Goal: Task Accomplishment & Management: Manage account settings

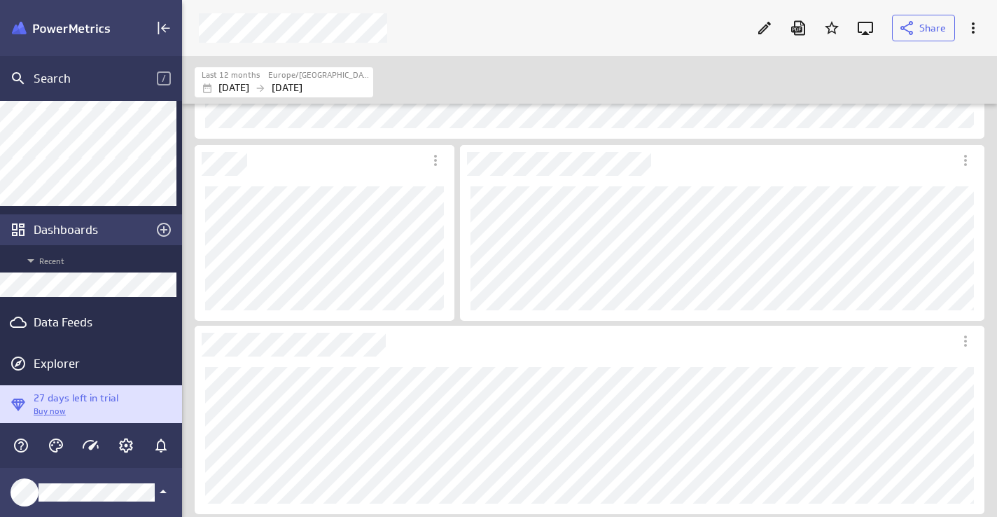
scroll to position [89, 0]
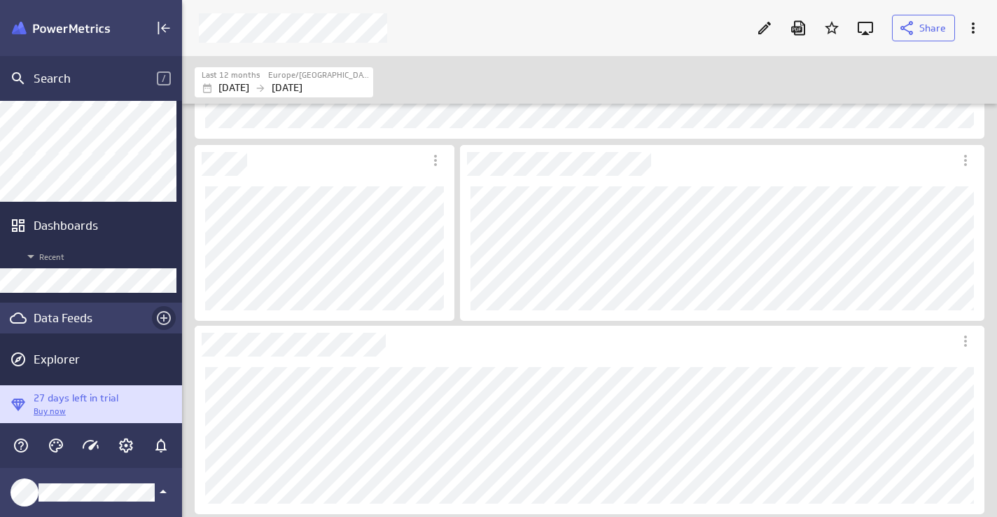
click at [157, 312] on icon "Create a data feed" at bounding box center [164, 318] width 14 height 14
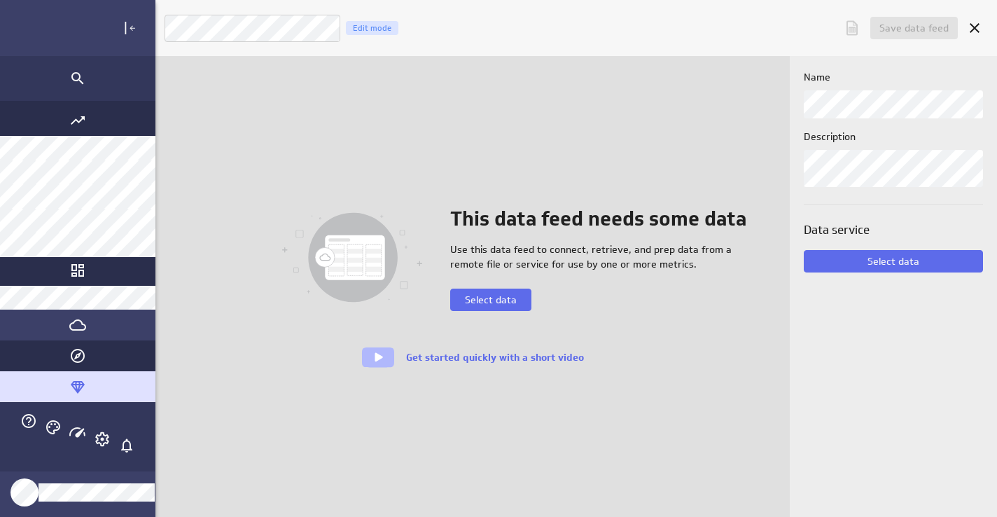
scroll to position [517, 949]
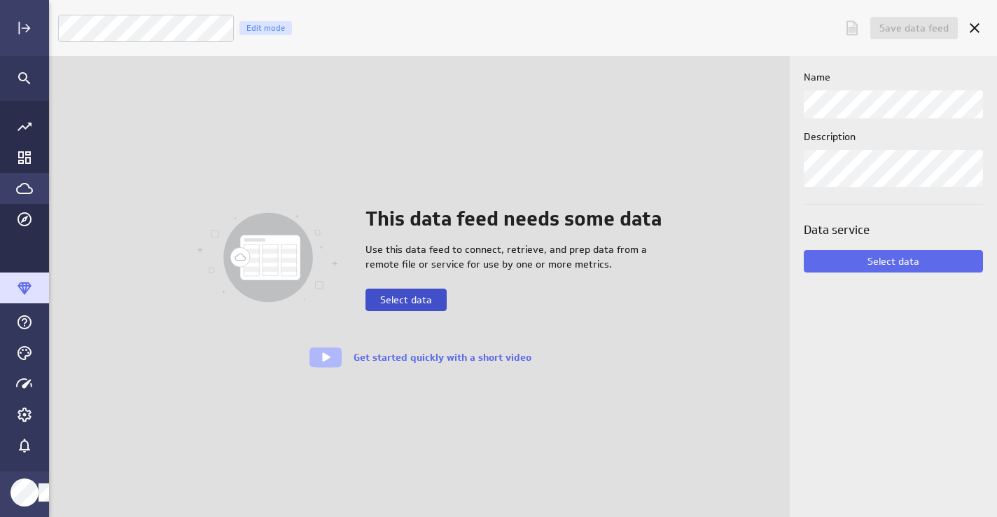
click at [419, 298] on span "Select data" at bounding box center [406, 299] width 52 height 13
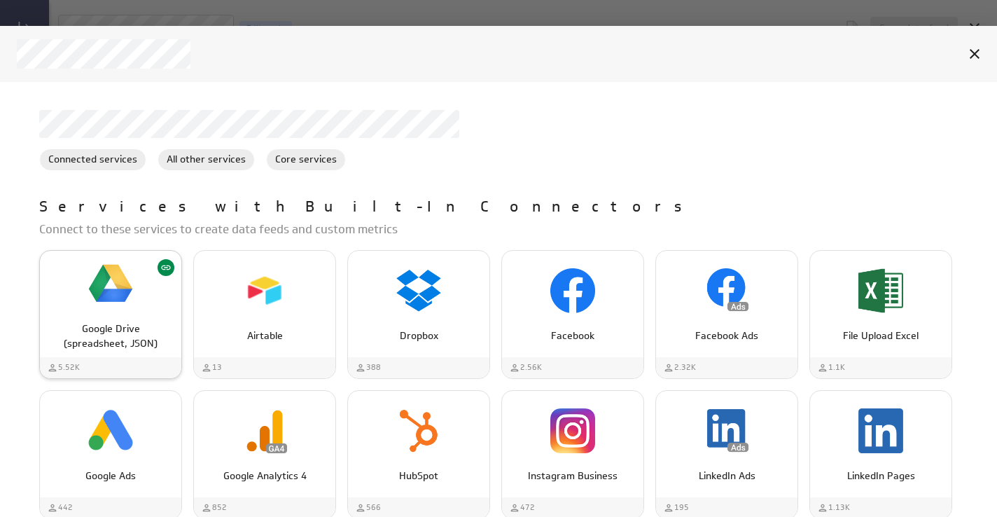
click at [101, 284] on img "Google Drive (spreadsheet, JSON)" at bounding box center [110, 283] width 45 height 45
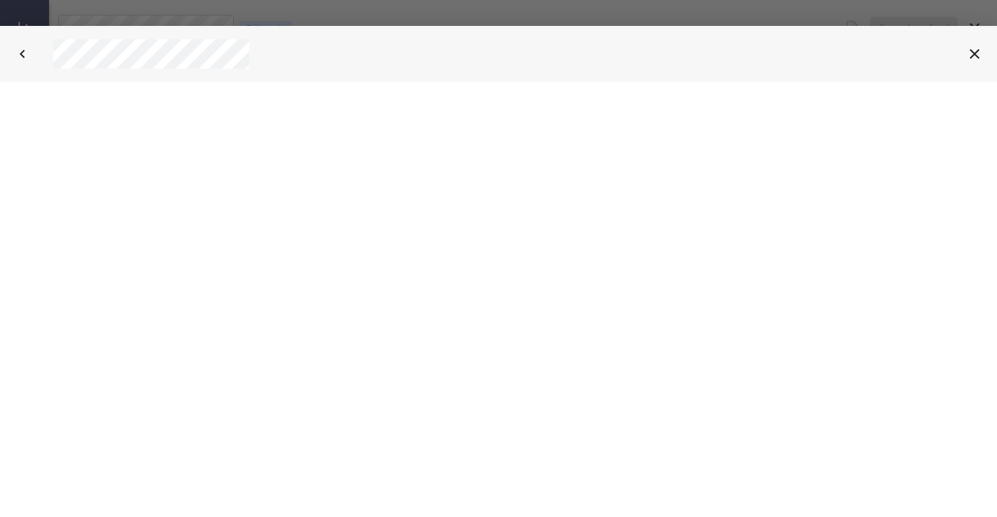
select select "5d5e1ad1477534e246626daaff6a1c7c"
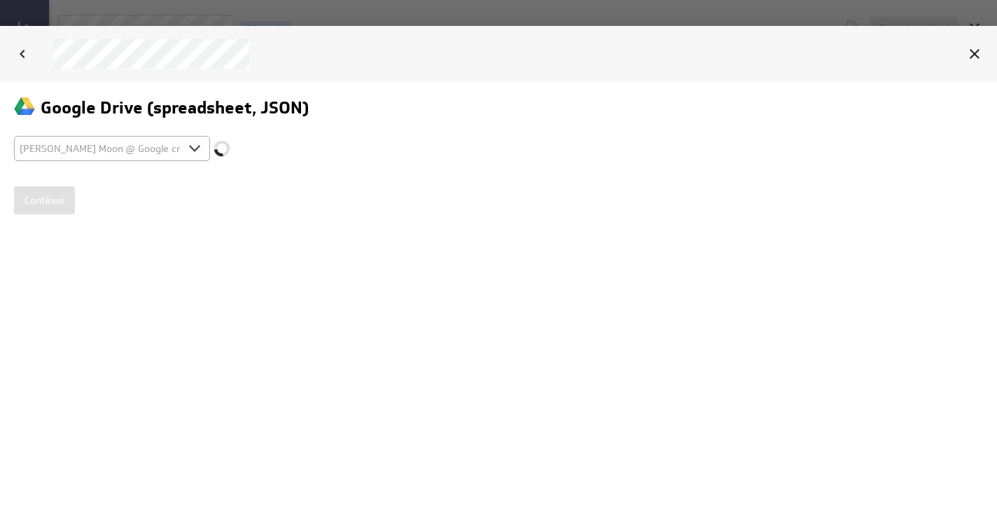
scroll to position [0, 0]
click at [39, 196] on input "Continue" at bounding box center [44, 200] width 61 height 28
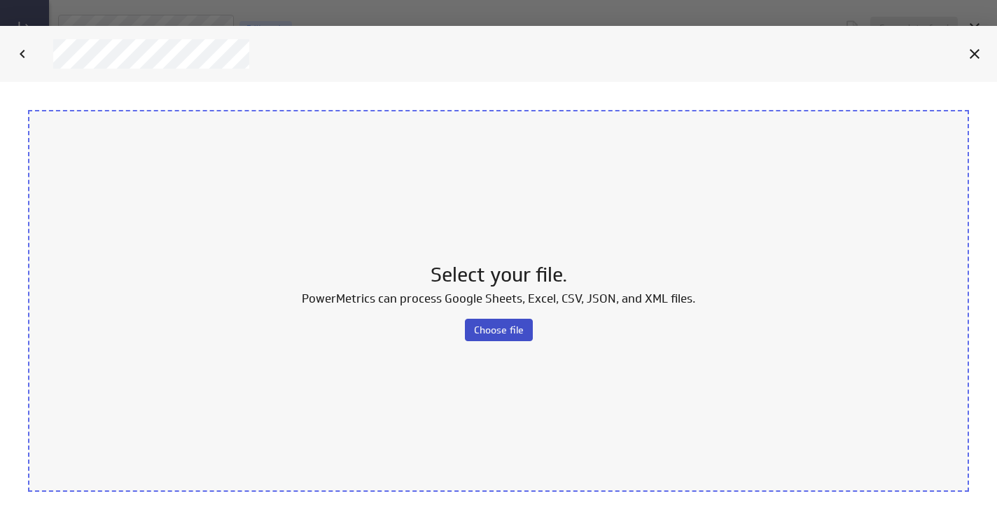
click at [487, 324] on span "Choose file" at bounding box center [499, 329] width 50 height 13
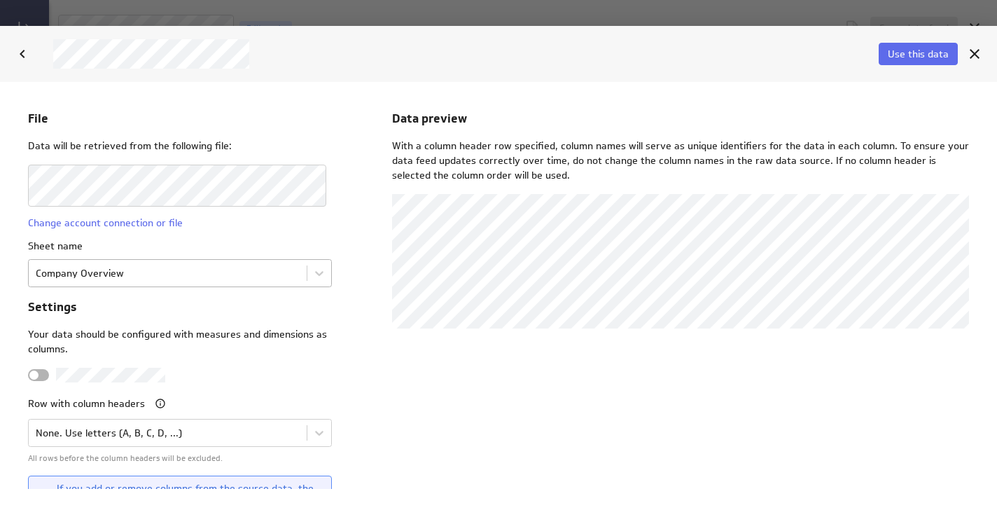
click at [97, 277] on body "File Data will be retrieved from the following file: Change account connection …" at bounding box center [498, 298] width 997 height 435
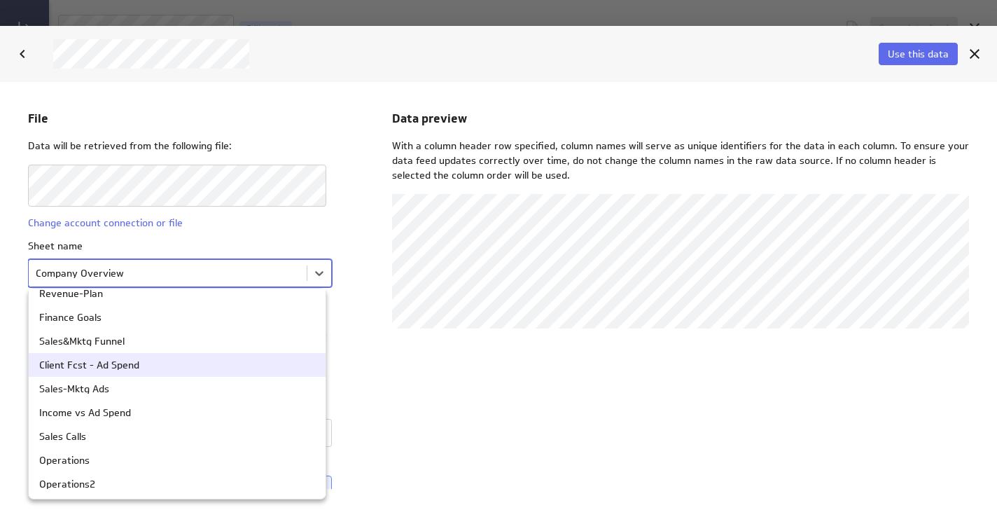
scroll to position [200, 0]
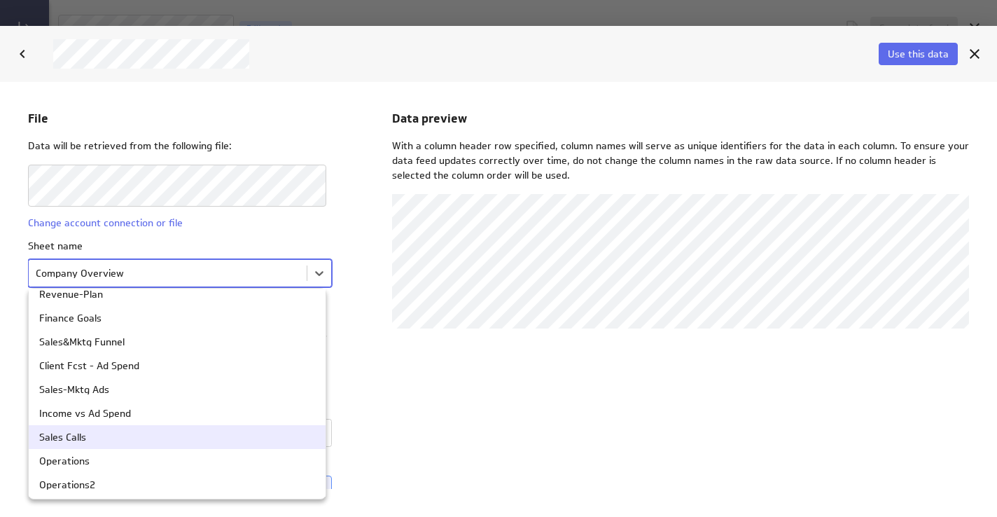
click at [72, 434] on div "Sales Calls" at bounding box center [62, 436] width 47 height 10
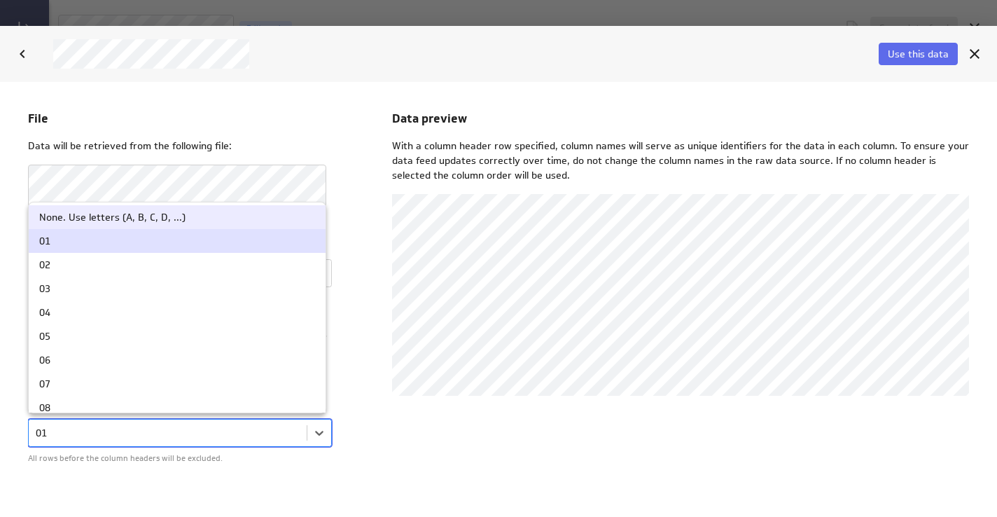
click at [76, 436] on body "File Data will be retrieved from the following file: Change account connection …" at bounding box center [498, 298] width 997 height 435
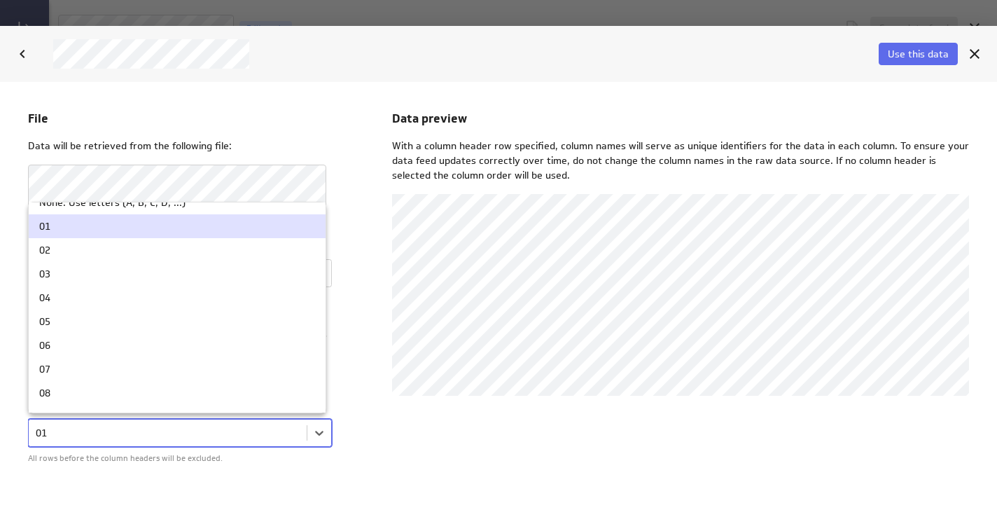
click at [99, 227] on div "01" at bounding box center [177, 226] width 276 height 10
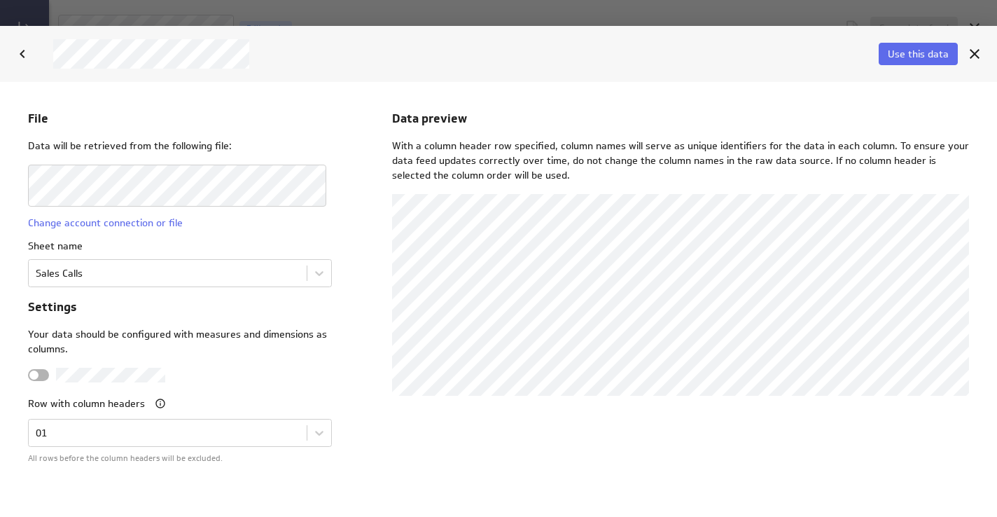
click at [408, 445] on div "Data preview With a column header row specified, column names will serve as uni…" at bounding box center [680, 298] width 577 height 379
click at [938, 46] on button "Use this data" at bounding box center [918, 54] width 79 height 22
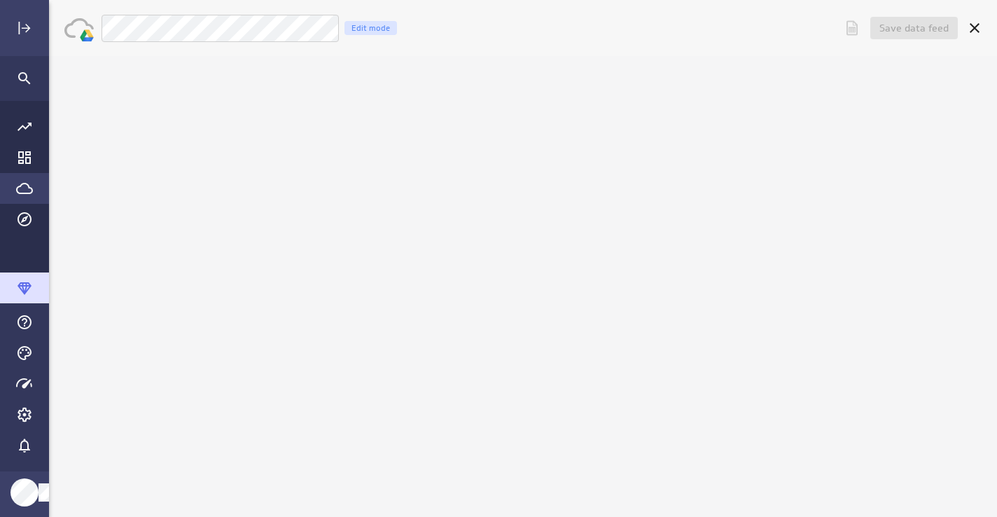
scroll to position [0, 0]
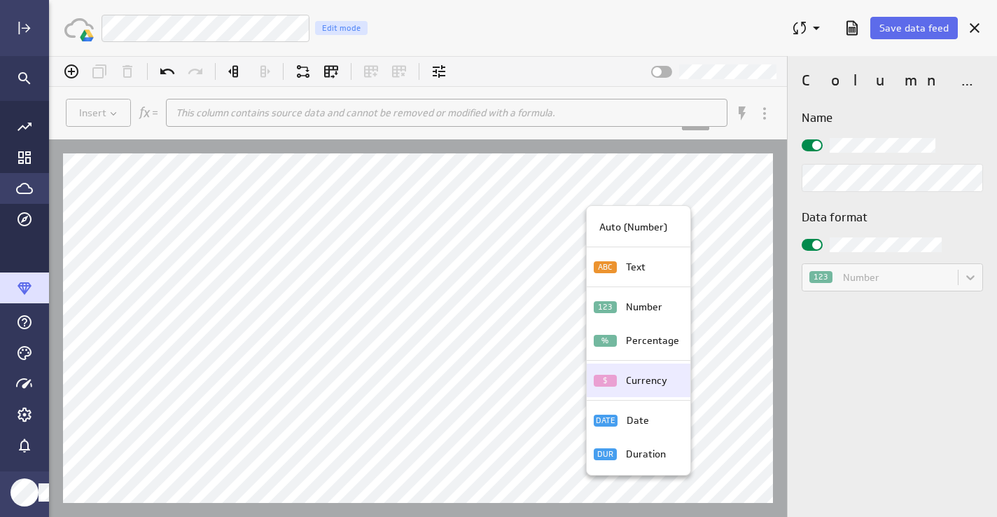
click at [621, 377] on div "Currency" at bounding box center [649, 380] width 59 height 15
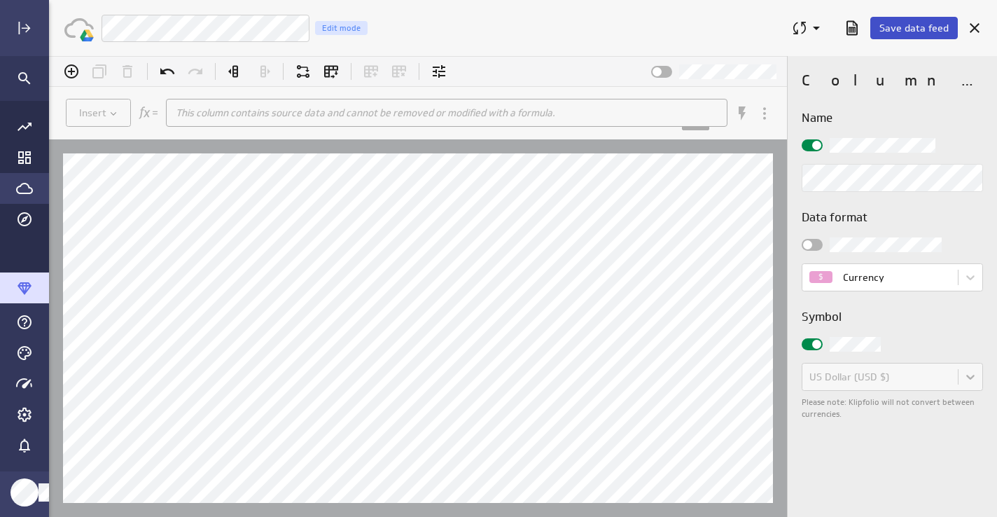
click at [930, 28] on span "Save data feed" at bounding box center [913, 28] width 69 height 13
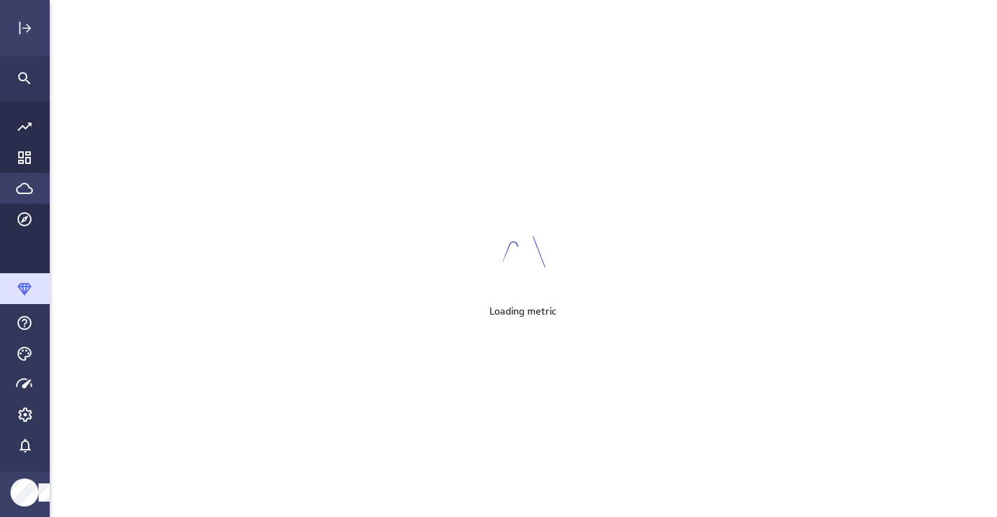
scroll to position [517, 949]
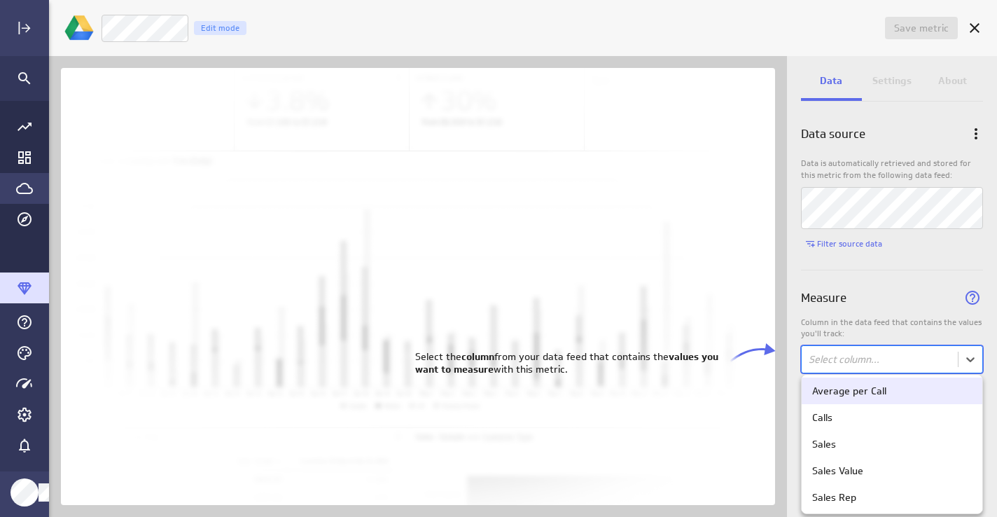
click at [865, 365] on body "Save metric Untitled Edit mode Data Settings About Data source Data is automati…" at bounding box center [498, 258] width 997 height 517
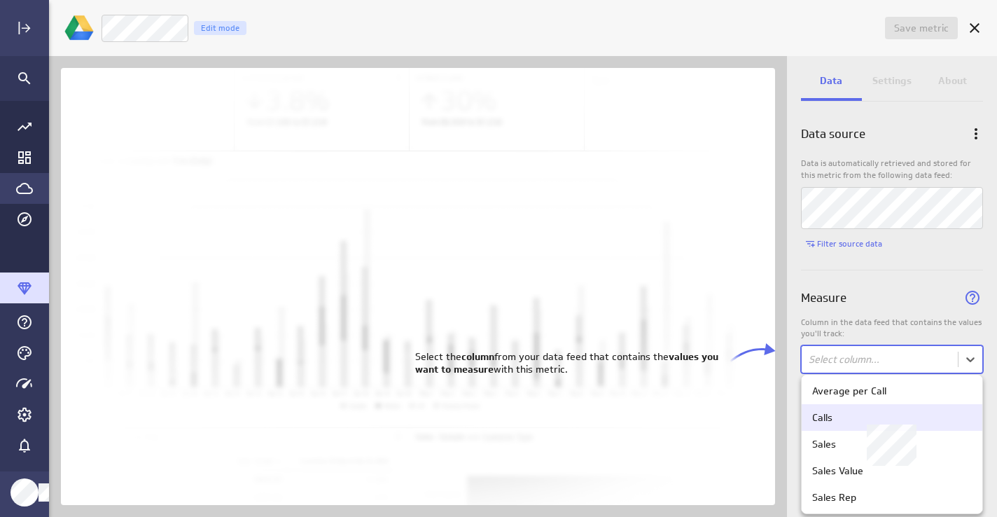
click at [862, 420] on div "Calls" at bounding box center [892, 417] width 160 height 13
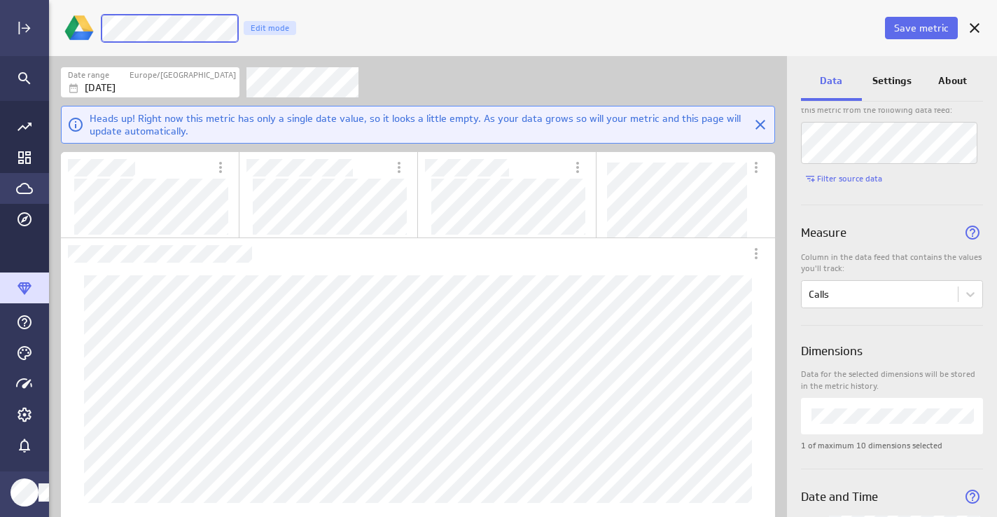
scroll to position [0, 0]
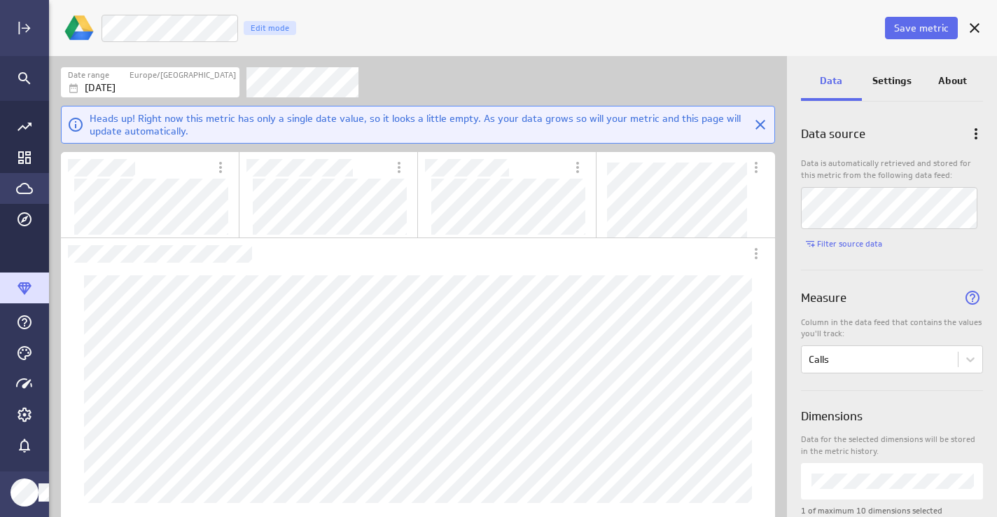
click at [897, 75] on p "Settings" at bounding box center [891, 81] width 39 height 15
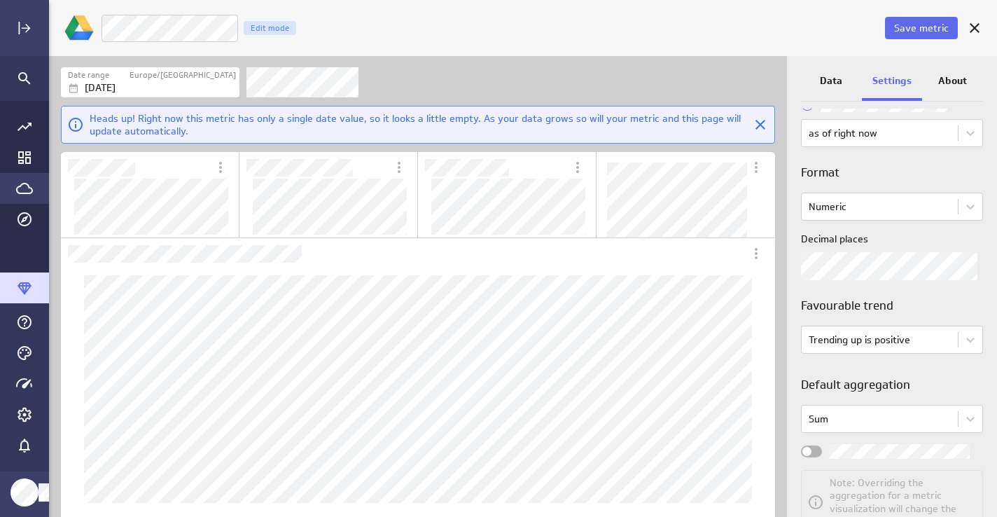
scroll to position [163, 0]
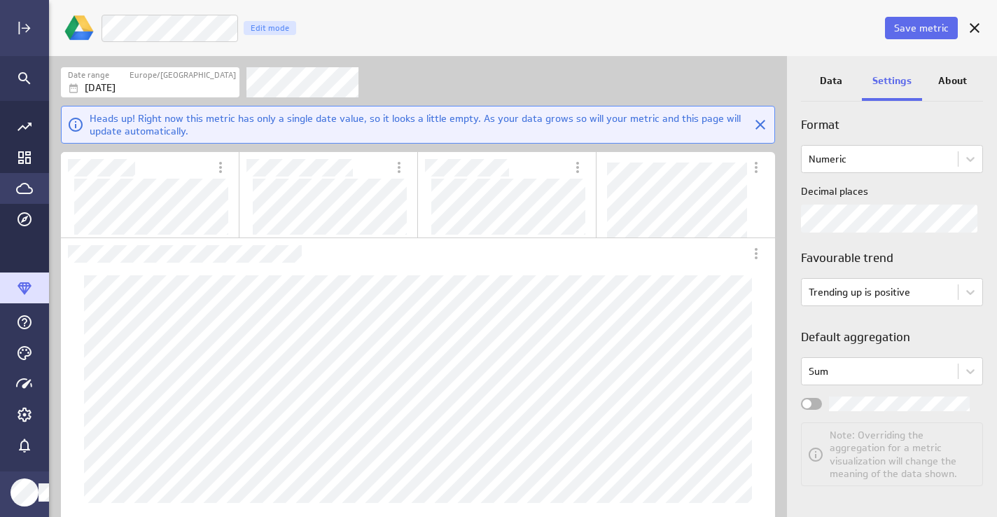
click at [818, 401] on div "Widget Properties" at bounding box center [811, 404] width 21 height 12
click at [0, 0] on input "Widget Properties" at bounding box center [0, 0] width 0 height 0
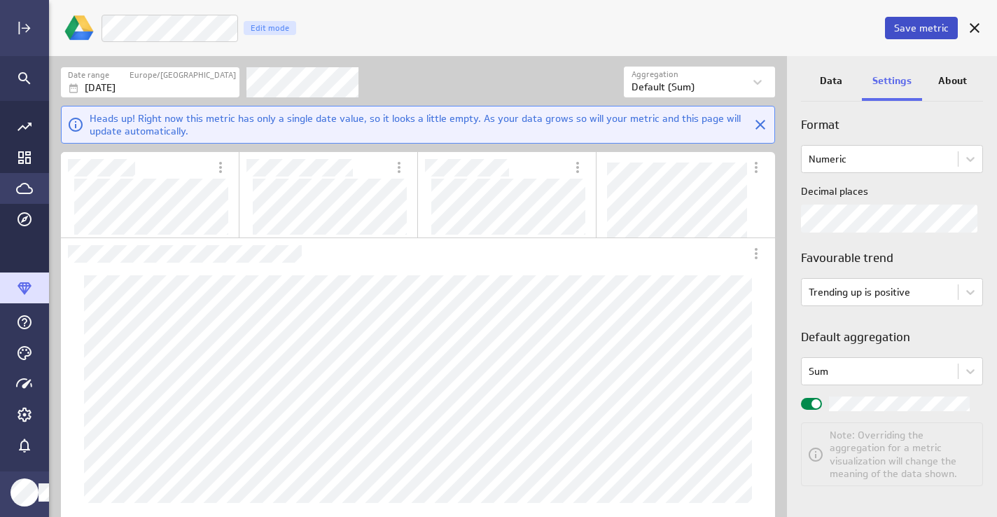
click at [914, 23] on span "Save metric" at bounding box center [921, 28] width 55 height 13
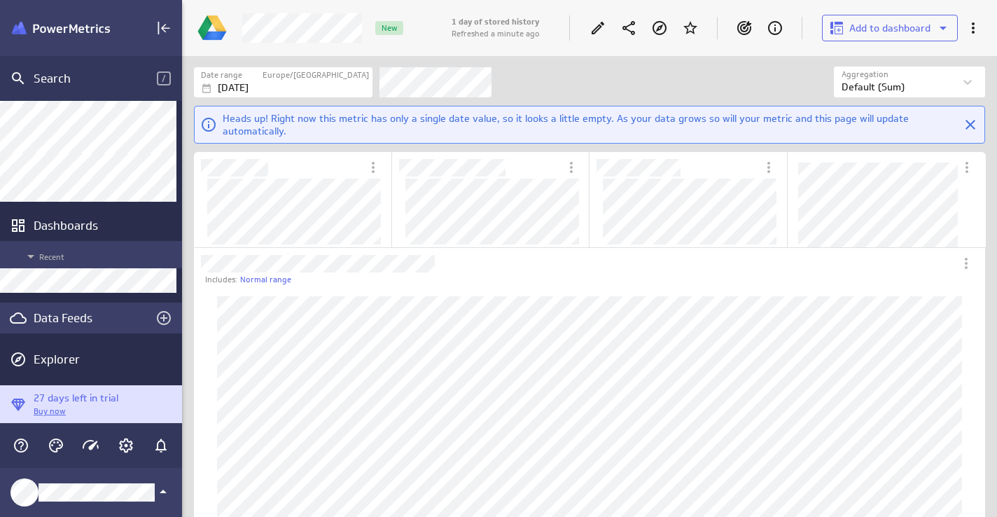
scroll to position [88, 0]
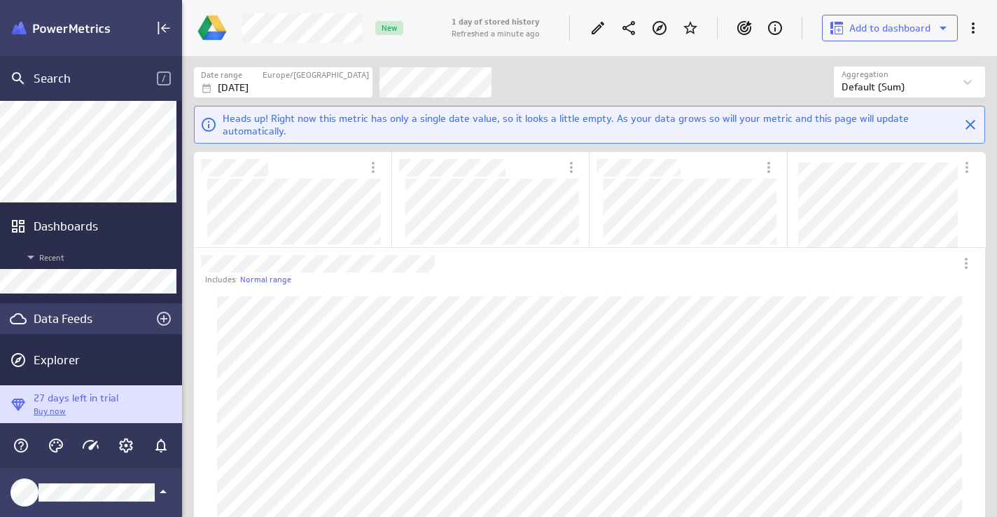
click at [72, 315] on div "Data Feeds" at bounding box center [91, 318] width 115 height 15
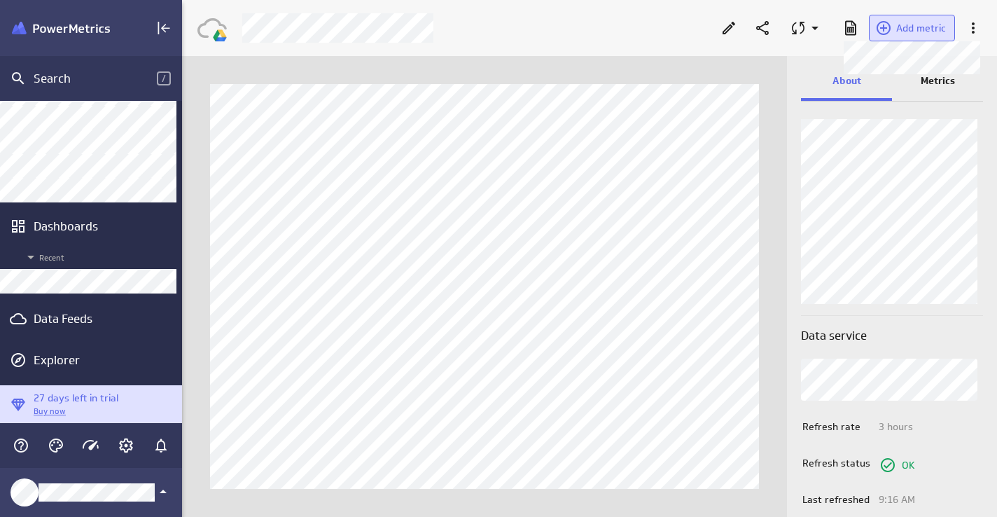
click at [924, 25] on span "Add metric" at bounding box center [921, 28] width 50 height 13
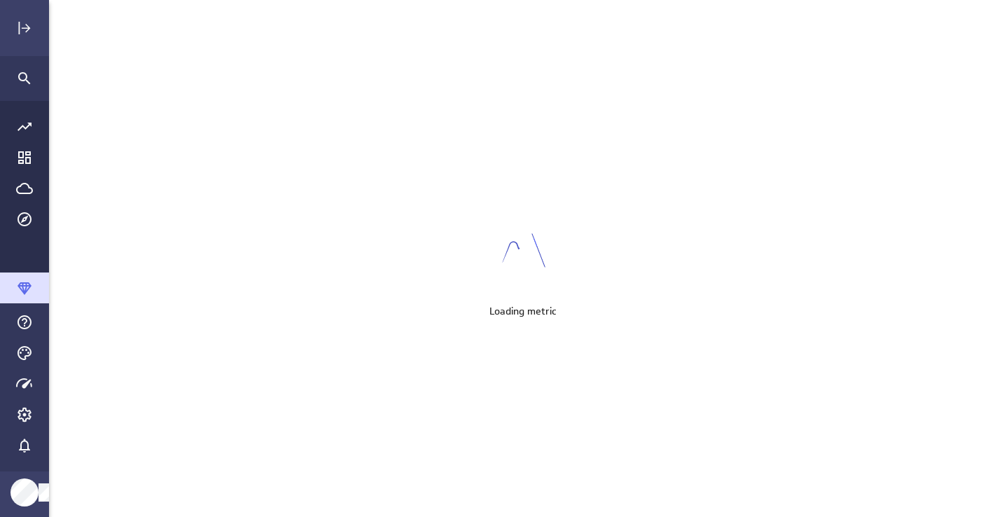
scroll to position [517, 949]
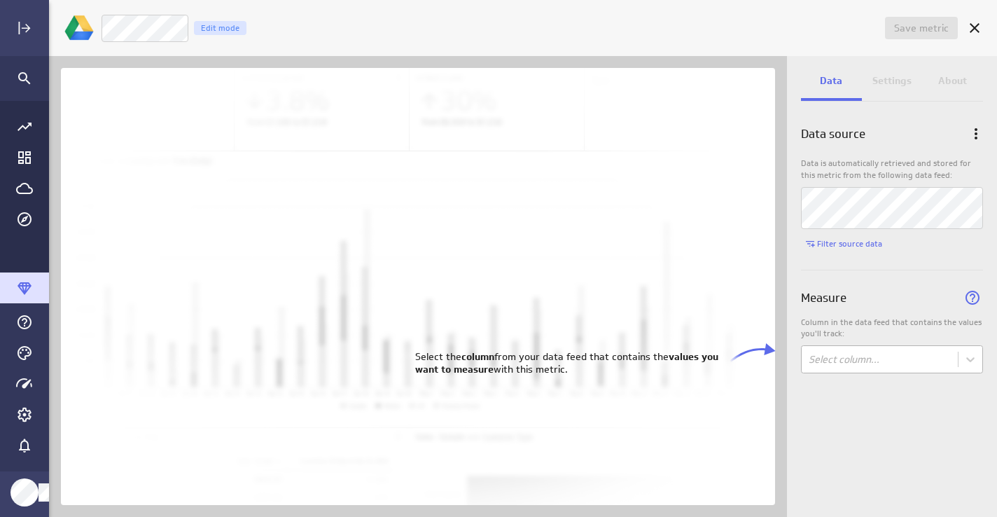
click at [826, 355] on body "Save metric Untitled Edit mode Data Settings About Data source Data is automati…" at bounding box center [498, 258] width 997 height 517
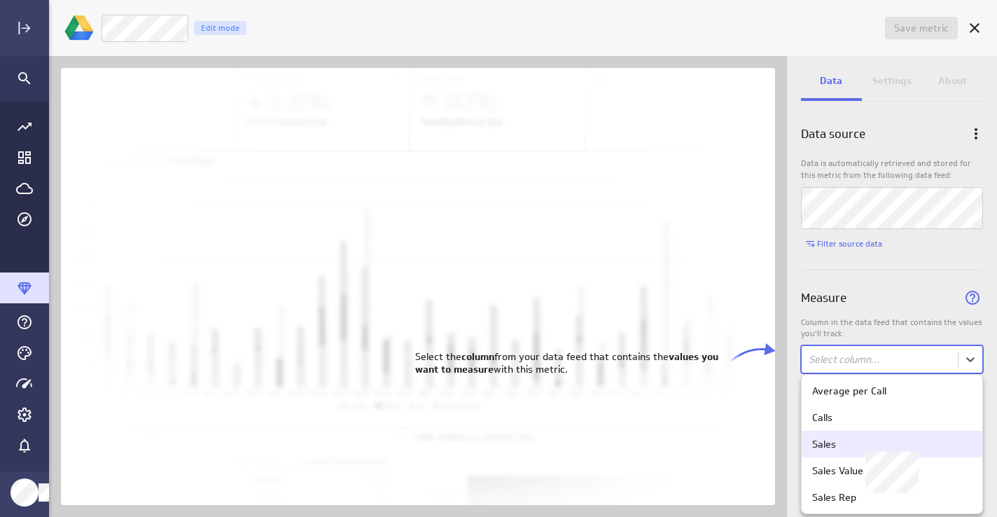
click at [827, 450] on div "Sales" at bounding box center [824, 444] width 24 height 13
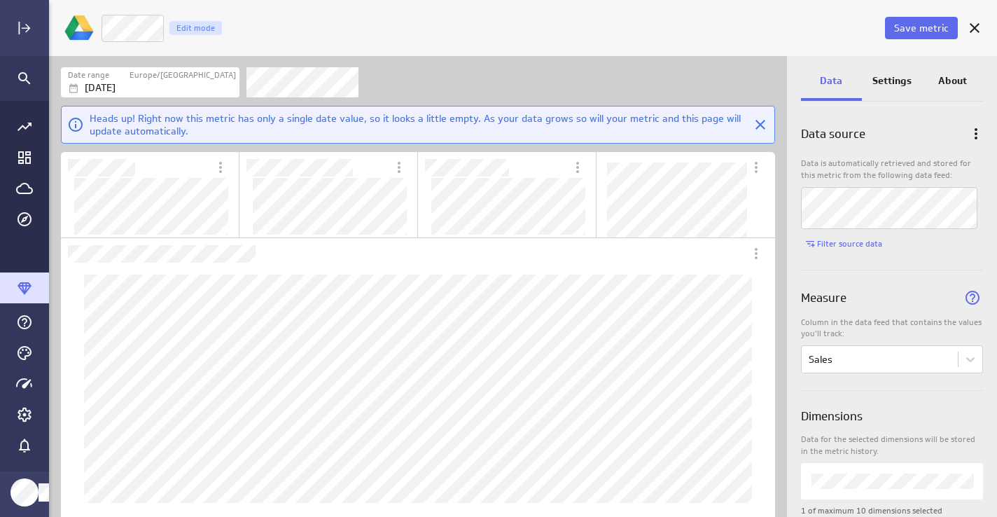
scroll to position [246, 312]
click at [899, 28] on span "Save metric" at bounding box center [921, 28] width 55 height 13
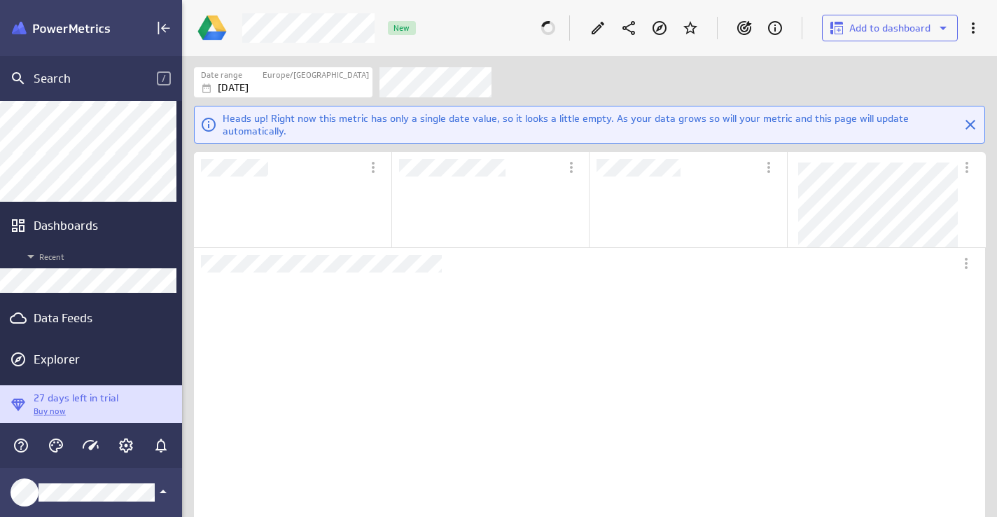
scroll to position [280, 350]
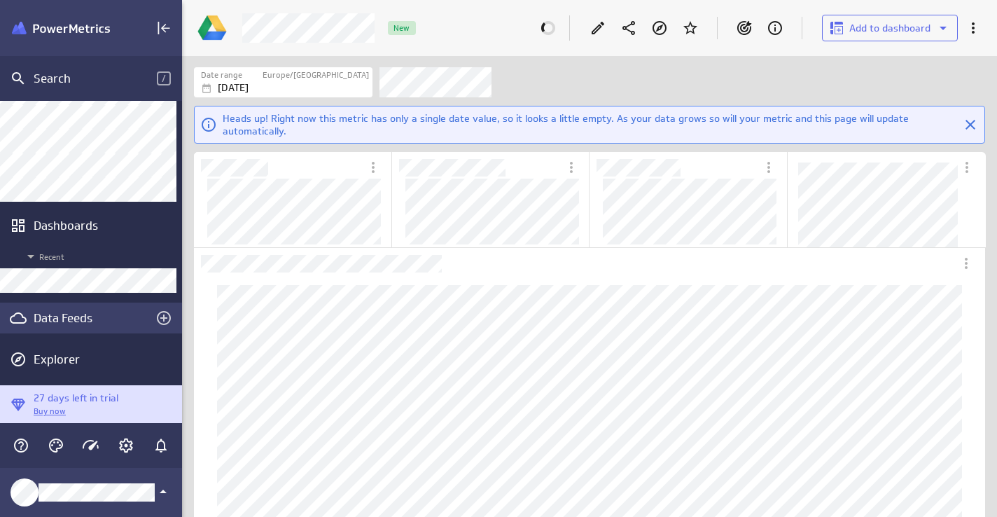
click at [63, 321] on div "Data Feeds" at bounding box center [91, 317] width 115 height 15
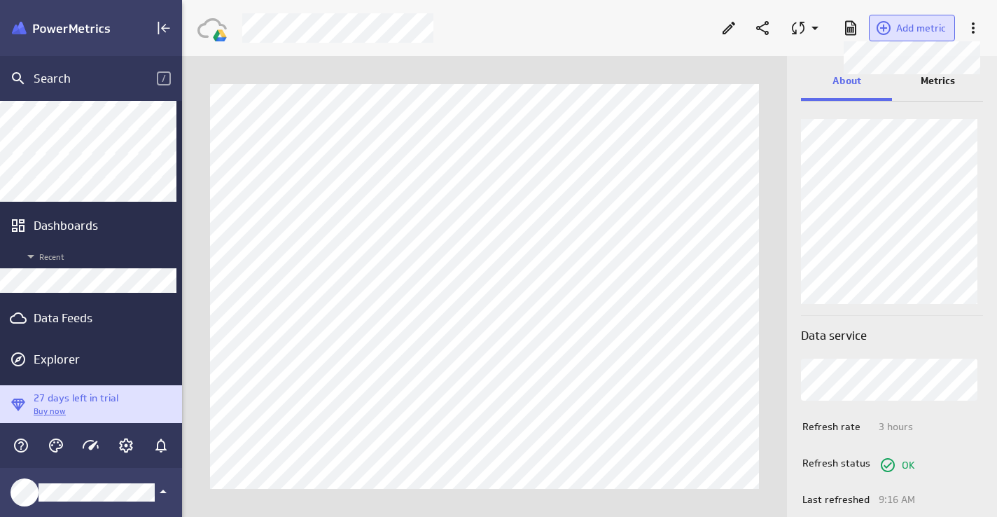
click at [933, 34] on span "Add metric" at bounding box center [921, 28] width 50 height 13
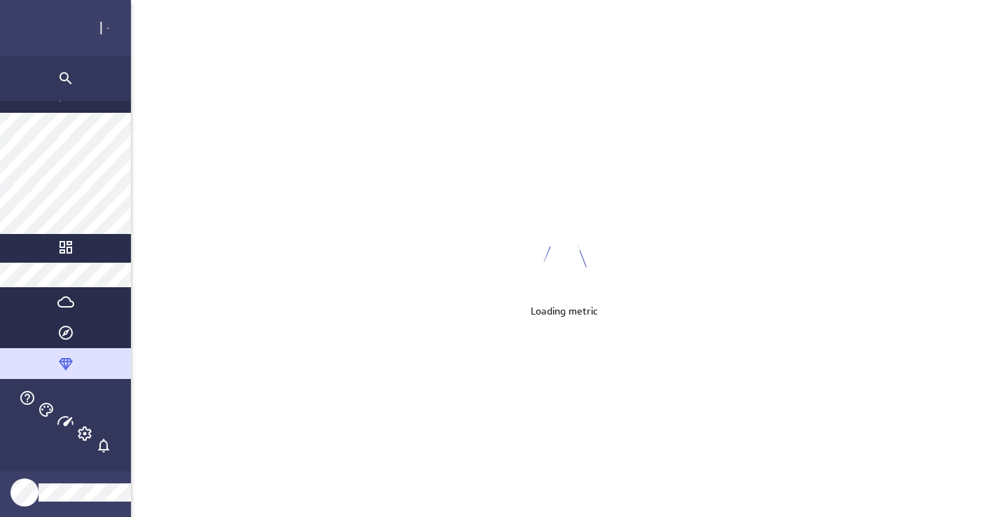
scroll to position [517, 949]
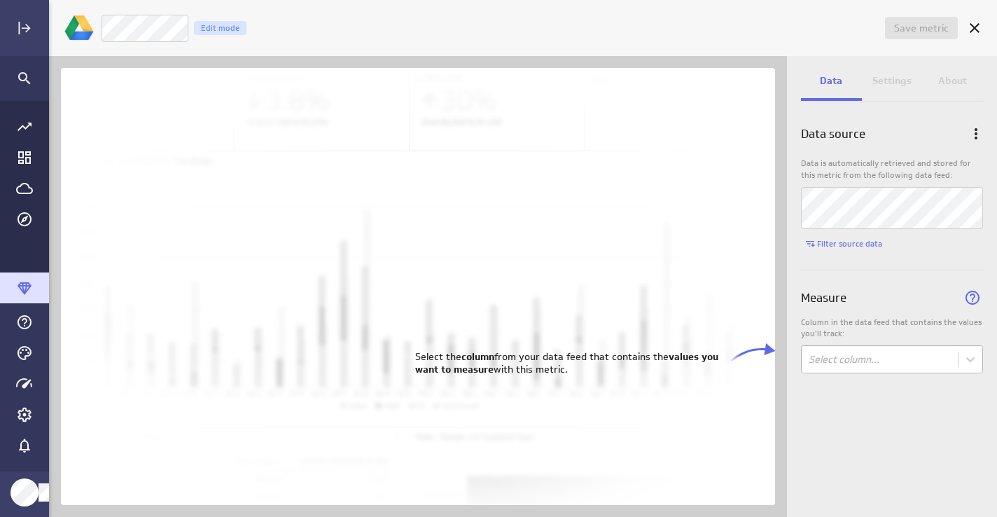
click at [827, 363] on body "Save metric Untitled Edit mode Data Settings About Data source Data is automati…" at bounding box center [498, 258] width 997 height 517
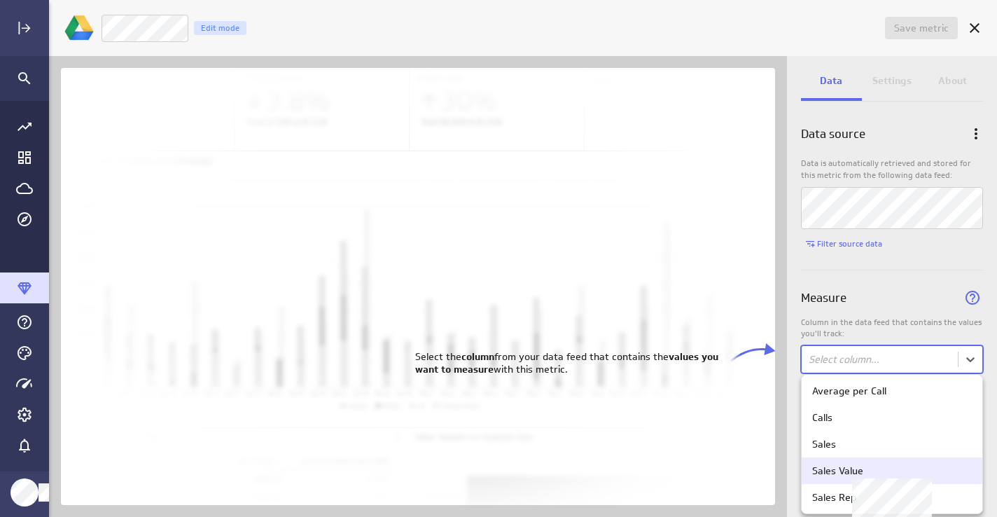
click at [831, 469] on div "Sales Value" at bounding box center [837, 470] width 51 height 13
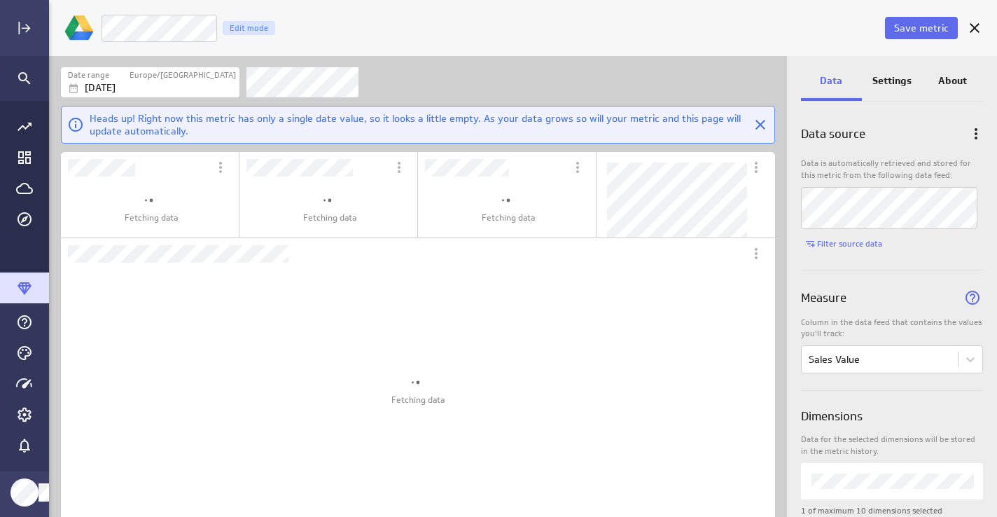
scroll to position [0, 0]
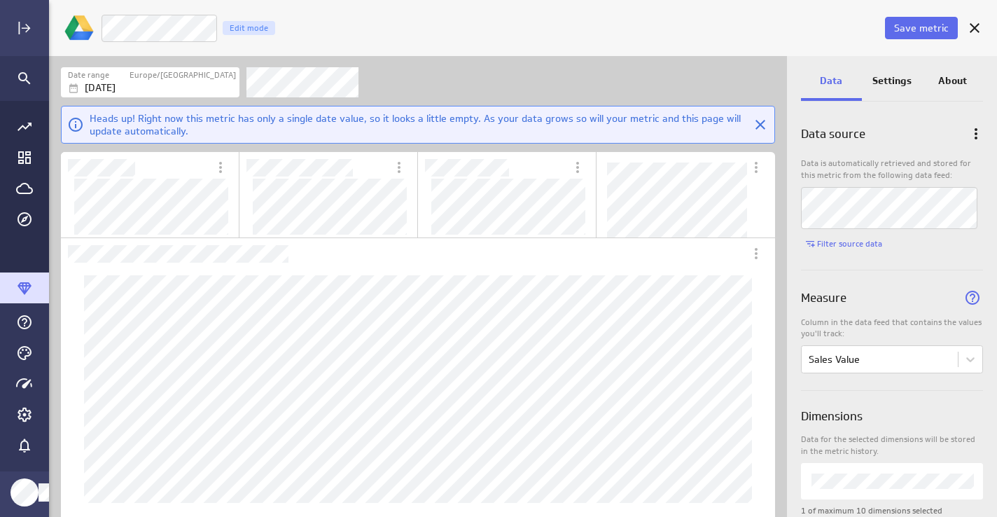
click at [907, 74] on p "Settings" at bounding box center [891, 81] width 39 height 15
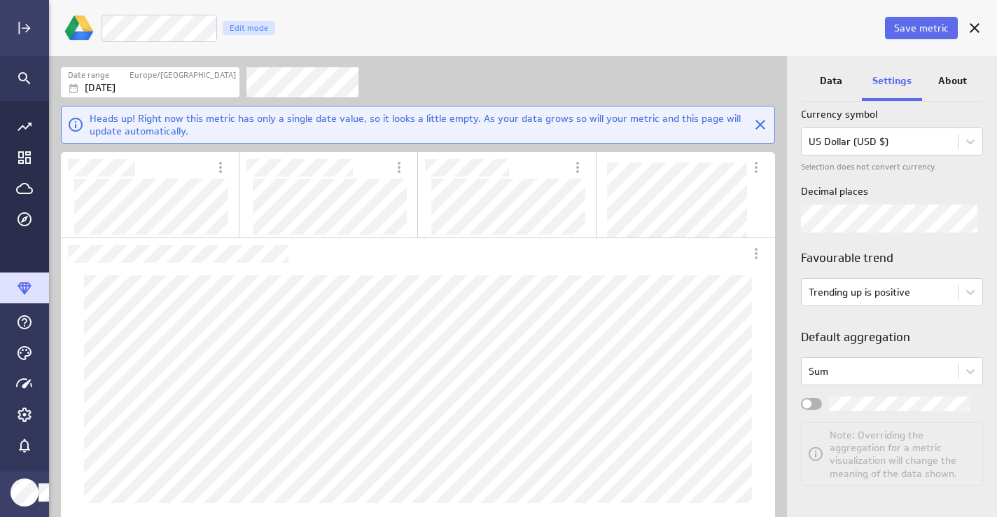
click at [820, 401] on div "Widget Properties" at bounding box center [811, 404] width 21 height 12
click at [0, 0] on input "Widget Properties" at bounding box center [0, 0] width 0 height 0
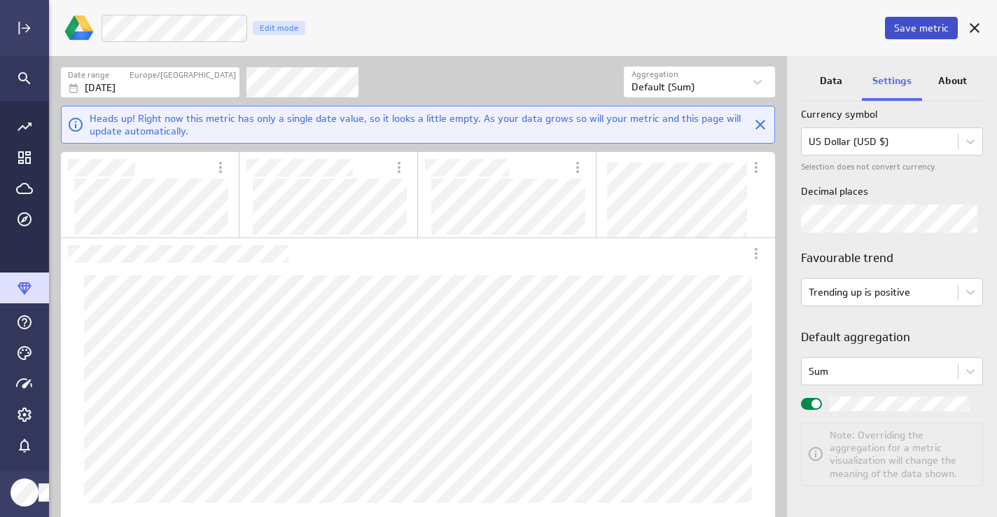
click at [914, 25] on span "Save metric" at bounding box center [921, 28] width 55 height 13
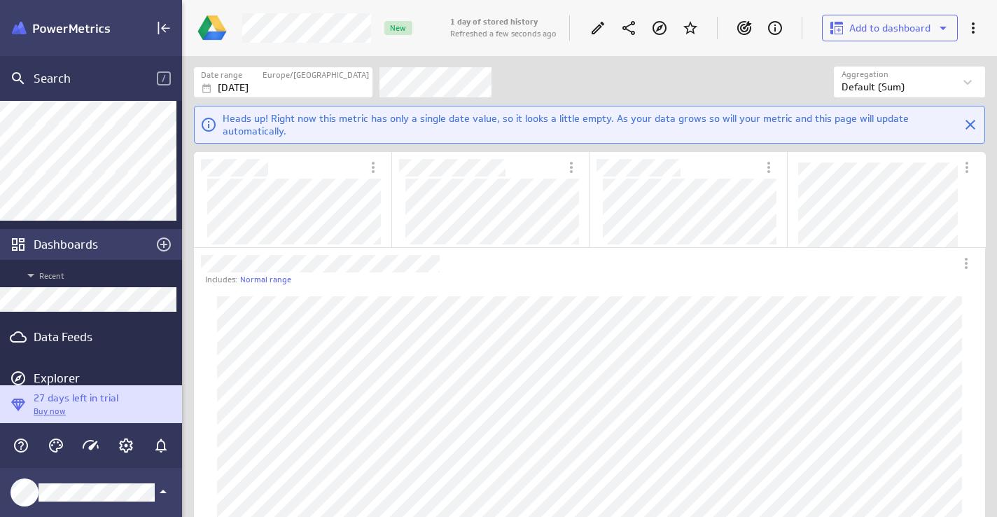
scroll to position [89, 0]
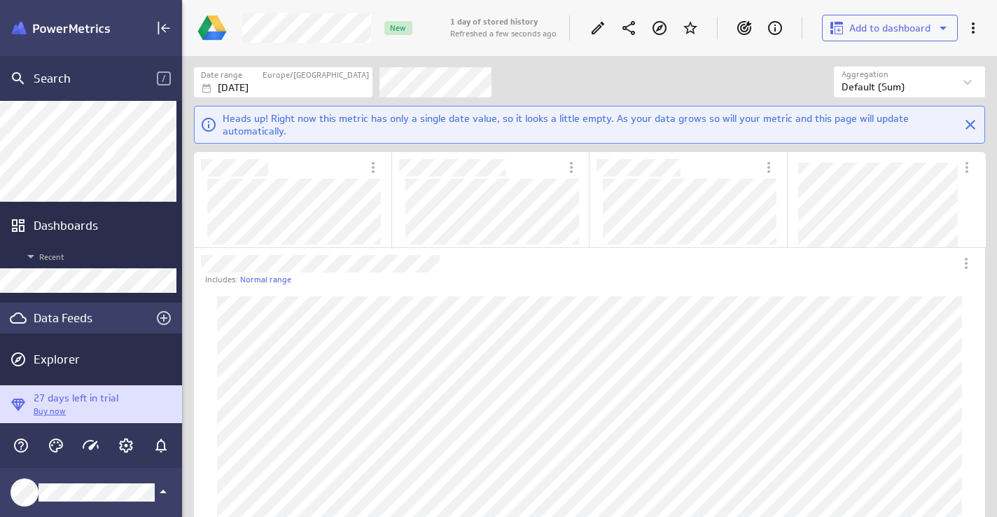
click at [78, 318] on div "Data Feeds" at bounding box center [91, 317] width 115 height 15
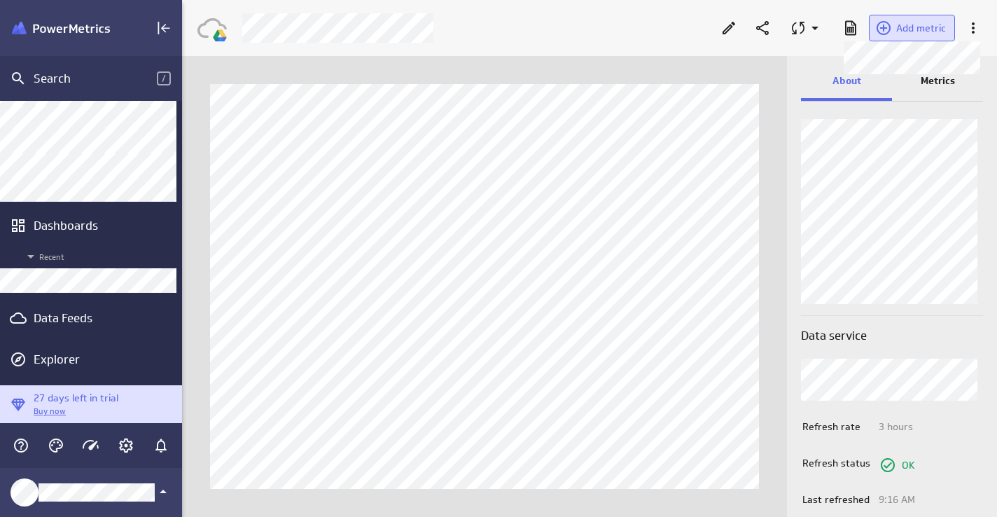
click at [899, 25] on span "Add metric" at bounding box center [921, 28] width 50 height 13
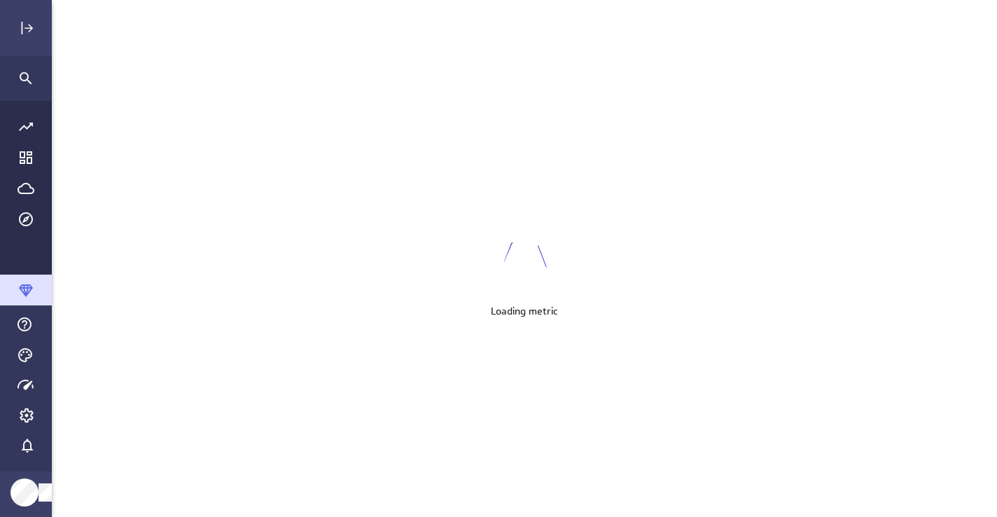
scroll to position [517, 949]
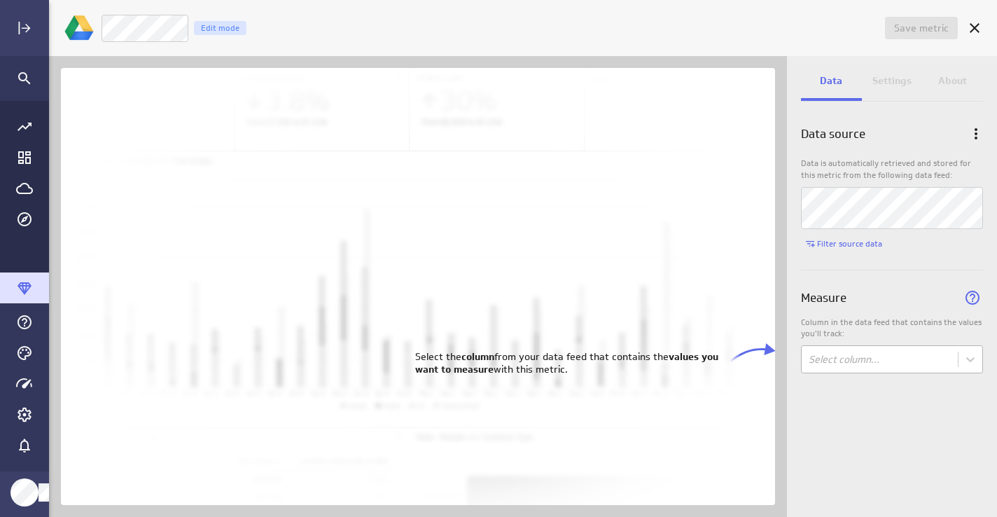
click at [827, 361] on body "Save metric Untitled Edit mode Data Settings About Data source Data is automati…" at bounding box center [498, 258] width 997 height 517
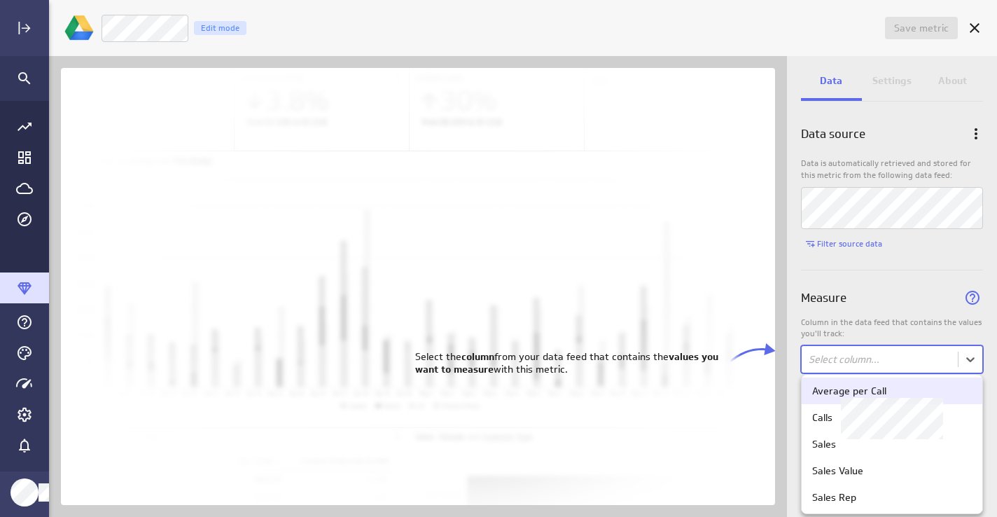
click at [855, 396] on div "Average per Call" at bounding box center [849, 390] width 74 height 13
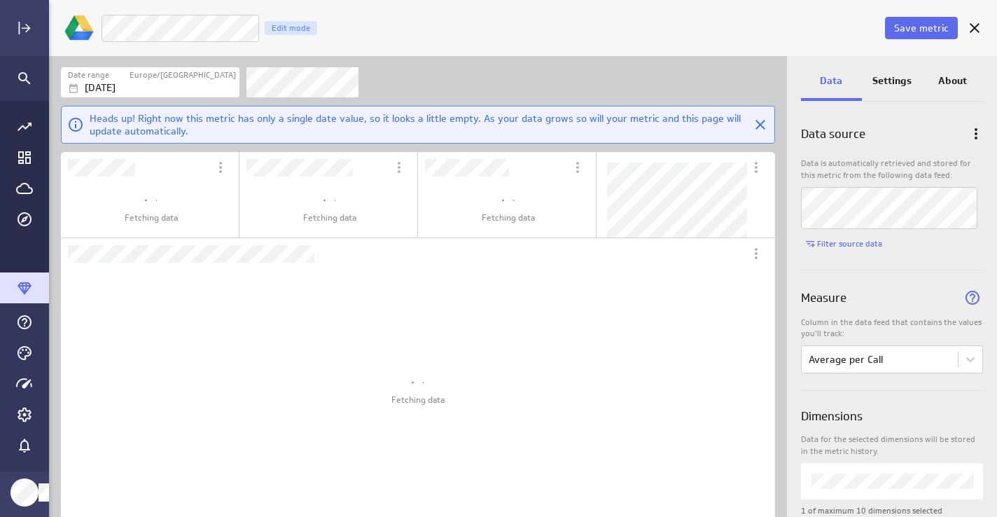
scroll to position [7, 7]
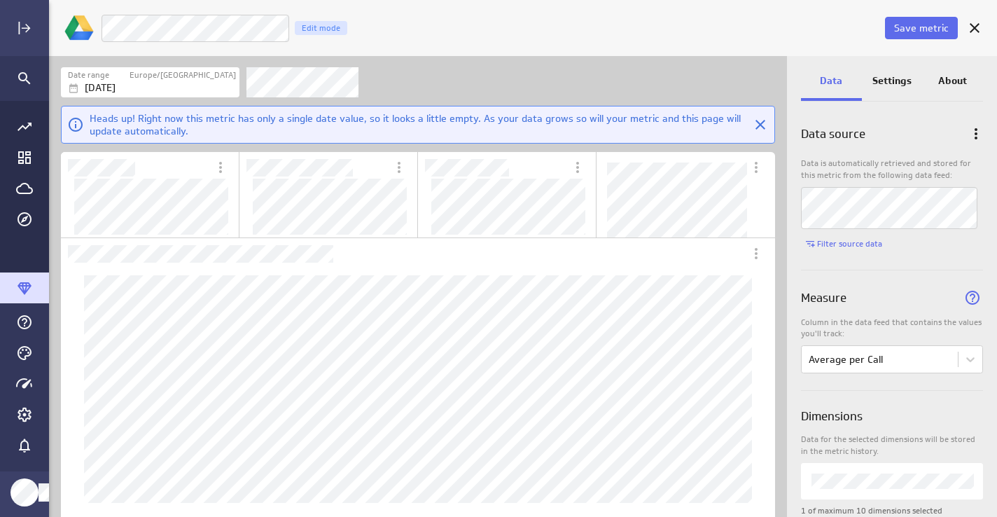
click at [891, 81] on p "Settings" at bounding box center [891, 81] width 39 height 15
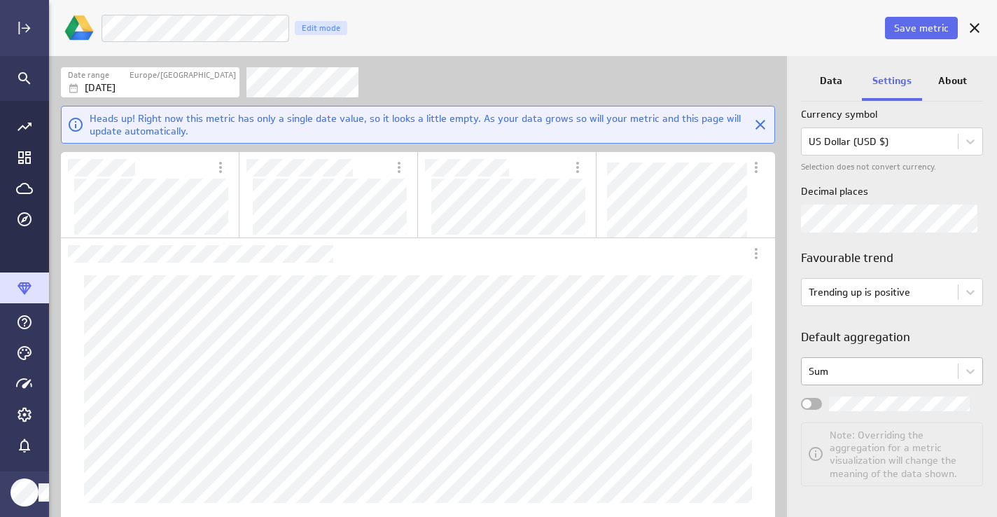
click at [837, 378] on body "Save metric LM Average per Call Edit mode Date range [GEOGRAPHIC_DATA]/[GEOGRAP…" at bounding box center [498, 258] width 997 height 517
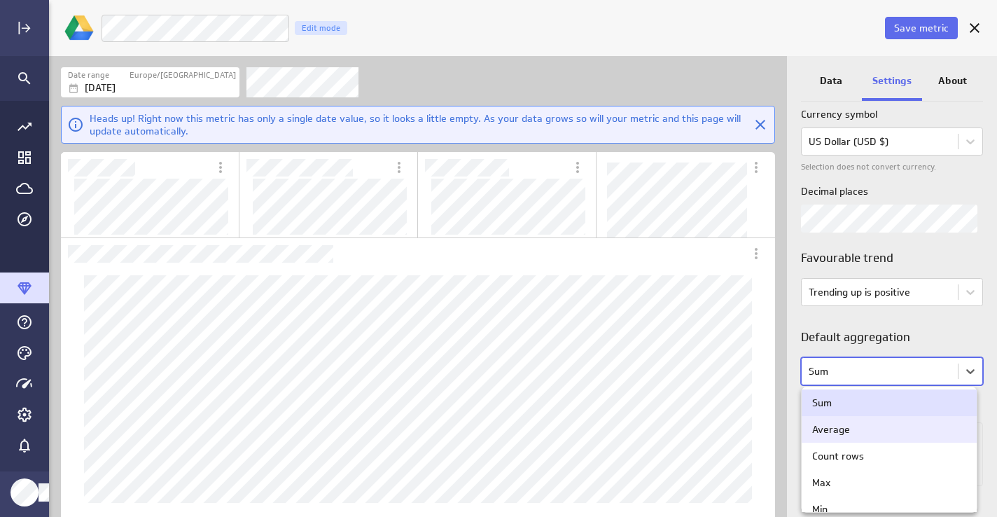
click at [839, 430] on div "Average" at bounding box center [831, 429] width 38 height 13
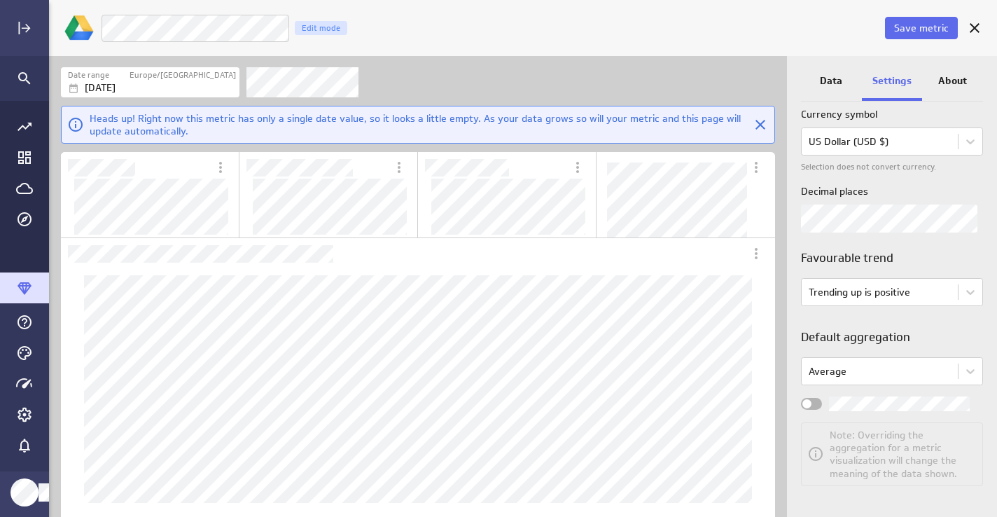
click at [821, 399] on div "Widget Properties" at bounding box center [811, 404] width 21 height 12
click at [0, 0] on input "Widget Properties" at bounding box center [0, 0] width 0 height 0
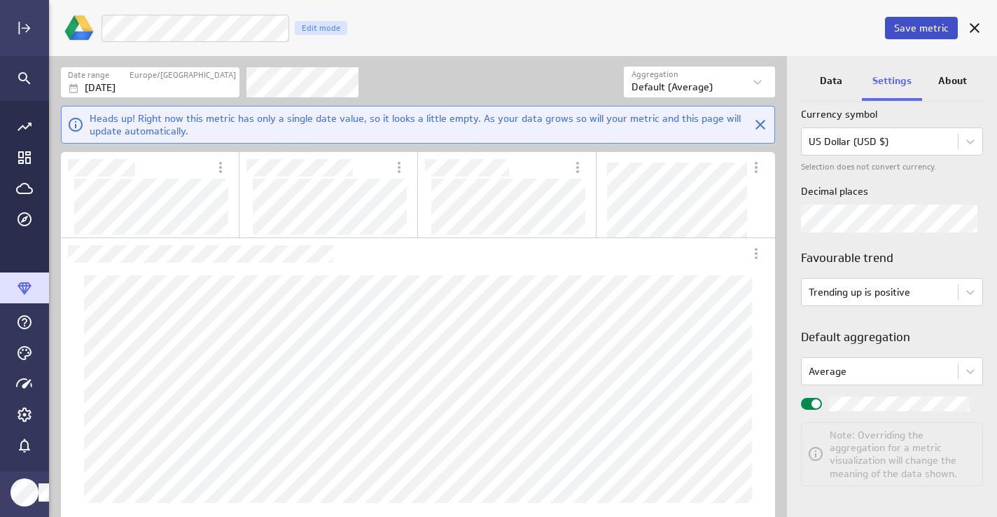
click at [928, 26] on span "Save metric" at bounding box center [921, 28] width 55 height 13
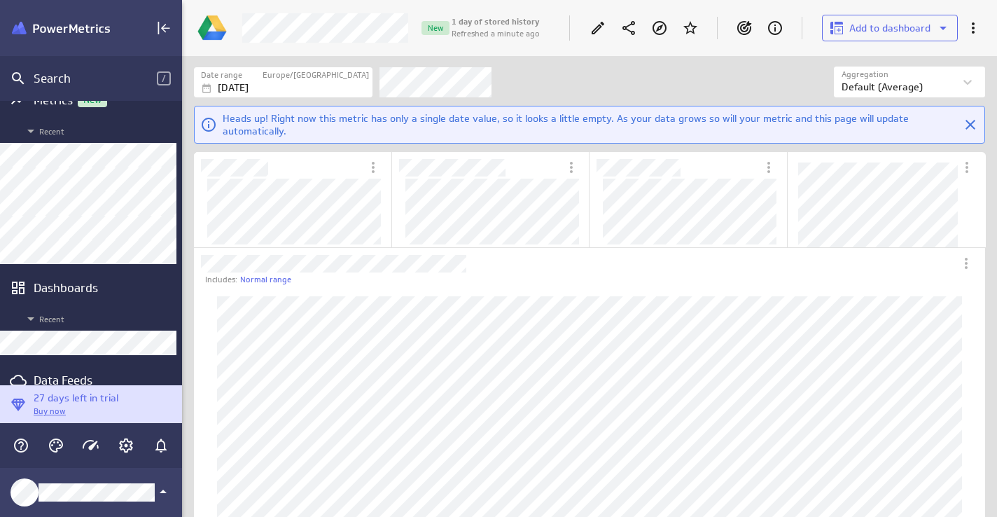
scroll to position [89, 0]
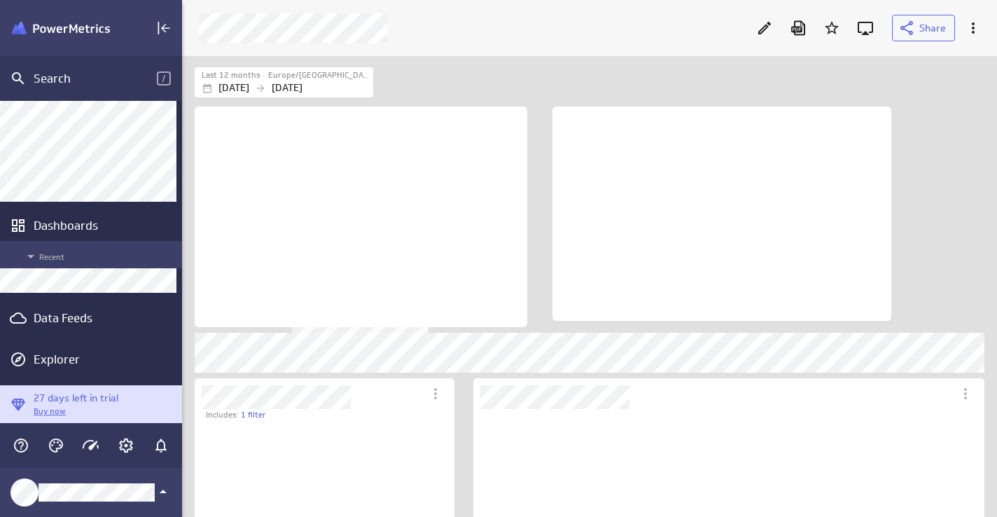
scroll to position [125, 305]
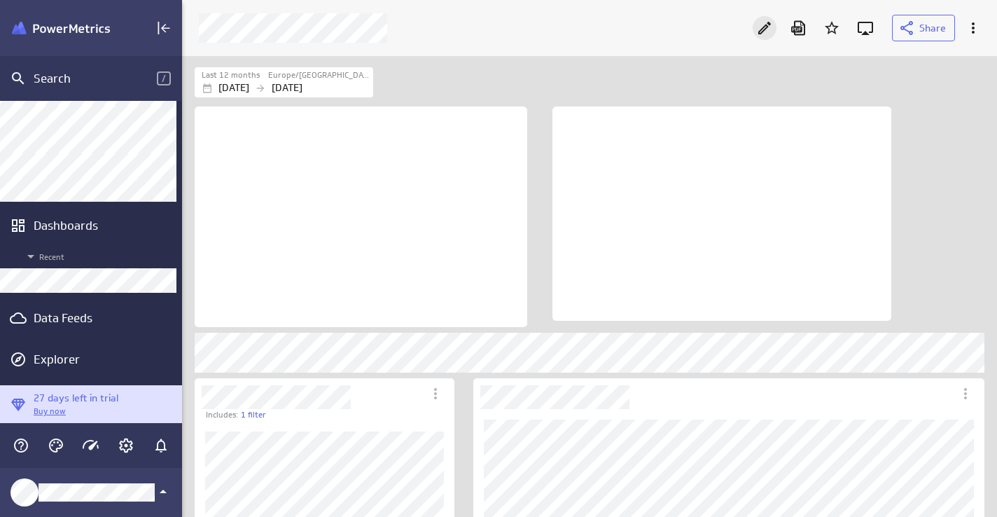
click at [759, 29] on icon "Edit" at bounding box center [764, 28] width 17 height 17
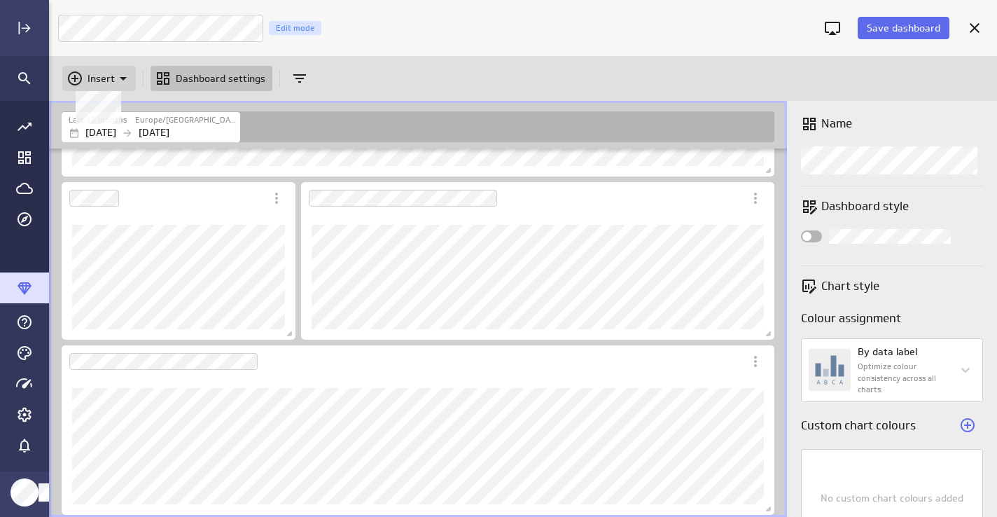
click at [123, 78] on icon at bounding box center [123, 79] width 7 height 4
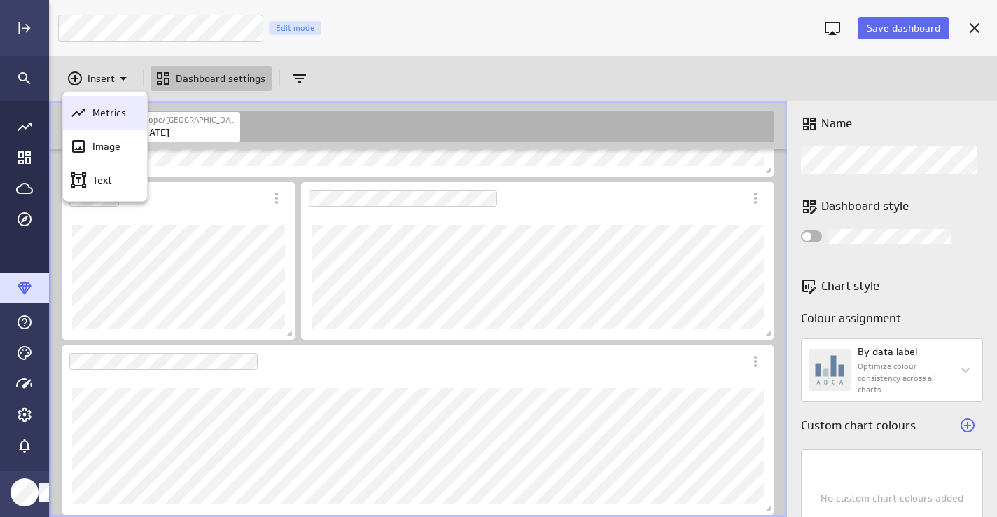
click at [111, 121] on div "Metrics" at bounding box center [105, 113] width 84 height 34
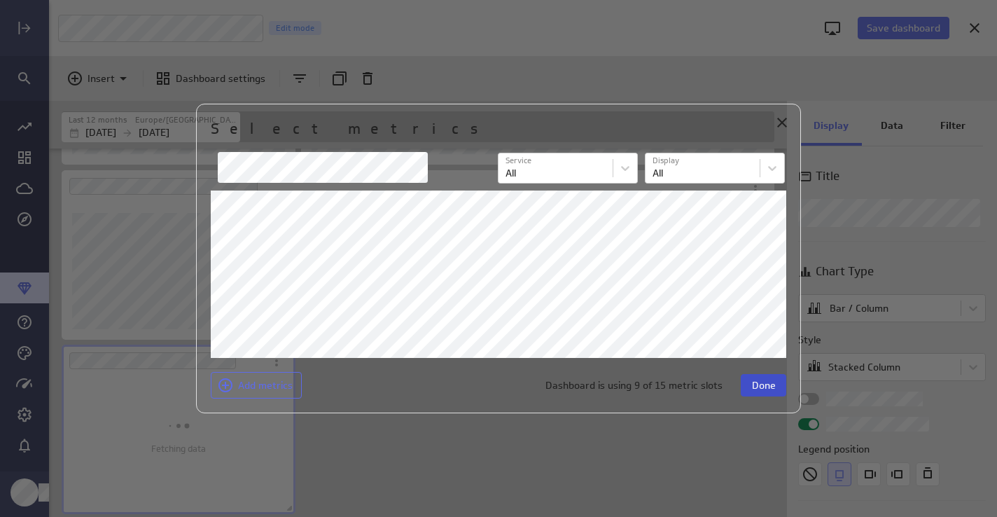
scroll to position [1321, 719]
click at [756, 380] on span "Done" at bounding box center [764, 385] width 24 height 13
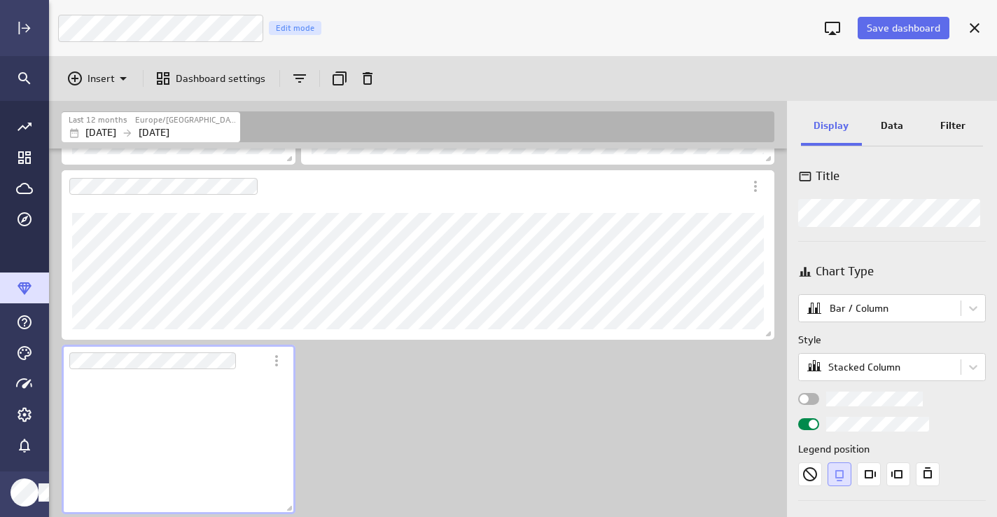
scroll to position [117, 214]
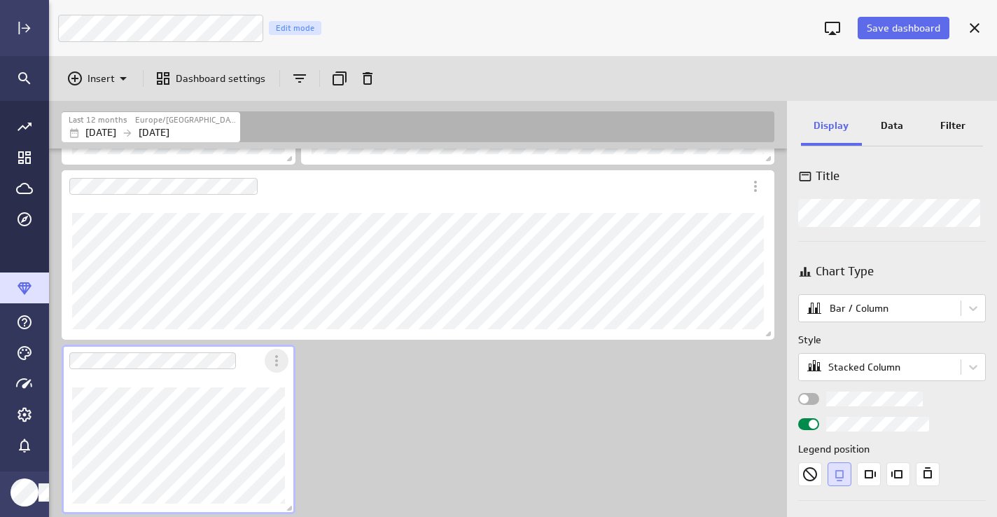
click at [277, 361] on icon "More actions" at bounding box center [276, 360] width 3 height 11
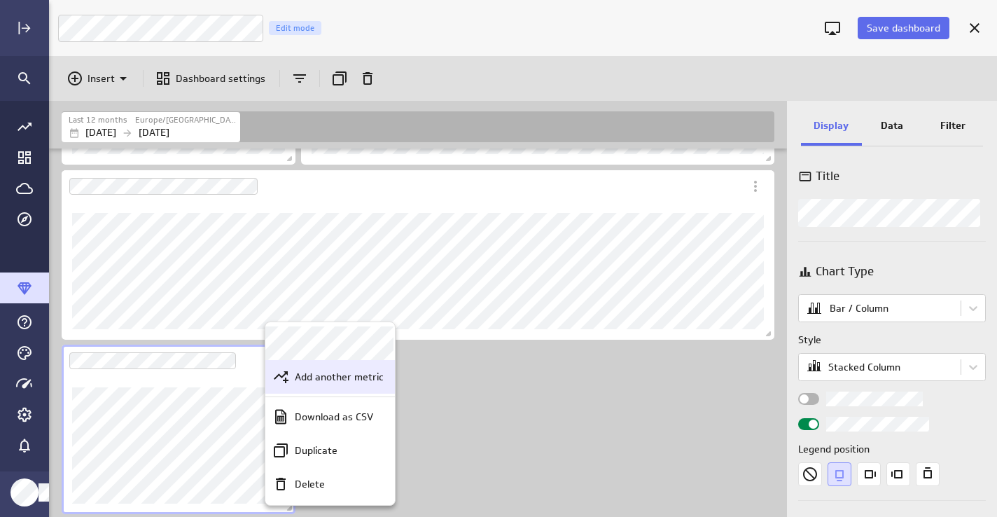
click at [333, 380] on p "Add another metric" at bounding box center [339, 377] width 89 height 15
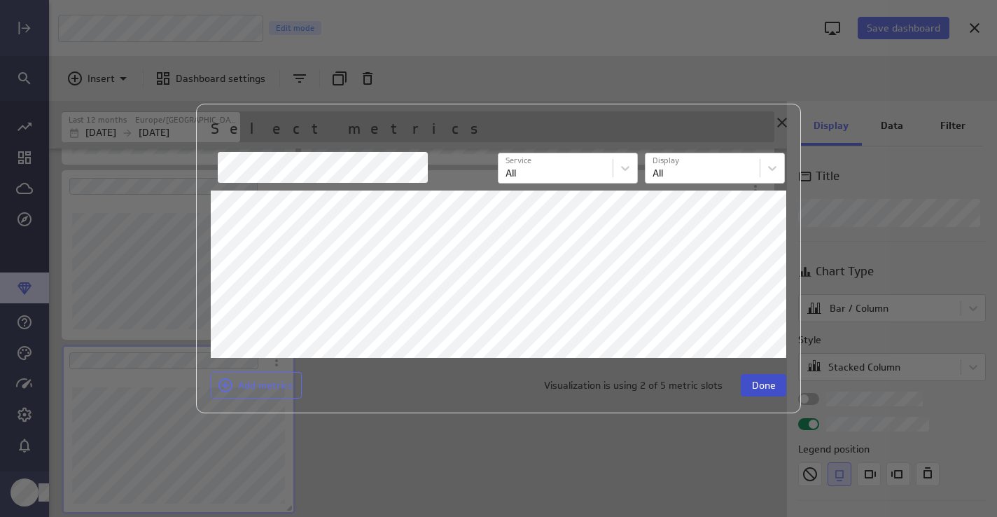
click at [756, 381] on span "Done" at bounding box center [764, 385] width 24 height 13
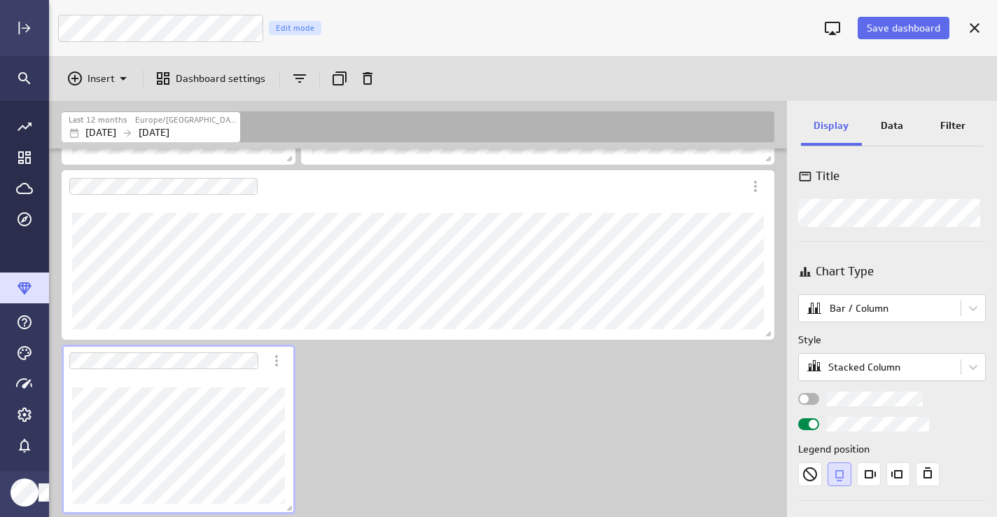
click at [882, 123] on p "Data" at bounding box center [892, 125] width 22 height 15
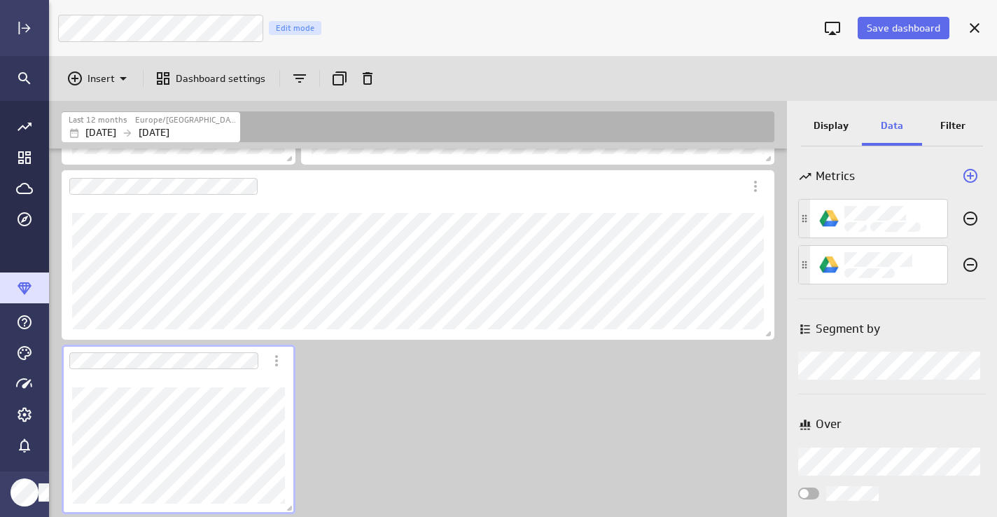
scroll to position [8, 0]
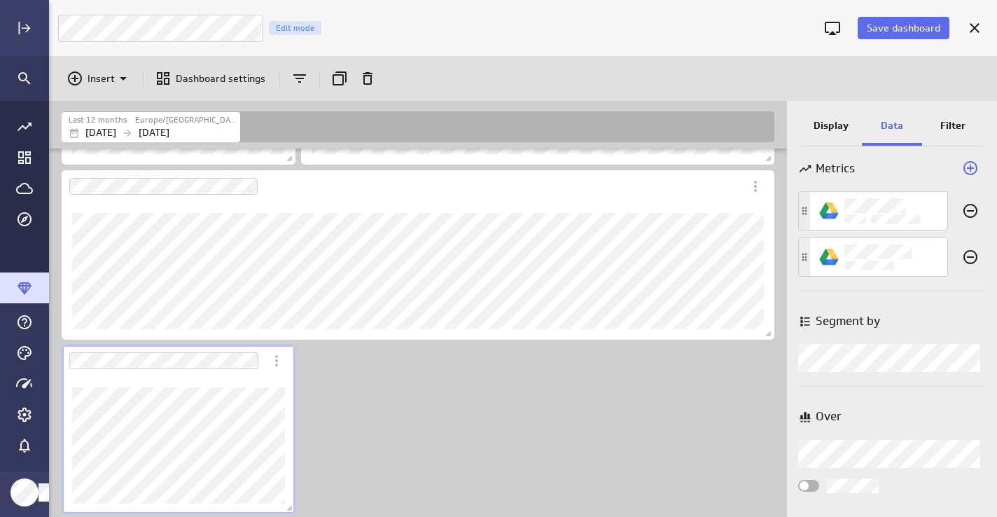
click at [836, 125] on p "Display" at bounding box center [831, 125] width 35 height 15
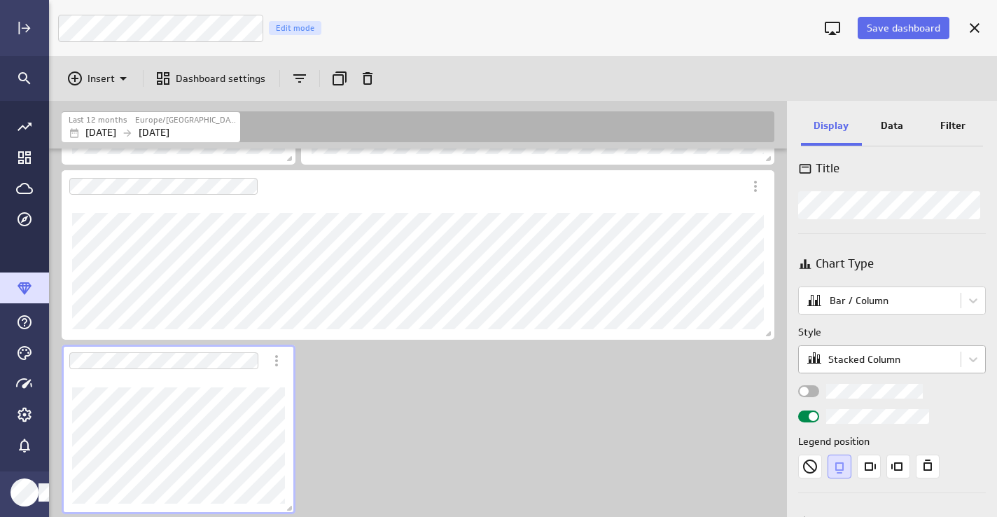
click at [856, 365] on body "Save dashboard [PERSON_NAME] Moon Marketing Edit mode Insert Dashboard settings…" at bounding box center [498, 258] width 997 height 517
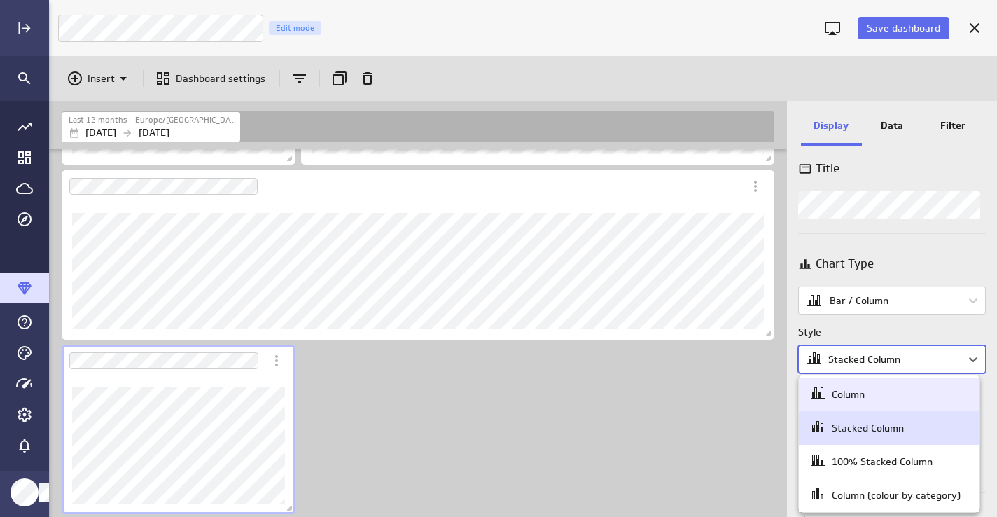
click at [858, 395] on div "Column" at bounding box center [848, 394] width 33 height 13
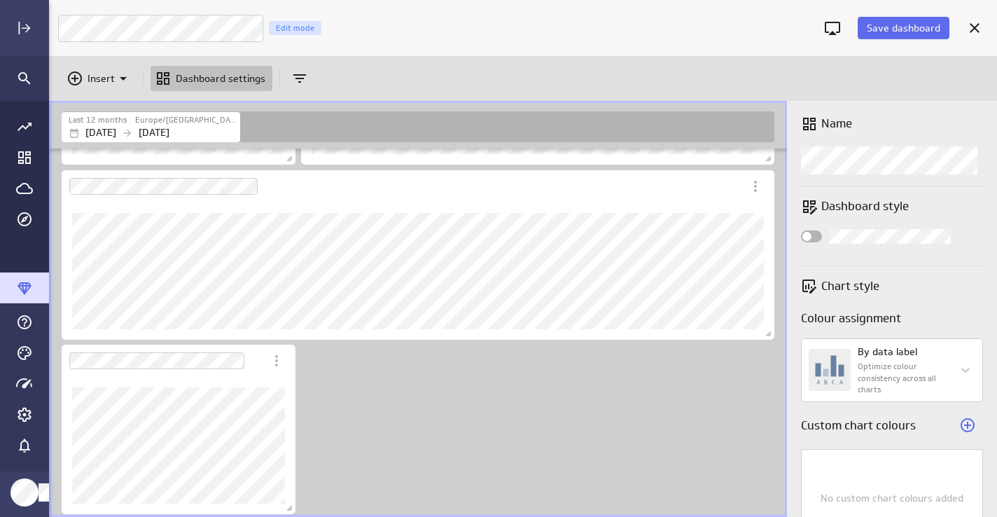
click at [119, 76] on icon "Insert" at bounding box center [123, 78] width 17 height 17
click at [106, 114] on p "Metrics" at bounding box center [109, 113] width 34 height 15
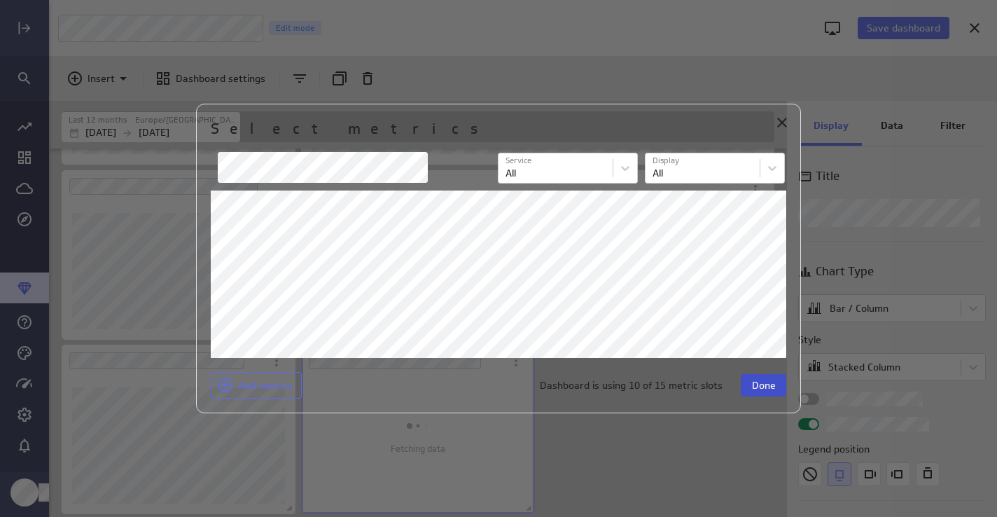
click at [753, 380] on span "Done" at bounding box center [764, 385] width 24 height 13
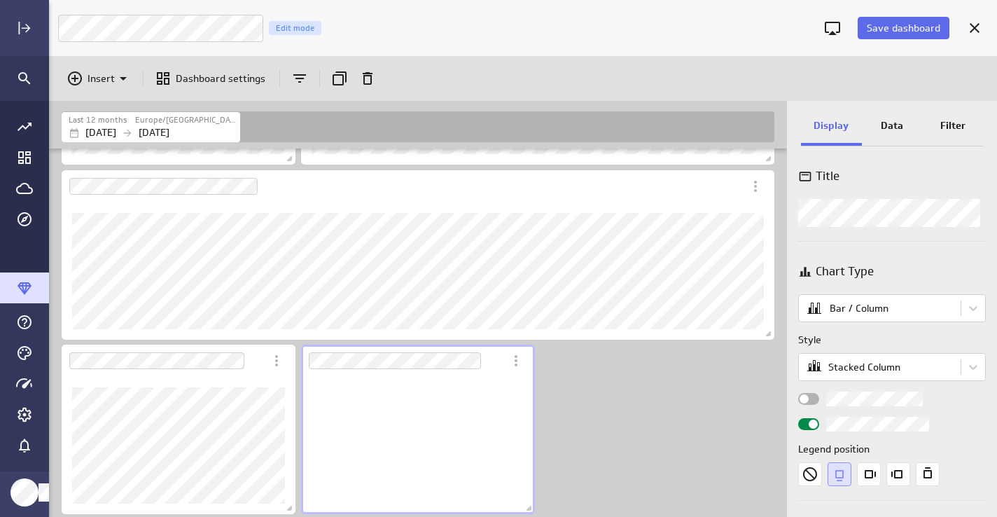
scroll to position [117, 214]
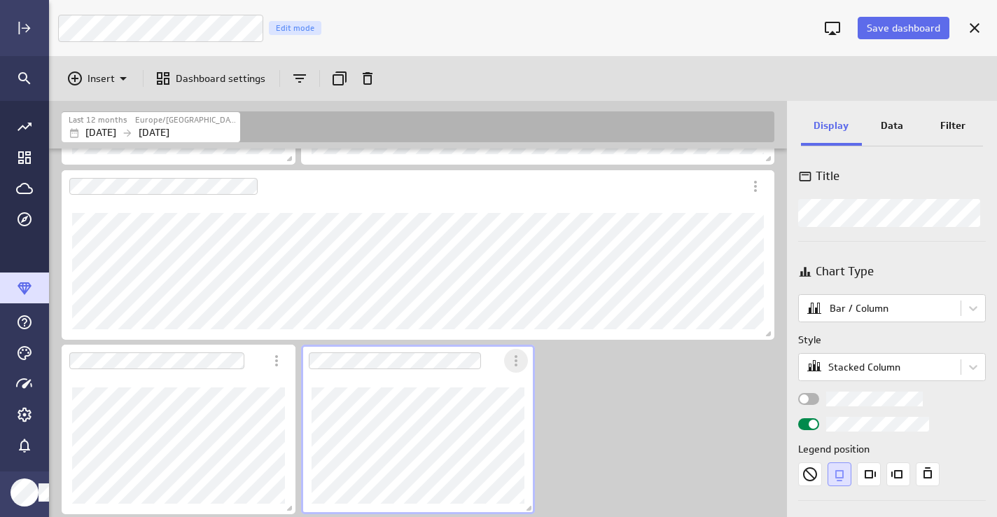
click at [517, 364] on icon "More actions" at bounding box center [516, 360] width 3 height 11
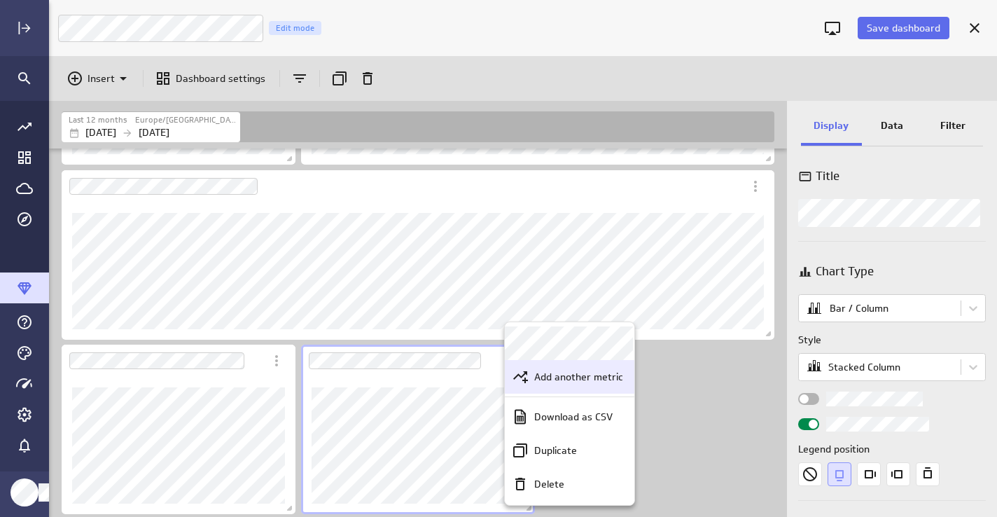
click at [553, 373] on p "Add another metric" at bounding box center [578, 377] width 89 height 15
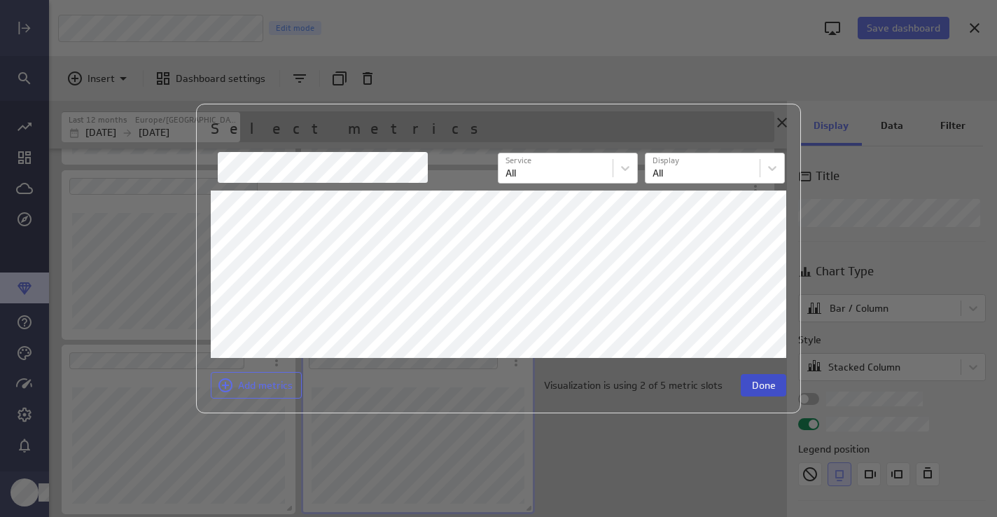
click at [760, 381] on span "Done" at bounding box center [764, 385] width 24 height 13
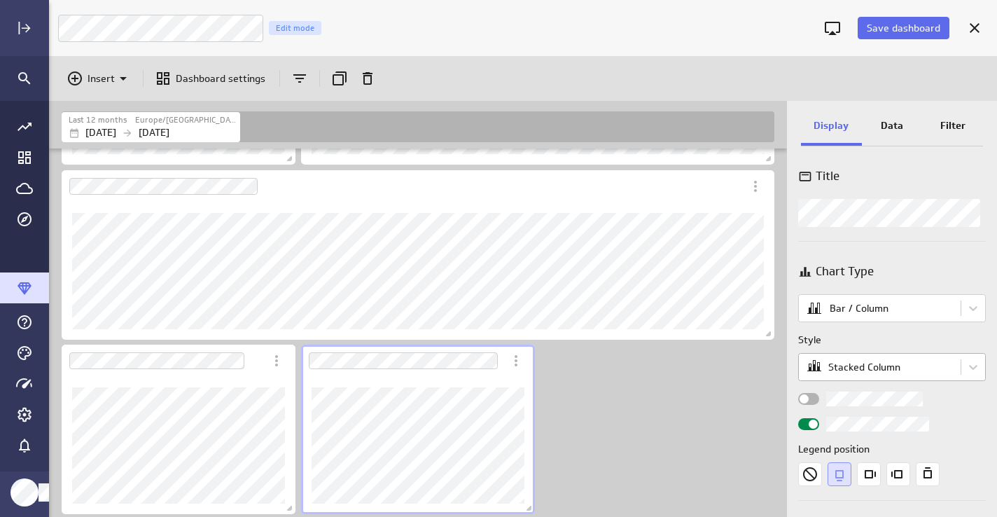
click at [851, 370] on body "Save dashboard [PERSON_NAME] Moon Marketing Edit mode Insert Dashboard settings…" at bounding box center [498, 258] width 997 height 517
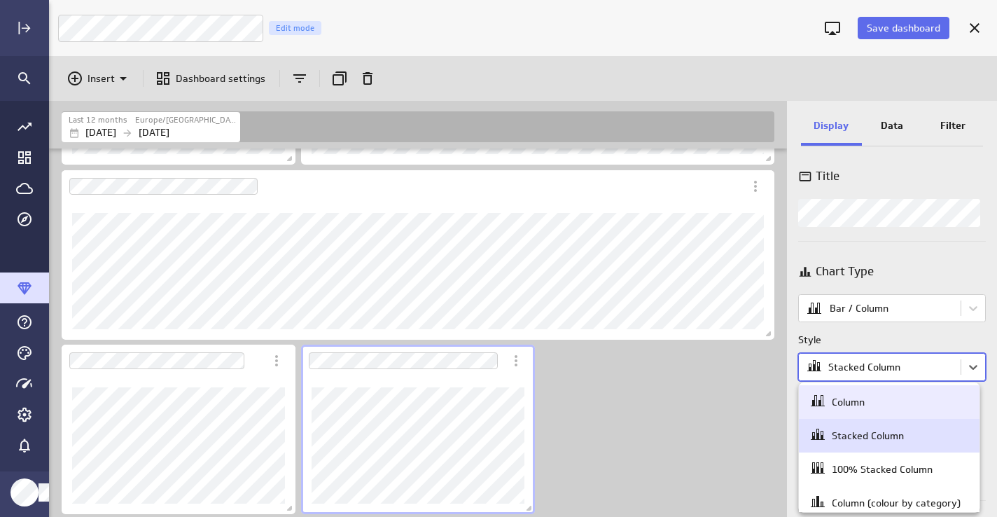
click at [849, 411] on div "Column" at bounding box center [889, 402] width 160 height 20
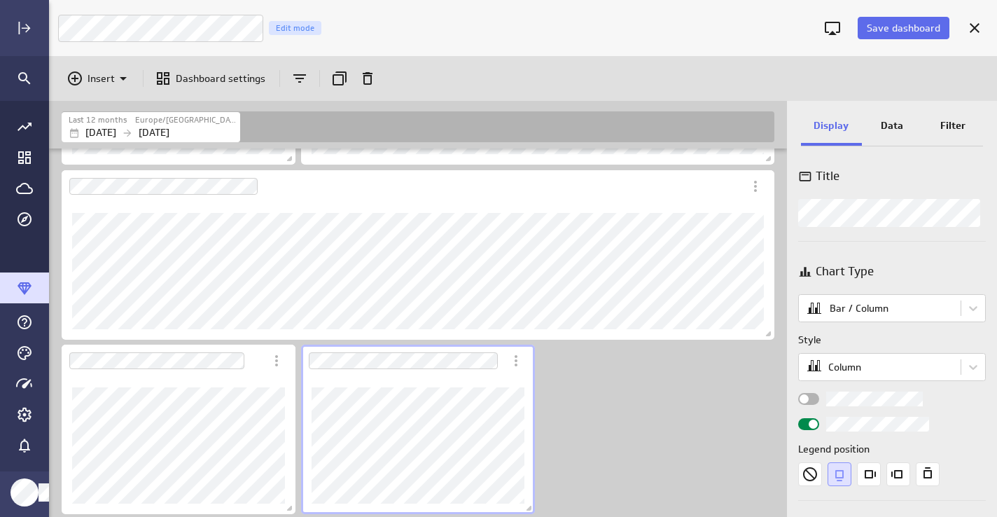
click at [0, 0] on input "Widget Properties" at bounding box center [0, 0] width 0 height 0
click at [886, 127] on p "Data" at bounding box center [892, 125] width 22 height 15
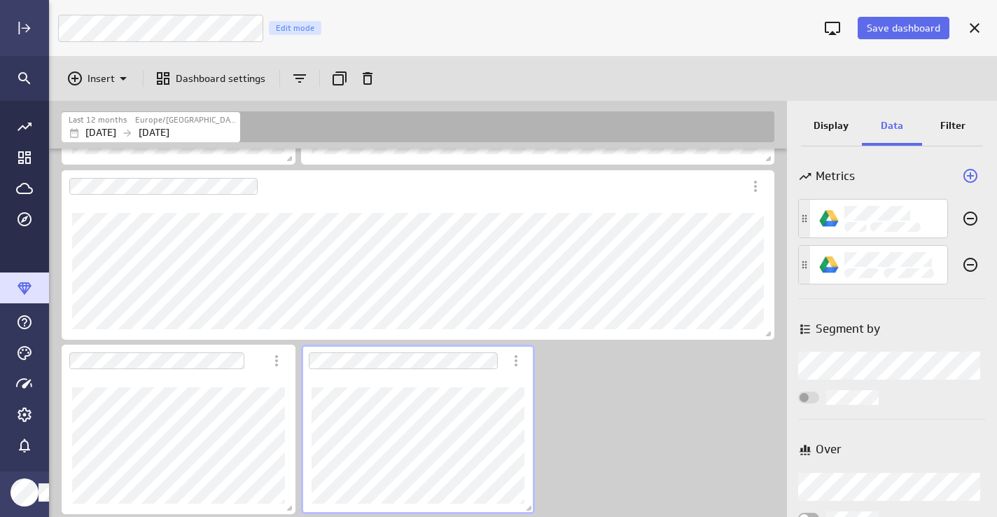
scroll to position [33, 0]
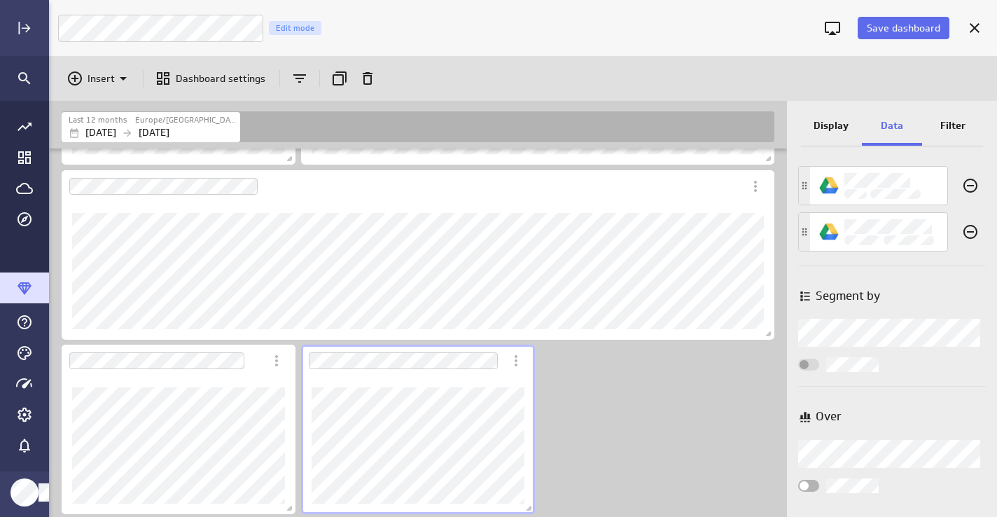
click at [854, 446] on body "Save dashboard [PERSON_NAME] Moon Marketing Edit mode Insert Dashboard settings…" at bounding box center [498, 258] width 997 height 517
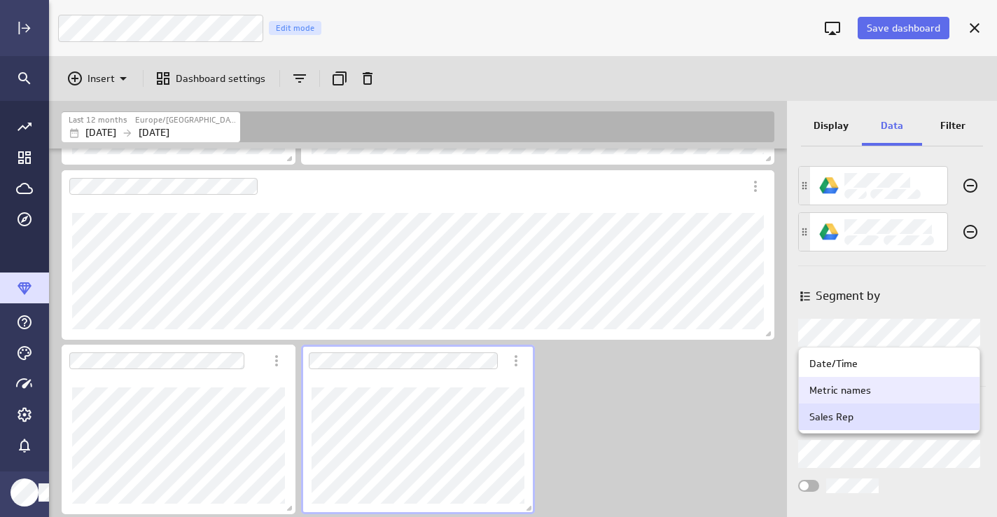
click at [851, 389] on div "Metric names" at bounding box center [840, 390] width 62 height 13
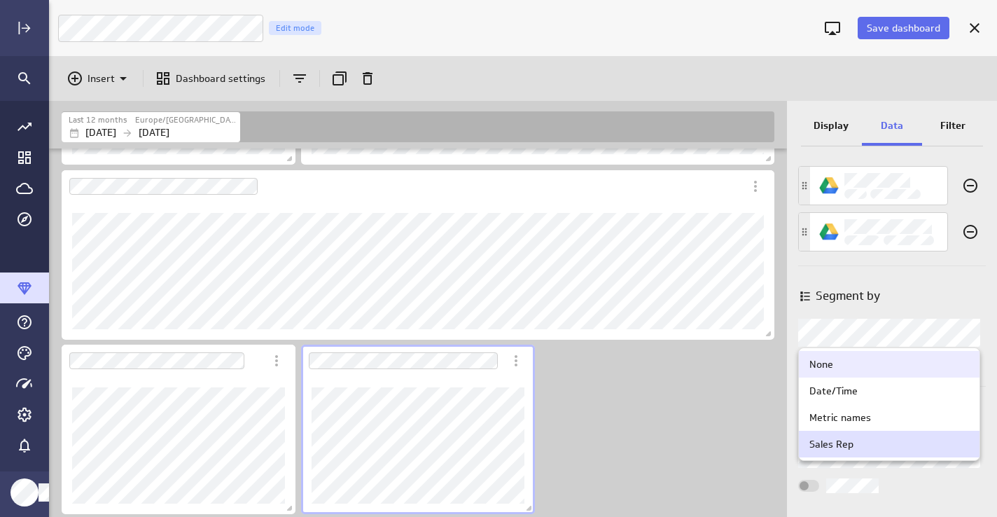
click at [825, 332] on body "Save dashboard [PERSON_NAME] Moon Marketing Edit mode Insert Dashboard settings…" at bounding box center [498, 258] width 997 height 517
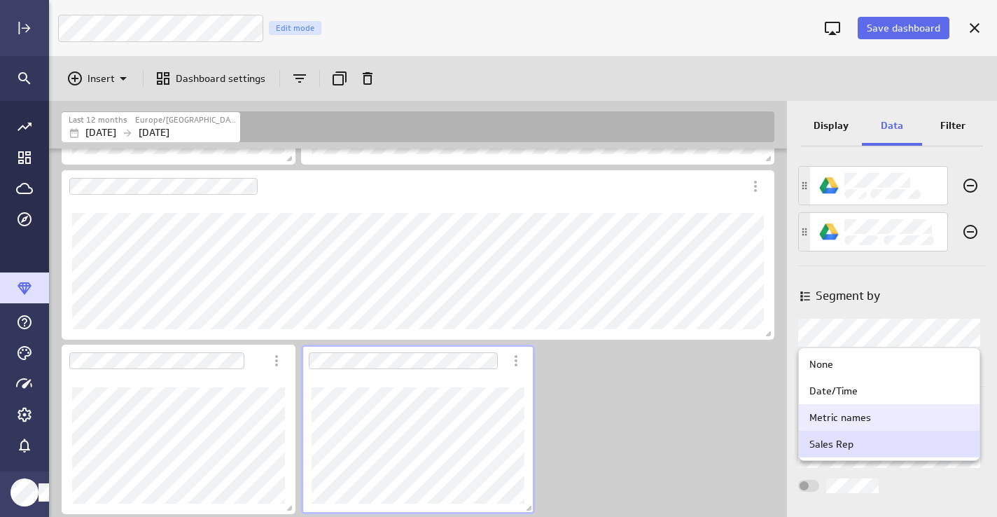
click at [842, 425] on div "Metric names" at bounding box center [889, 417] width 181 height 27
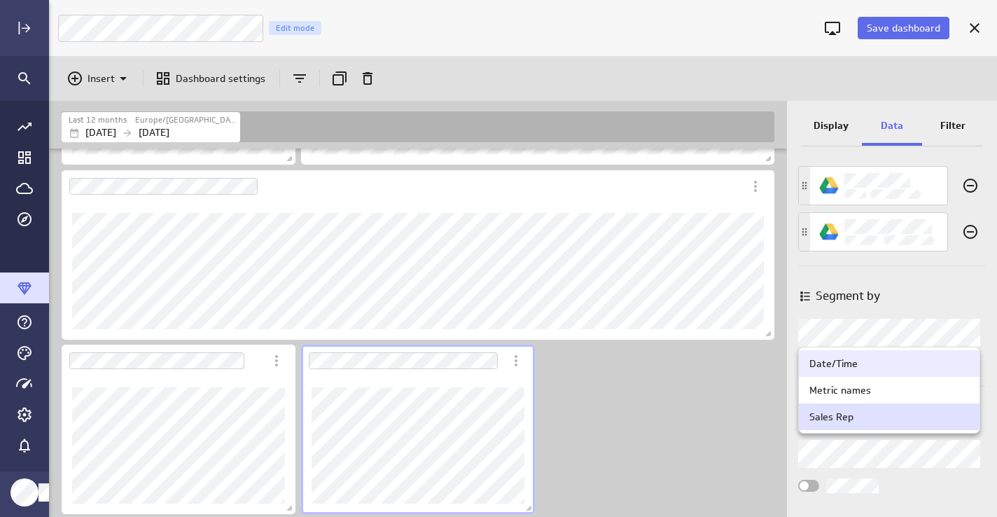
click at [848, 452] on body "Save dashboard [PERSON_NAME] Moon Marketing Edit mode Insert Dashboard settings…" at bounding box center [498, 258] width 997 height 517
click at [758, 437] on div at bounding box center [498, 258] width 997 height 517
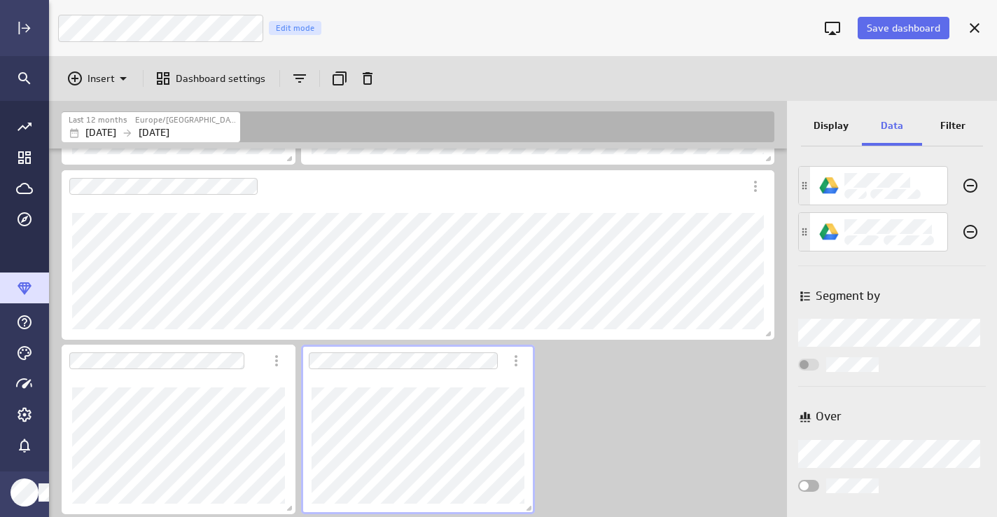
click at [812, 130] on div "Display" at bounding box center [831, 127] width 61 height 38
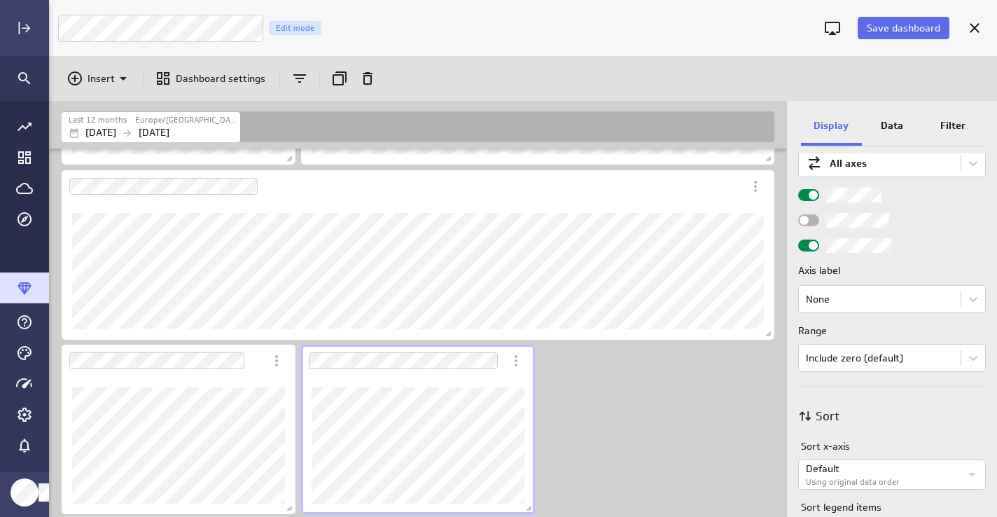
scroll to position [702, 0]
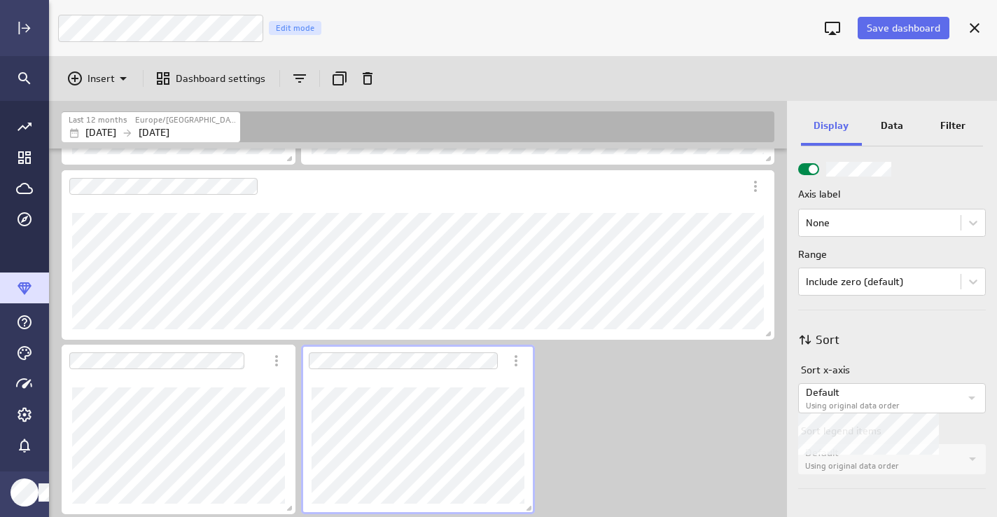
click at [856, 399] on p "Default" at bounding box center [883, 392] width 154 height 15
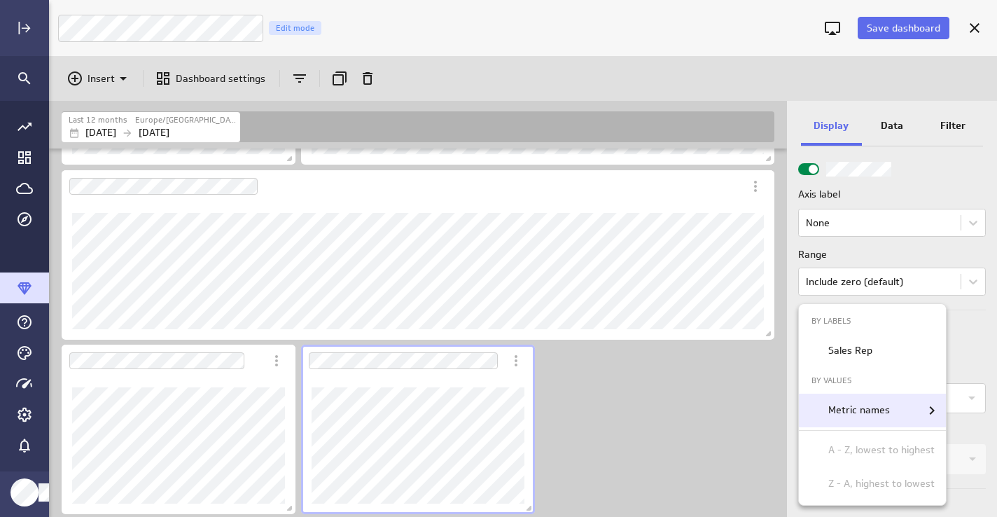
click at [856, 403] on p "Metric names" at bounding box center [859, 410] width 62 height 15
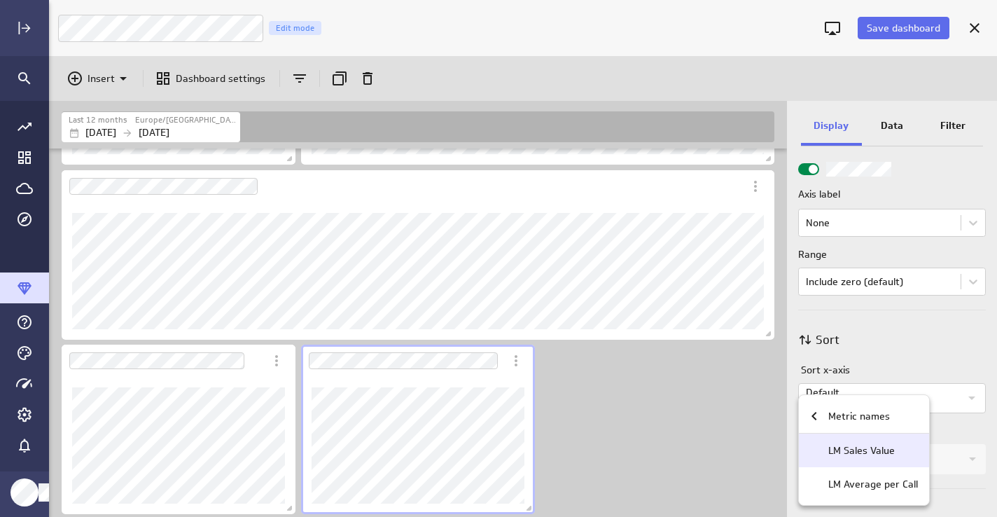
click at [876, 451] on p "LM Sales Value" at bounding box center [861, 450] width 67 height 15
click at [752, 395] on div at bounding box center [498, 258] width 997 height 517
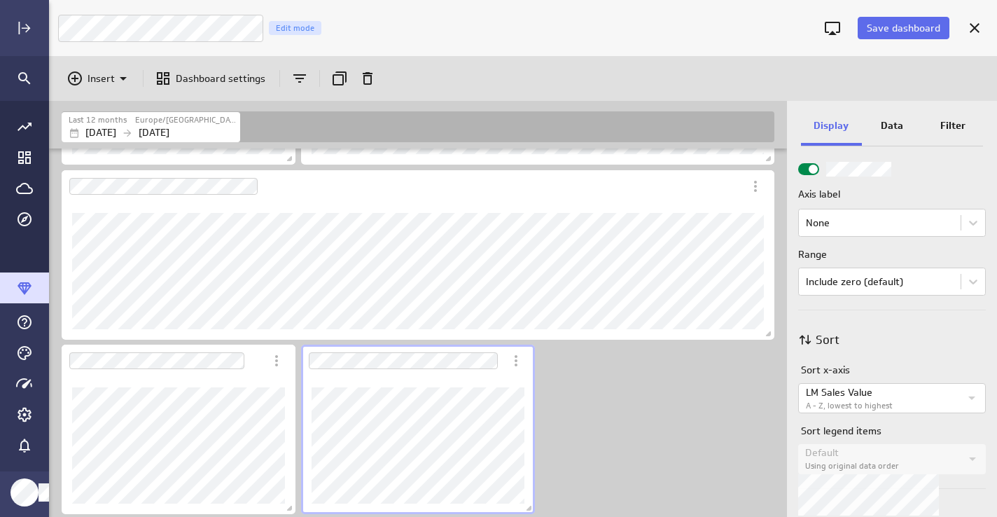
click at [858, 454] on p "Default" at bounding box center [882, 452] width 155 height 15
click at [830, 456] on p "Default" at bounding box center [882, 452] width 155 height 15
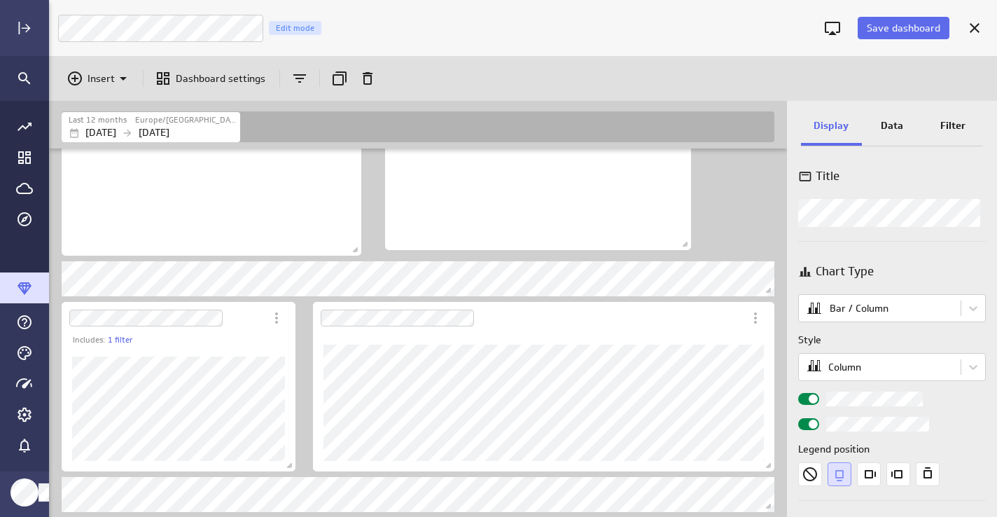
scroll to position [0, 0]
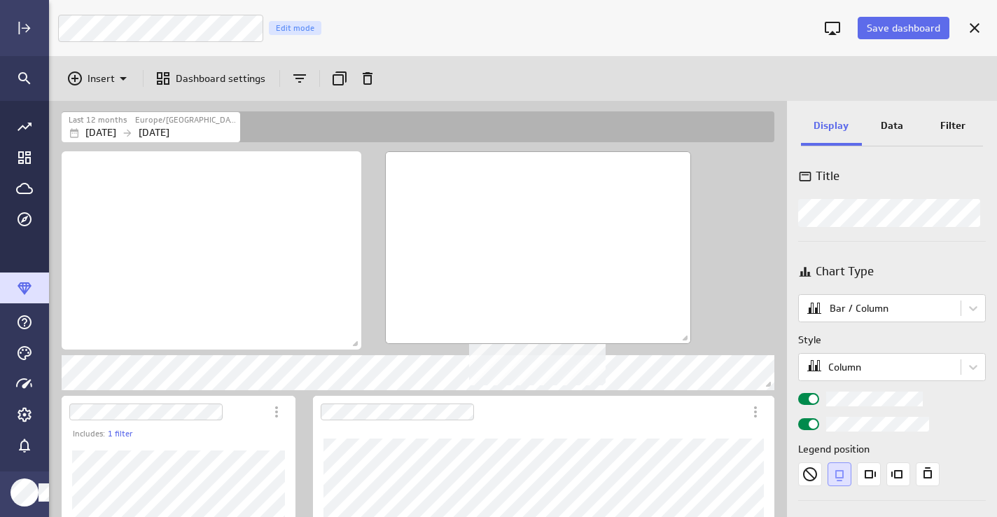
click at [450, 193] on div "No description available" at bounding box center [538, 247] width 306 height 193
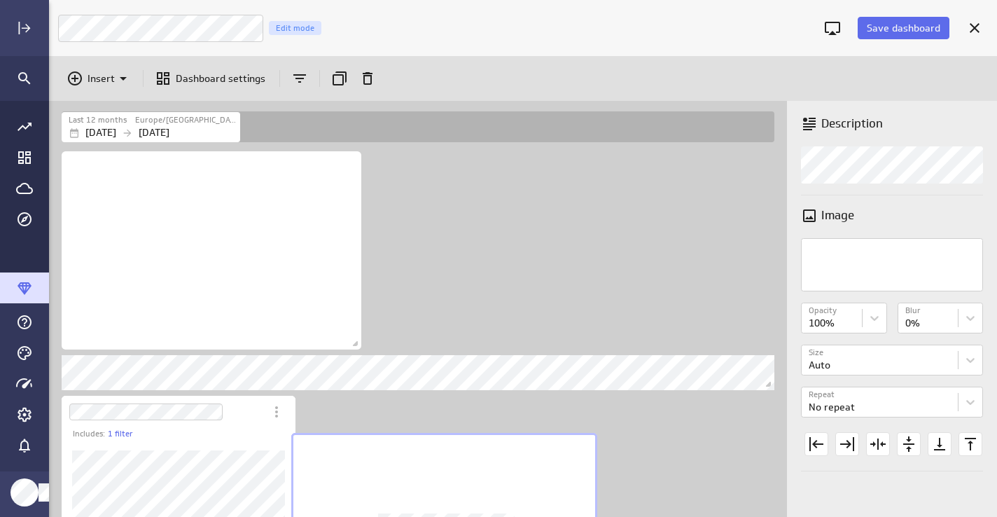
scroll to position [1706, 719]
drag, startPoint x: 450, startPoint y: 209, endPoint x: 356, endPoint y: 489, distance: 296.1
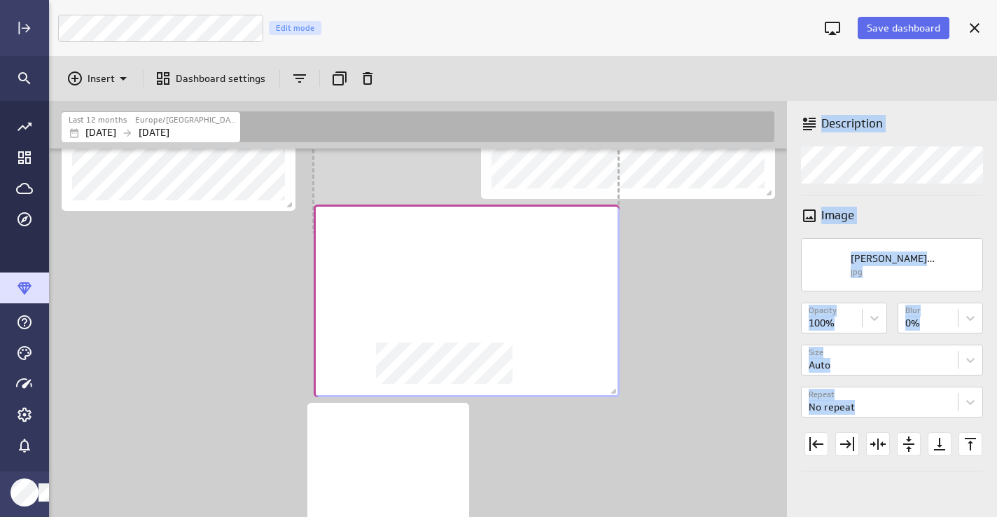
scroll to position [1689, 719]
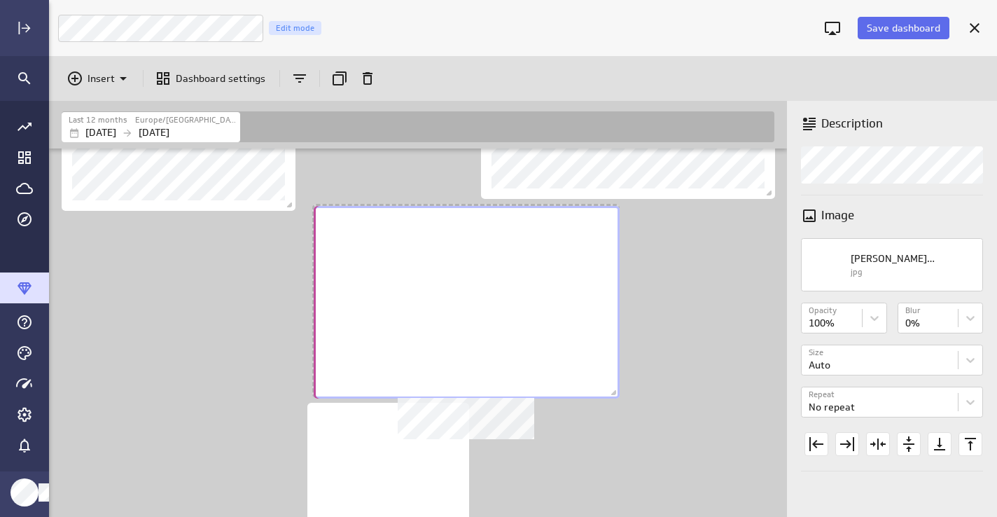
drag, startPoint x: 403, startPoint y: 160, endPoint x: 427, endPoint y: 366, distance: 206.6
click at [427, 366] on div "No description available" at bounding box center [467, 302] width 306 height 193
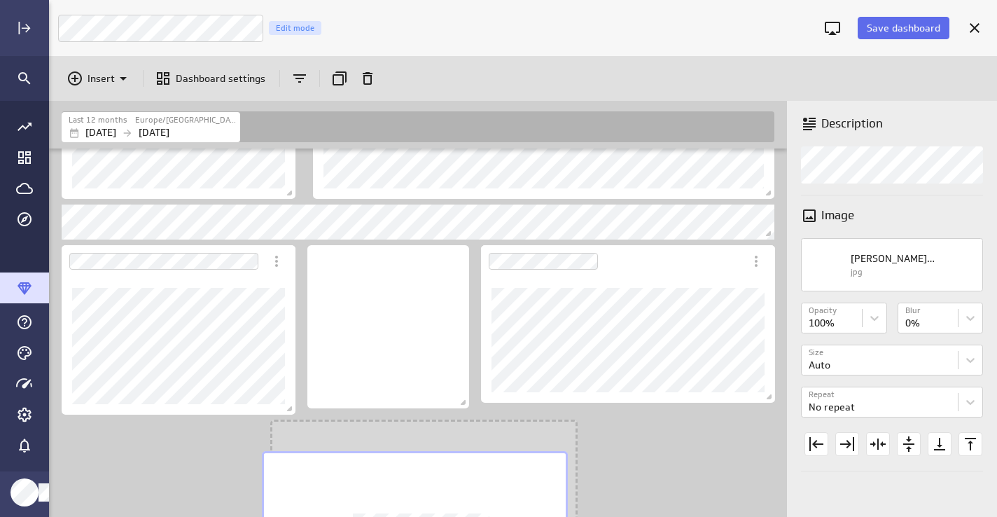
scroll to position [6, 7]
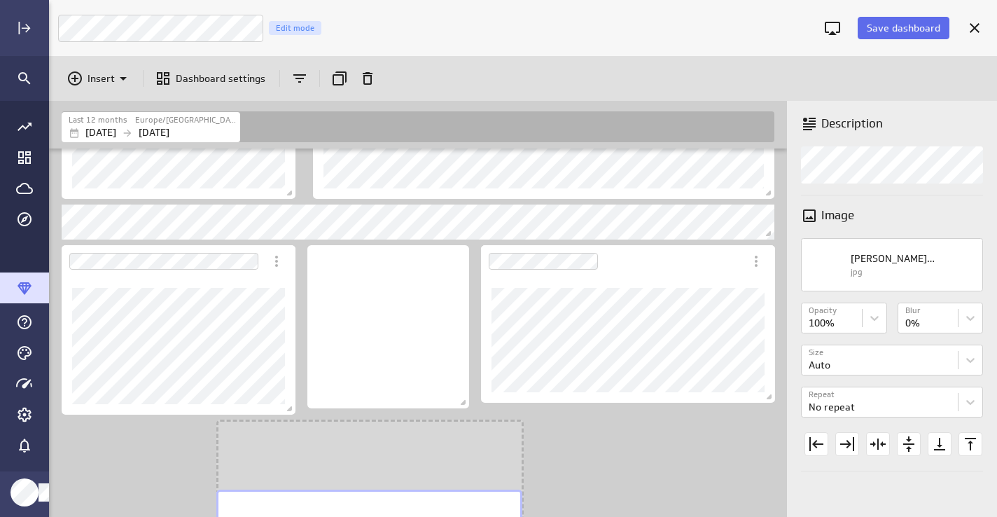
drag, startPoint x: 424, startPoint y: 443, endPoint x: 328, endPoint y: 524, distance: 126.2
click at [328, 516] on html "Save dashboard [PERSON_NAME] Moon Marketing Edit mode Insert Dashboard settings…" at bounding box center [498, 258] width 997 height 517
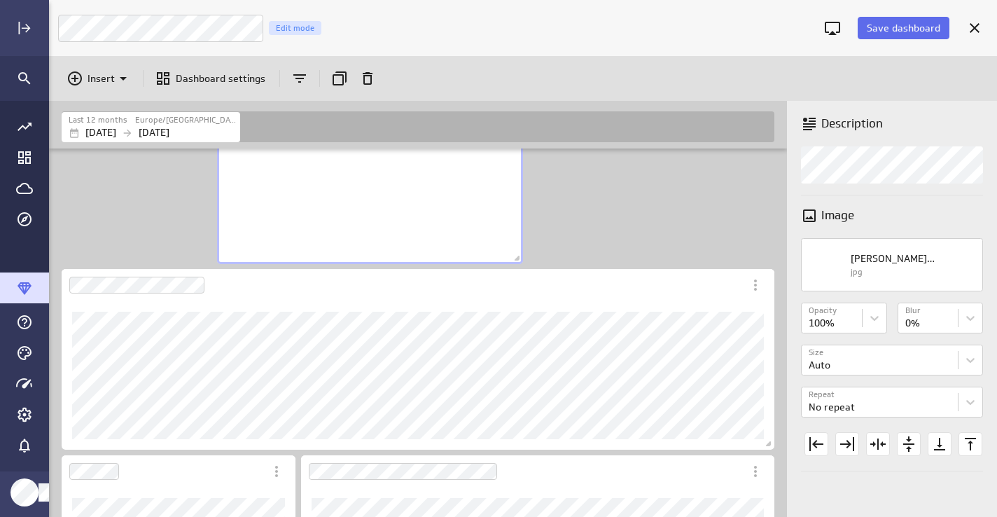
scroll to position [707, 0]
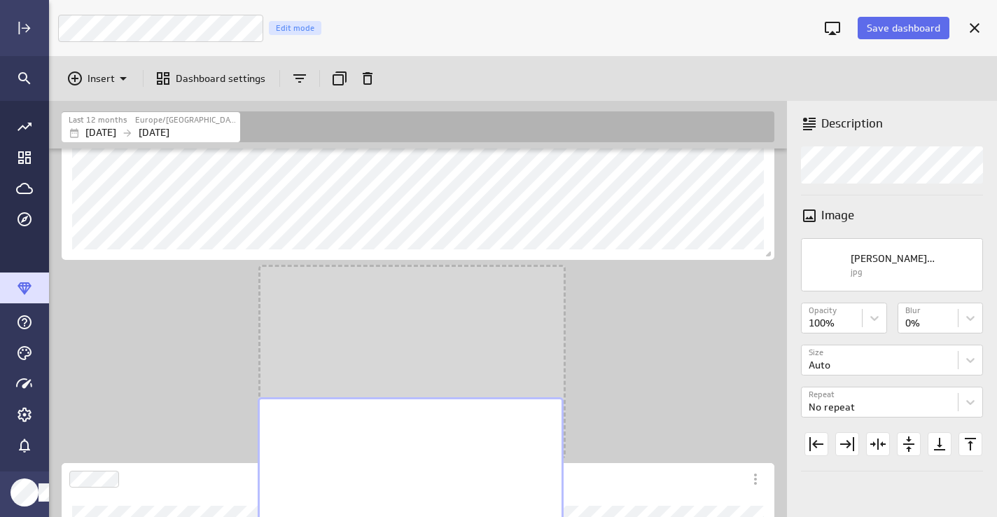
drag, startPoint x: 377, startPoint y: 207, endPoint x: 417, endPoint y: 524, distance: 319.7
click at [417, 516] on html "Save dashboard [PERSON_NAME] Moon Marketing Edit mode Insert Dashboard settings…" at bounding box center [498, 258] width 997 height 517
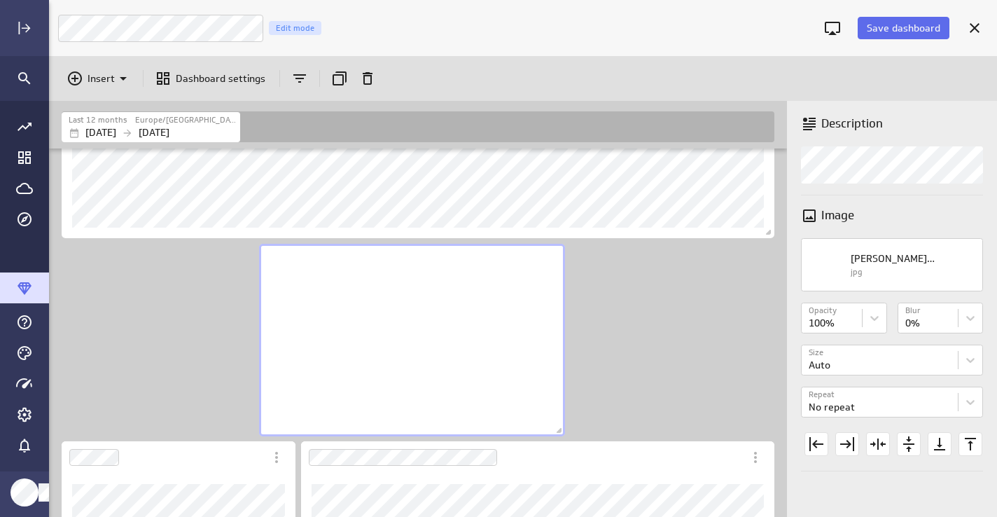
scroll to position [707, 0]
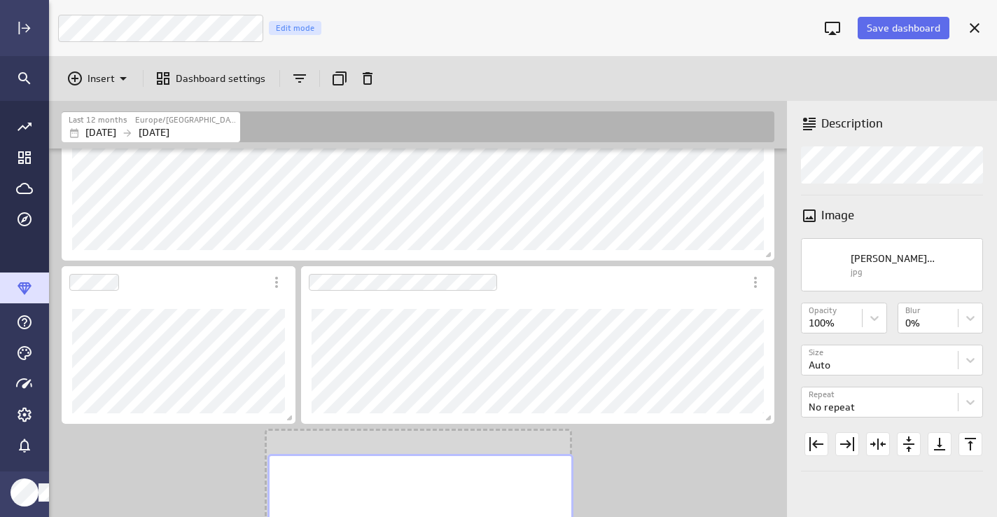
drag, startPoint x: 456, startPoint y: 335, endPoint x: 464, endPoint y: 522, distance: 187.1
click at [464, 516] on html "Save dashboard [PERSON_NAME] Moon Marketing Edit mode Insert Dashboard settings…" at bounding box center [498, 258] width 997 height 517
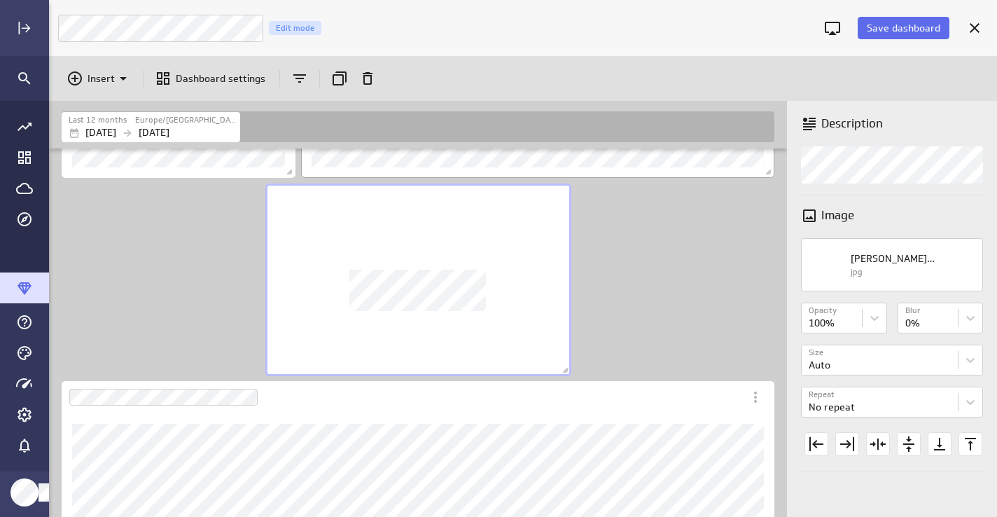
scroll to position [1059, 0]
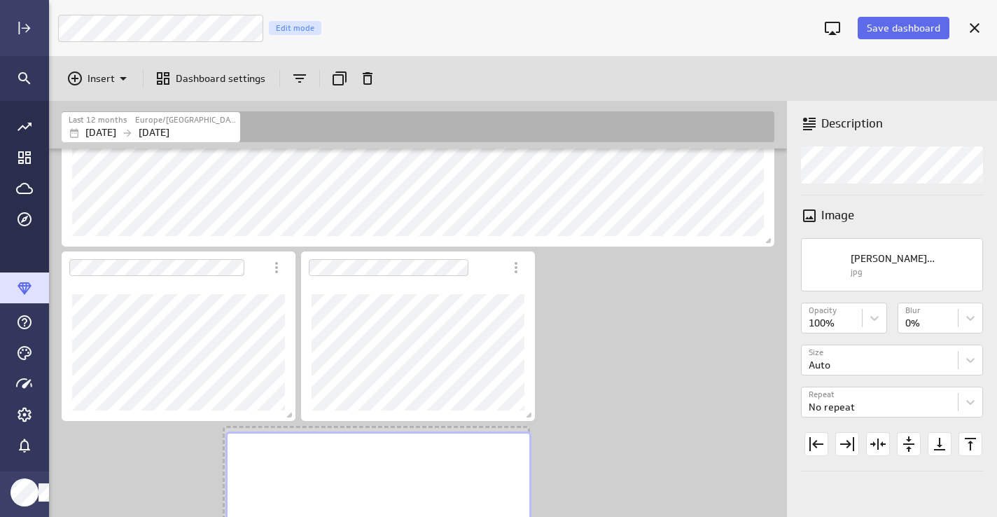
drag, startPoint x: 421, startPoint y: 170, endPoint x: 381, endPoint y: 524, distance: 356.6
click at [381, 516] on html "Save dashboard [PERSON_NAME] Moon Marketing Edit mode Insert Dashboard settings…" at bounding box center [498, 258] width 997 height 517
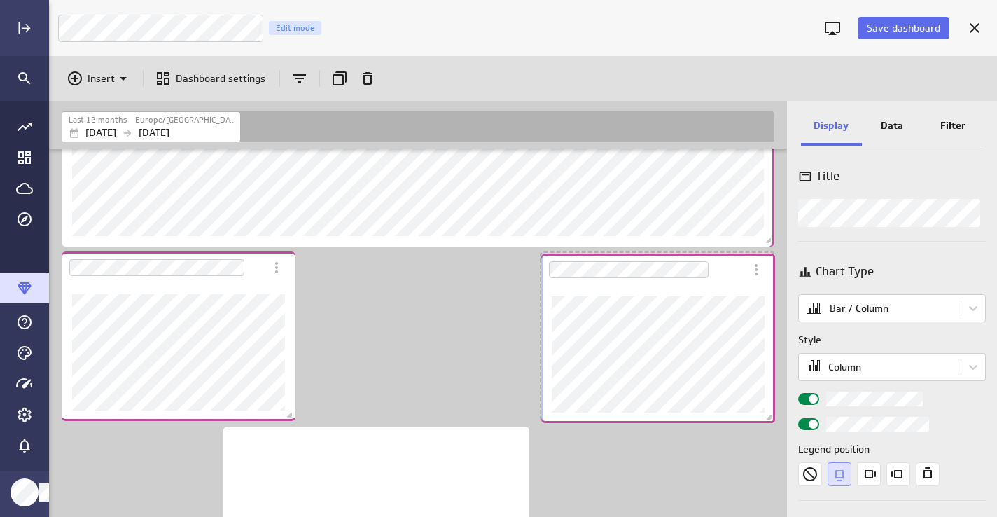
drag, startPoint x: 461, startPoint y: 288, endPoint x: 702, endPoint y: 290, distance: 240.2
click at [702, 290] on div "Dashboard Widget" at bounding box center [658, 354] width 234 height 137
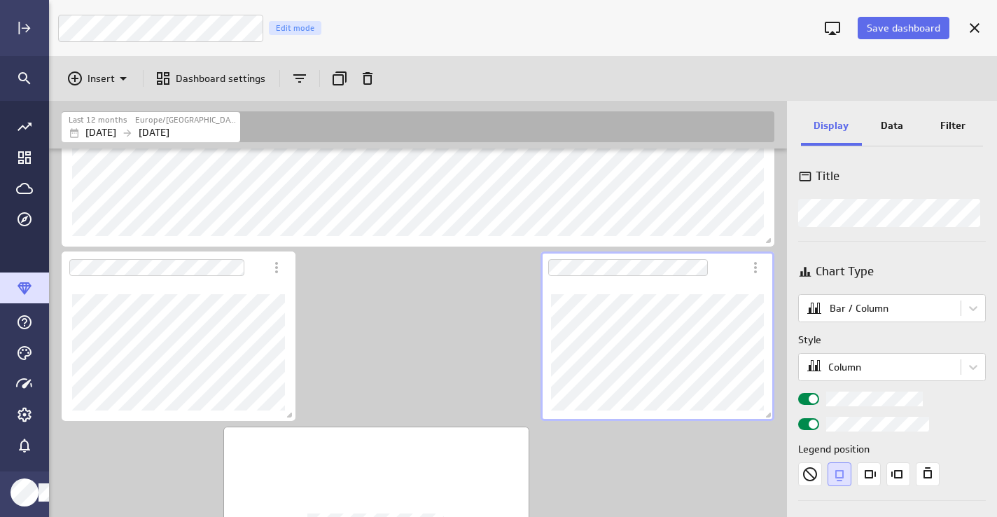
click at [420, 460] on div "No description available" at bounding box center [376, 522] width 306 height 193
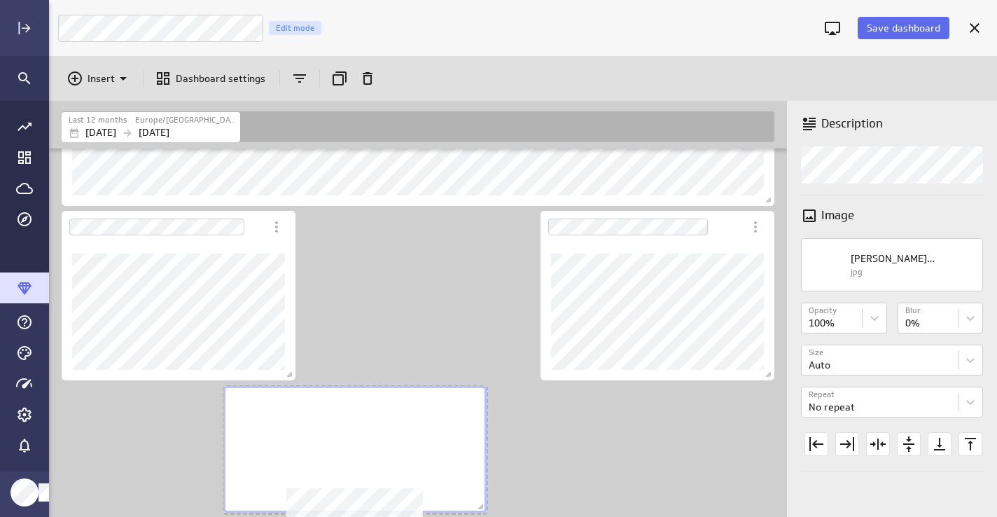
scroll to position [9, 7]
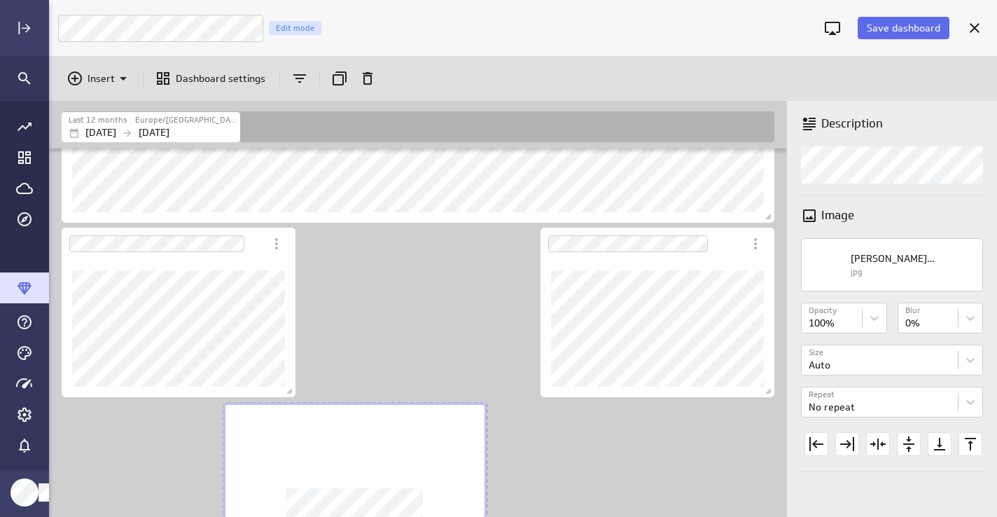
drag, startPoint x: 527, startPoint y: 510, endPoint x: 485, endPoint y: 477, distance: 53.9
click at [485, 477] on div "Dashboard content with 15 widgets" at bounding box center [355, 466] width 269 height 132
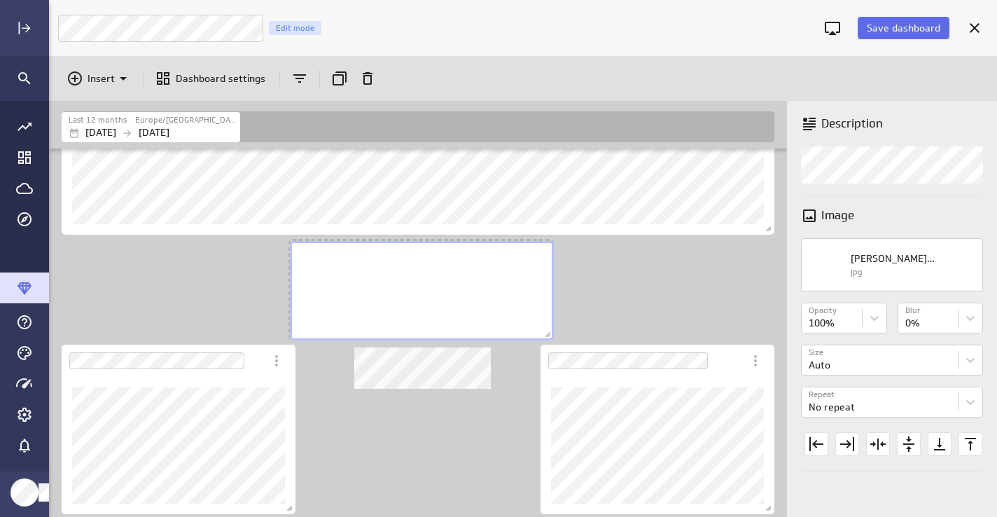
drag, startPoint x: 436, startPoint y: 460, endPoint x: 502, endPoint y: 286, distance: 186.0
click at [502, 286] on div "No description available" at bounding box center [422, 290] width 264 height 99
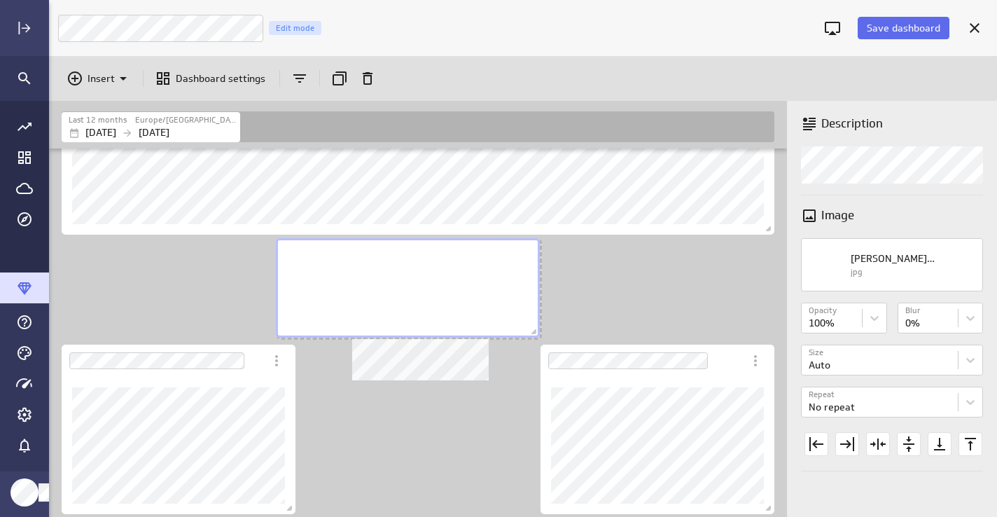
drag, startPoint x: 551, startPoint y: 296, endPoint x: 538, endPoint y: 295, distance: 13.4
click at [538, 295] on div "No description available" at bounding box center [408, 287] width 264 height 99
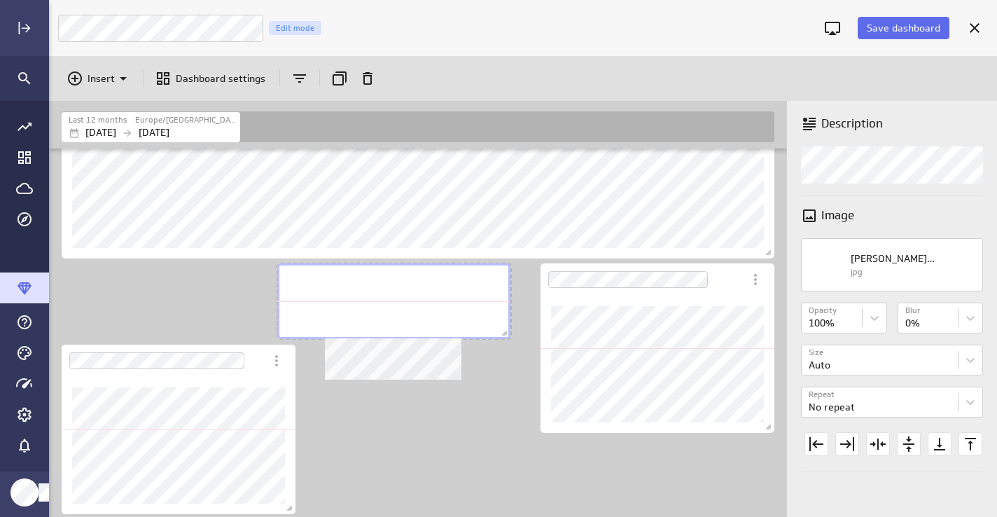
drag, startPoint x: 535, startPoint y: 334, endPoint x: 504, endPoint y: 323, distance: 32.8
click at [504, 323] on div "Dashboard content with 15 widgets" at bounding box center [393, 300] width 239 height 81
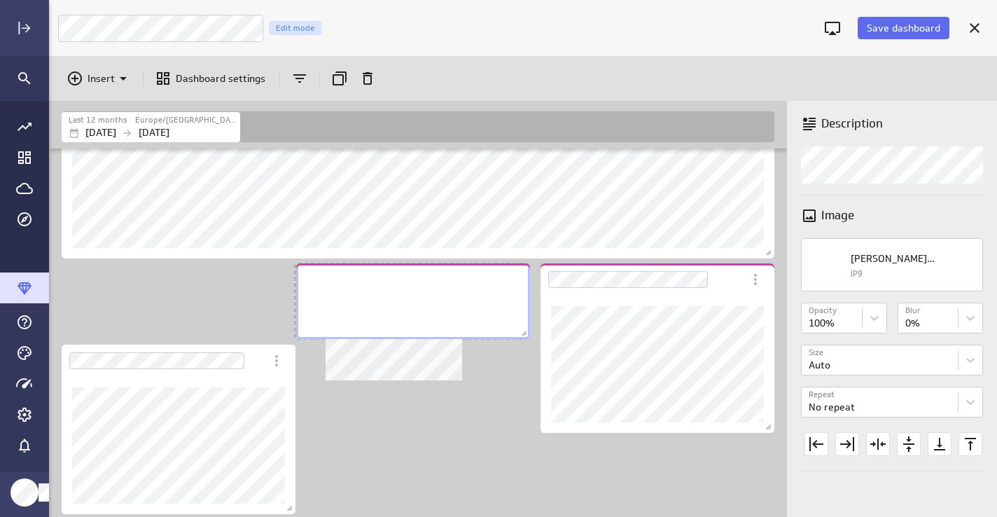
drag, startPoint x: 410, startPoint y: 309, endPoint x: 429, endPoint y: 309, distance: 18.9
click at [429, 309] on div "No description available" at bounding box center [413, 301] width 234 height 76
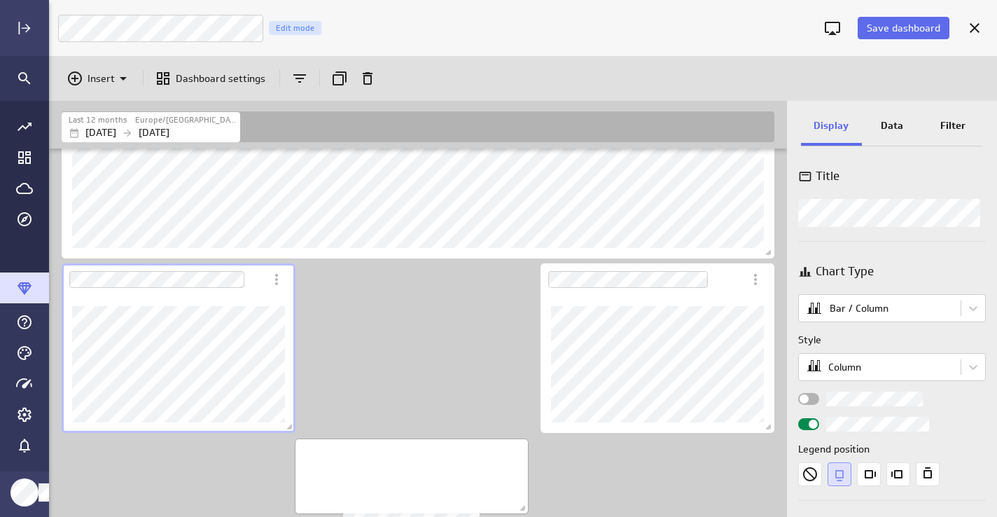
click at [350, 474] on div "No description available" at bounding box center [412, 476] width 234 height 76
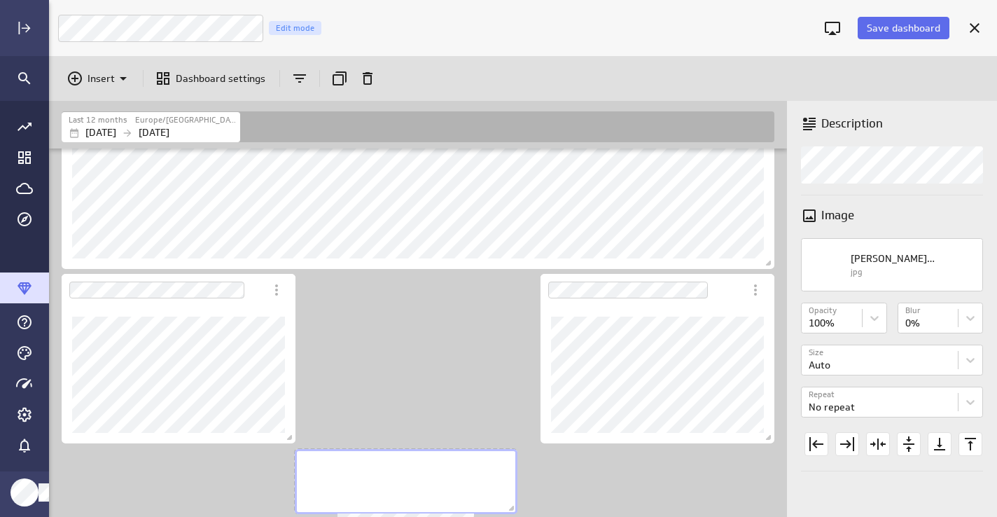
drag, startPoint x: 524, startPoint y: 508, endPoint x: 513, endPoint y: 501, distance: 13.2
click at [513, 501] on div "Dashboard content with 15 widgets" at bounding box center [406, 481] width 228 height 71
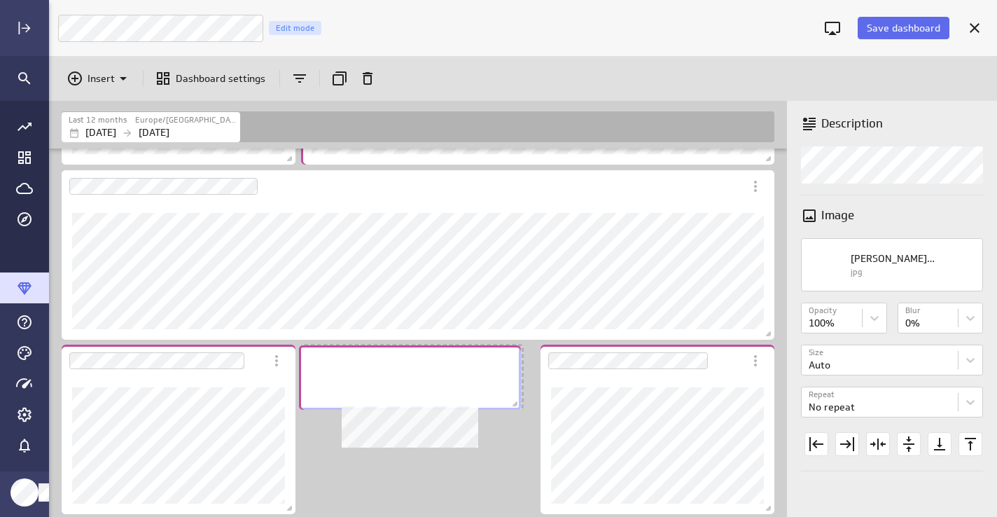
drag, startPoint x: 452, startPoint y: 489, endPoint x: 457, endPoint y: 385, distance: 104.4
click at [457, 385] on div "No description available" at bounding box center [410, 377] width 222 height 64
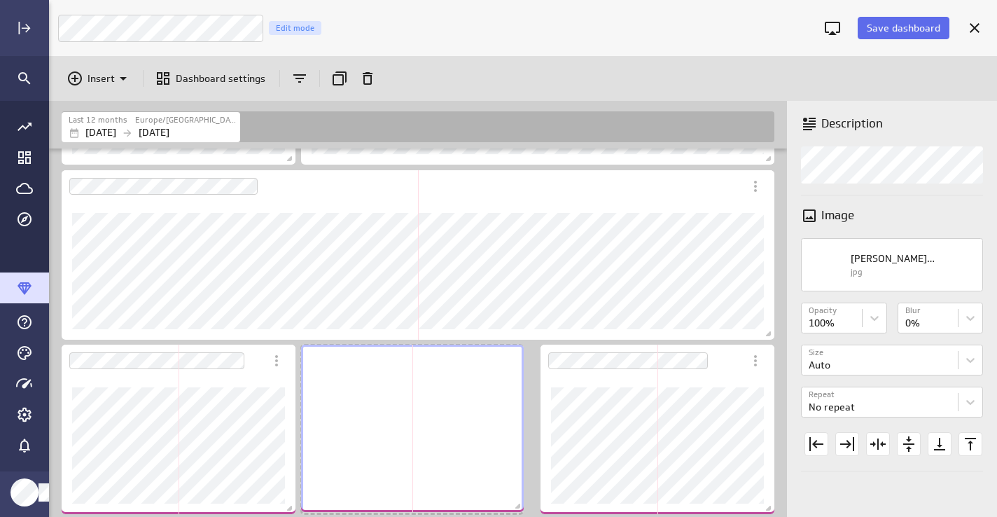
drag, startPoint x: 518, startPoint y: 405, endPoint x: 519, endPoint y: 508, distance: 102.9
click at [519, 508] on span "Dashboard content with 15 widgets" at bounding box center [520, 508] width 14 height 14
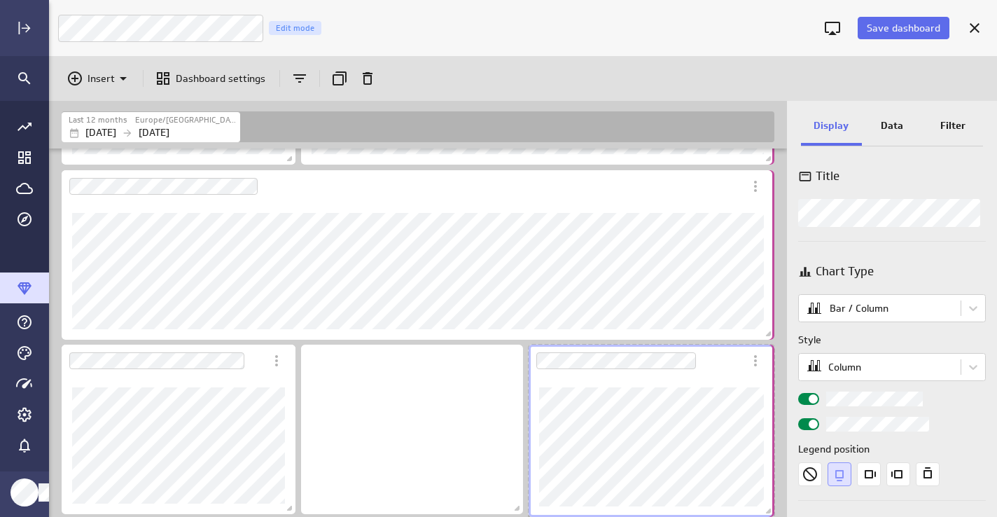
drag, startPoint x: 757, startPoint y: 508, endPoint x: 770, endPoint y: 511, distance: 13.6
click at [770, 511] on span "Dashboard content with 15 widgets" at bounding box center [770, 513] width 14 height 14
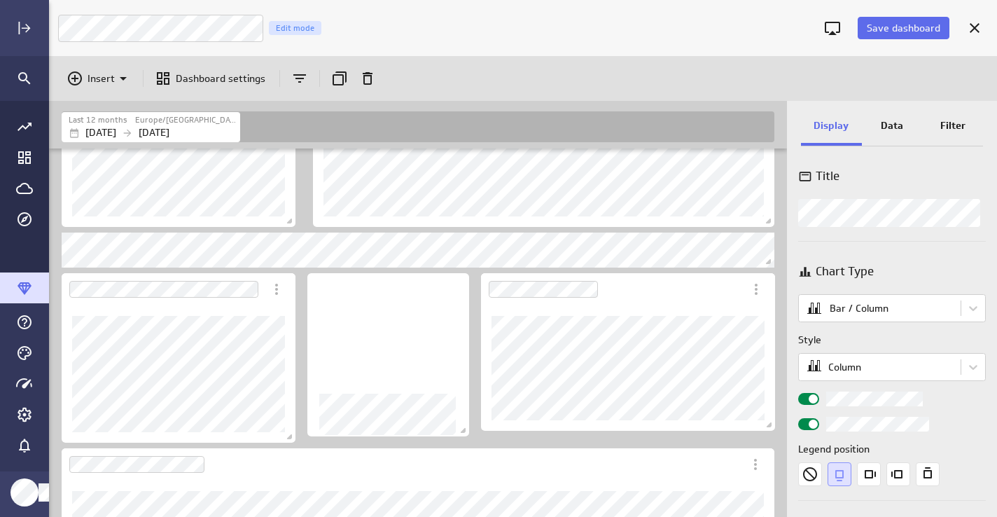
scroll to position [304, 0]
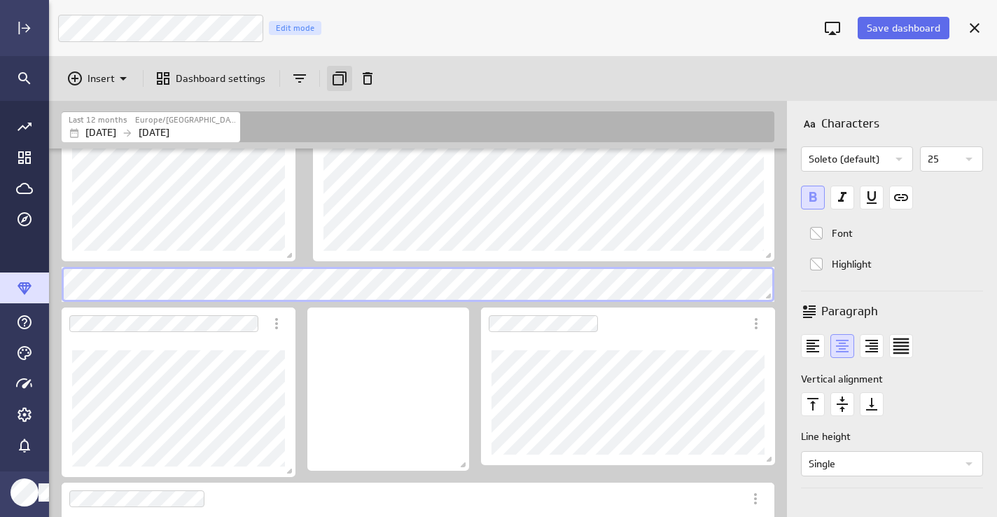
click at [339, 74] on icon "Duplicate" at bounding box center [340, 78] width 14 height 14
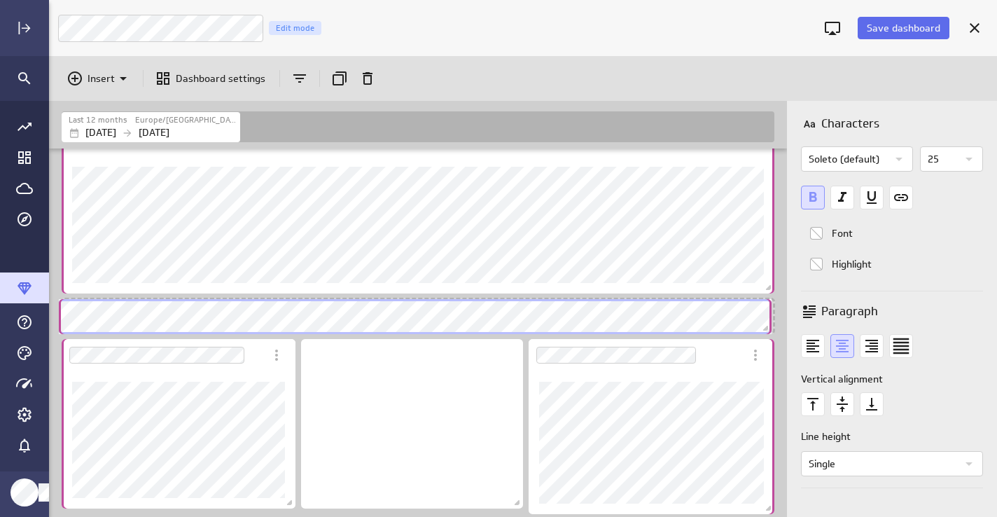
scroll to position [7, 7]
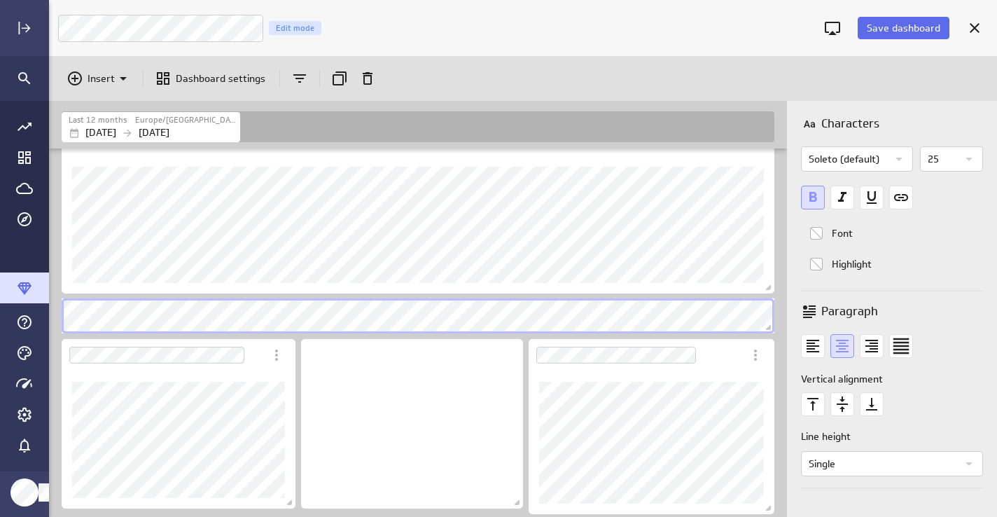
click at [791, 71] on div "Insert Dashboard settings" at bounding box center [523, 78] width 948 height 45
click at [928, 32] on span "Save dashboard" at bounding box center [904, 28] width 74 height 13
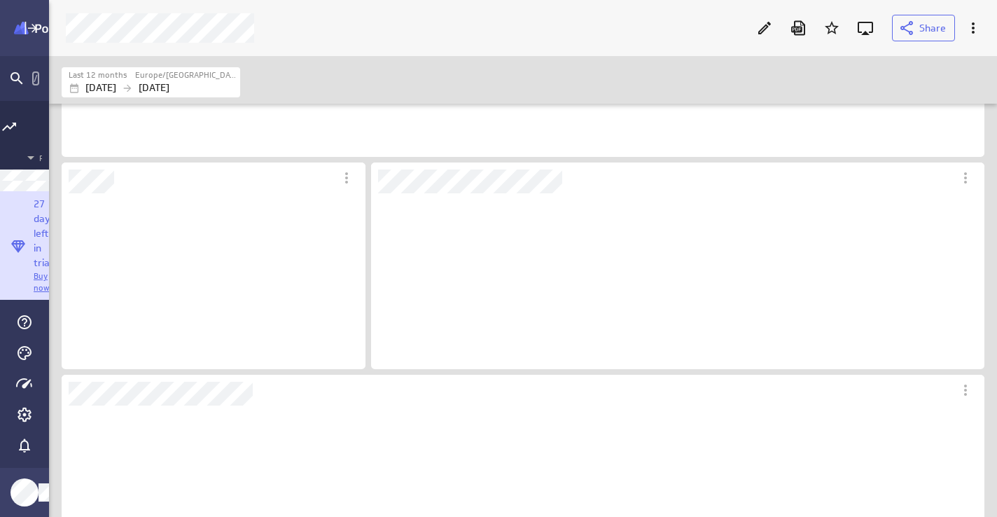
scroll to position [171, 578]
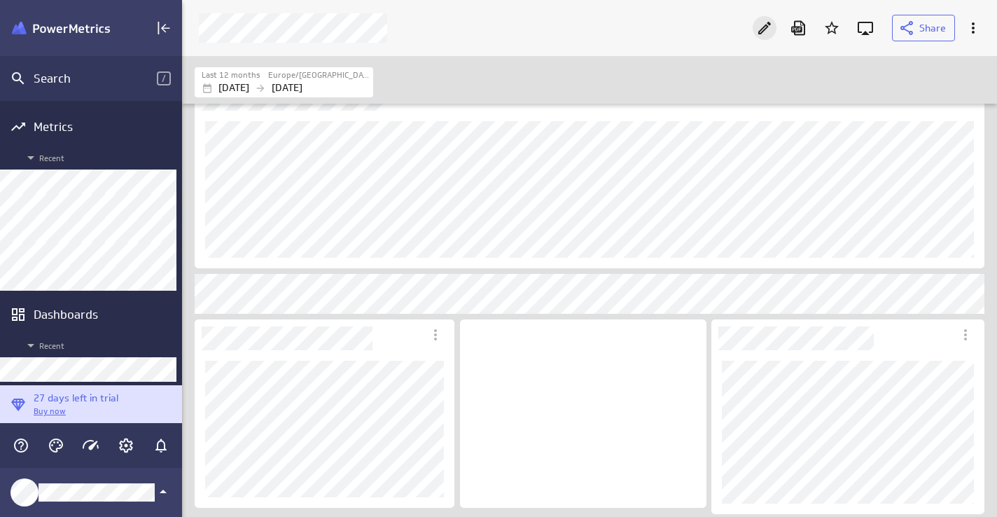
click at [767, 25] on icon "Edit" at bounding box center [764, 28] width 13 height 13
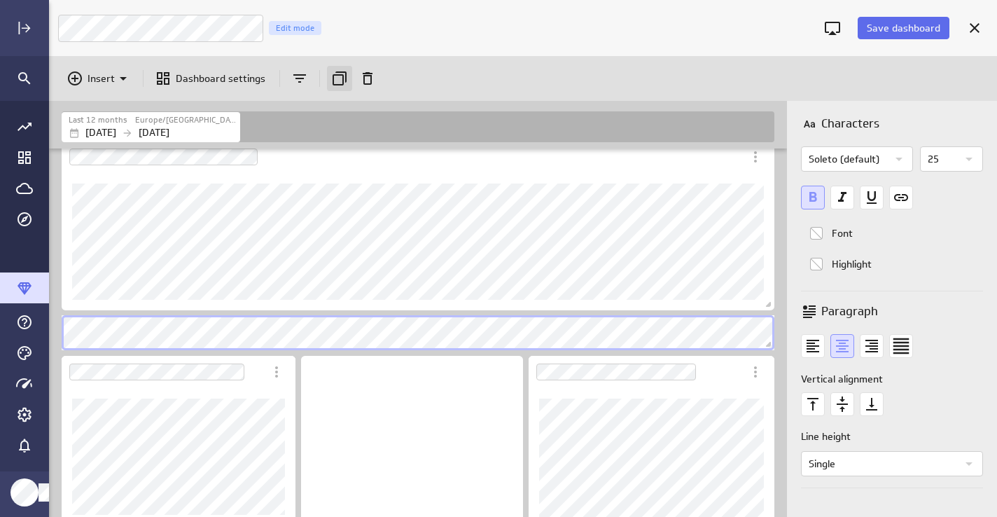
click at [336, 70] on icon "Duplicate" at bounding box center [339, 78] width 17 height 17
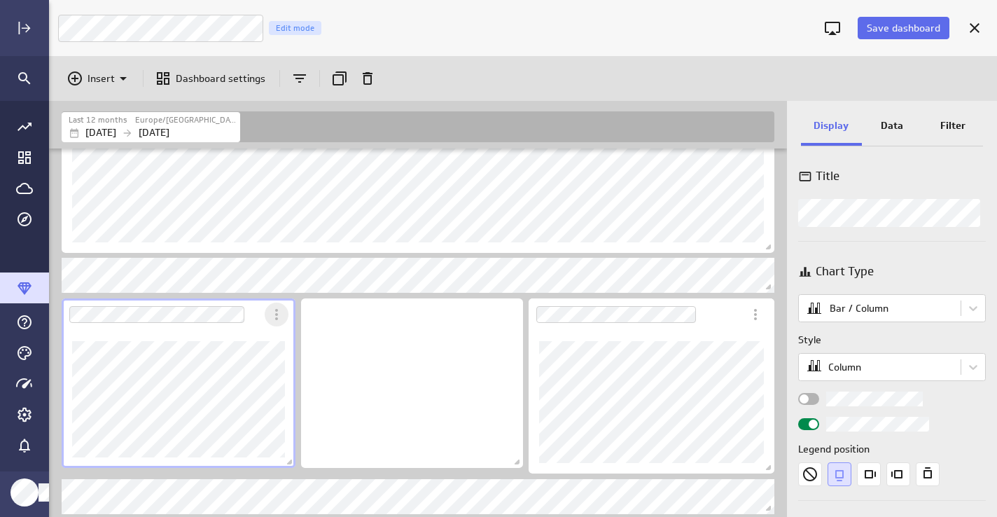
click at [272, 314] on icon "More actions" at bounding box center [276, 314] width 17 height 17
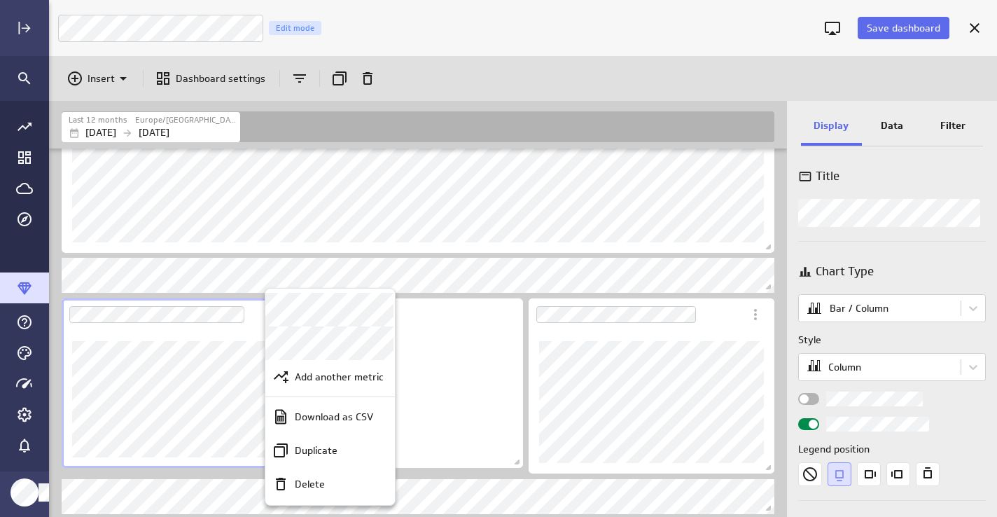
click at [244, 335] on div at bounding box center [498, 258] width 997 height 517
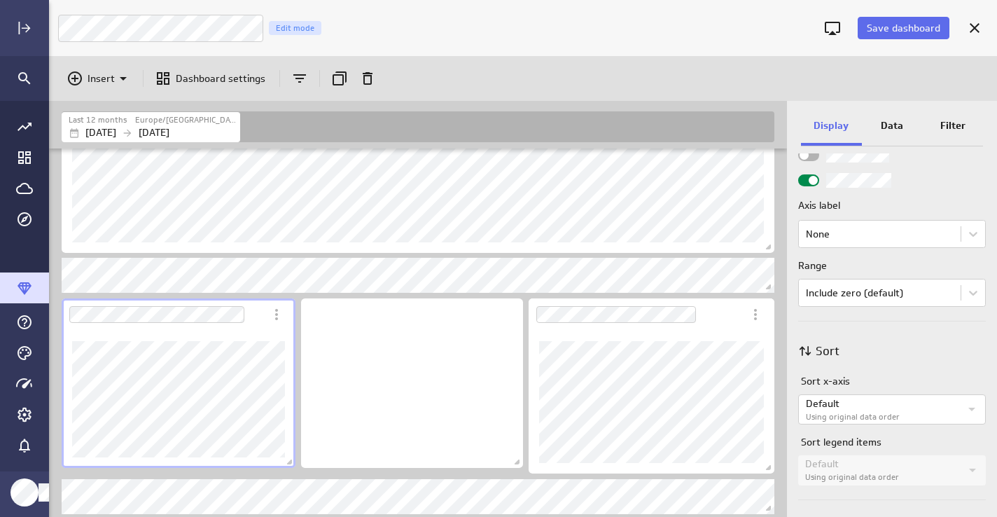
click at [802, 183] on div "Widget Properties" at bounding box center [808, 180] width 21 height 12
click at [0, 0] on input "Widget Properties" at bounding box center [0, 0] width 0 height 0
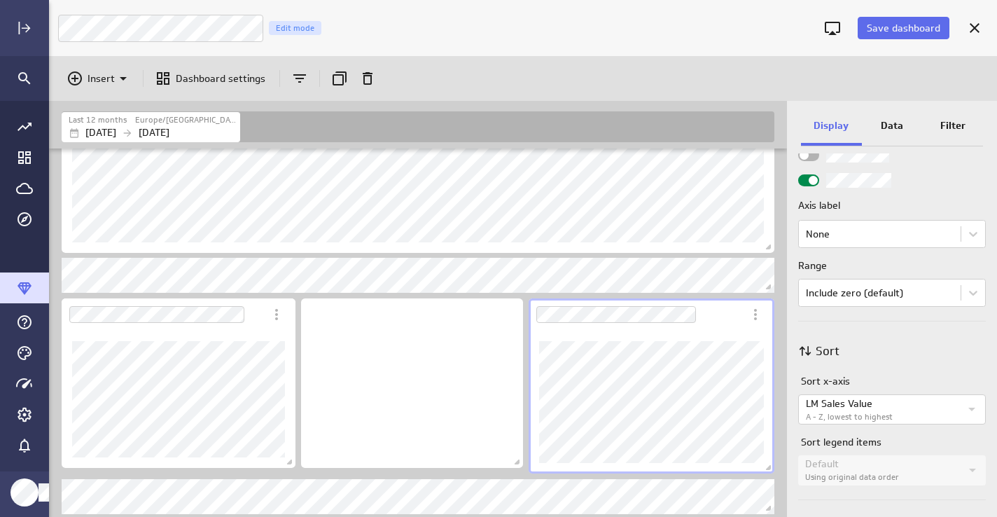
click at [802, 179] on div "Widget Properties" at bounding box center [808, 180] width 21 height 12
click at [0, 0] on input "Widget Properties" at bounding box center [0, 0] width 0 height 0
click at [907, 29] on span "Save dashboard" at bounding box center [904, 28] width 74 height 13
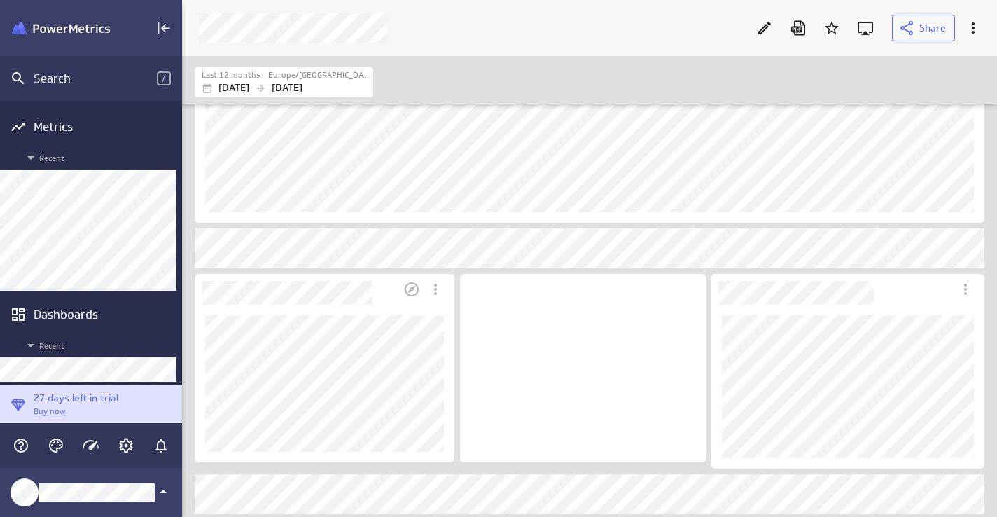
click at [412, 307] on div "Dashboard Widget" at bounding box center [325, 384] width 260 height 158
click at [763, 28] on icon "Edit" at bounding box center [764, 28] width 13 height 13
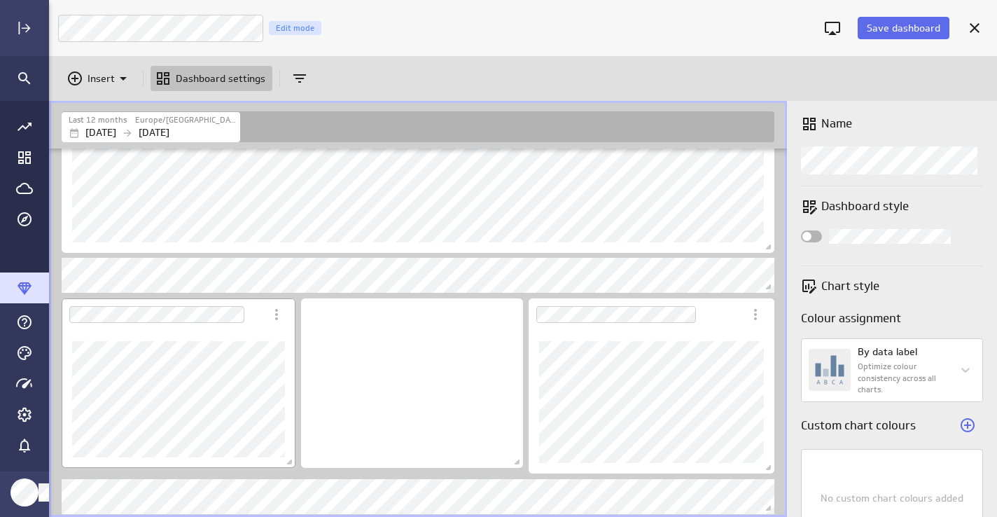
click at [269, 340] on div "Dashboard Widget" at bounding box center [179, 399] width 234 height 137
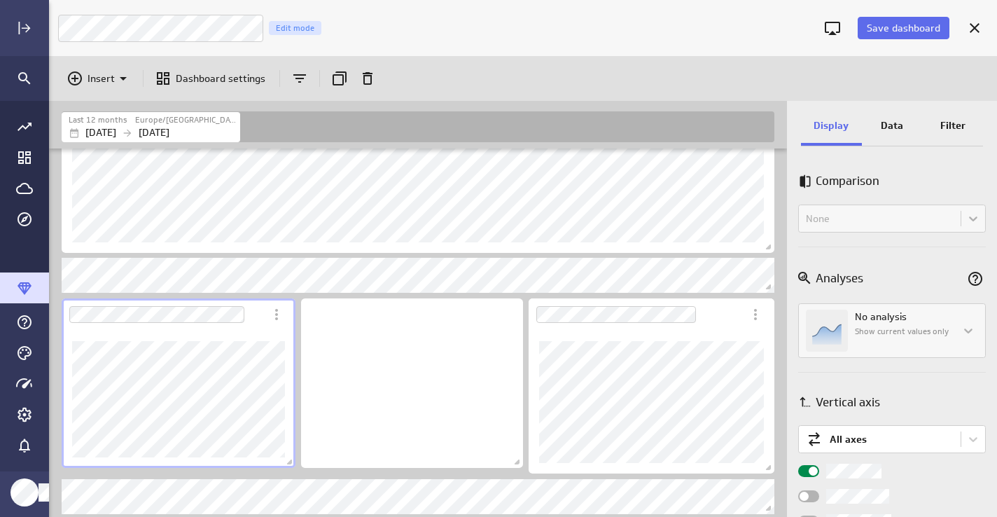
click at [889, 128] on p "Data" at bounding box center [892, 125] width 22 height 15
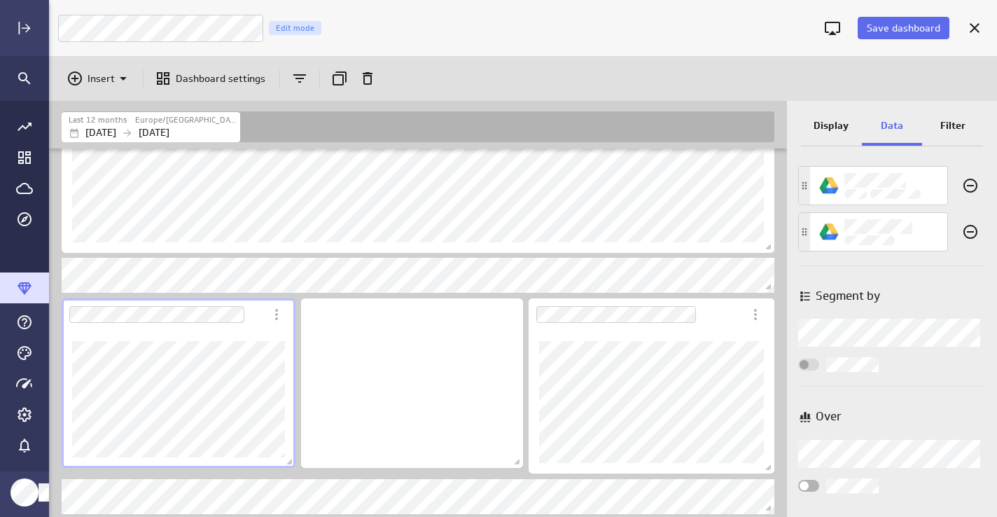
click at [830, 122] on p "Display" at bounding box center [831, 125] width 35 height 15
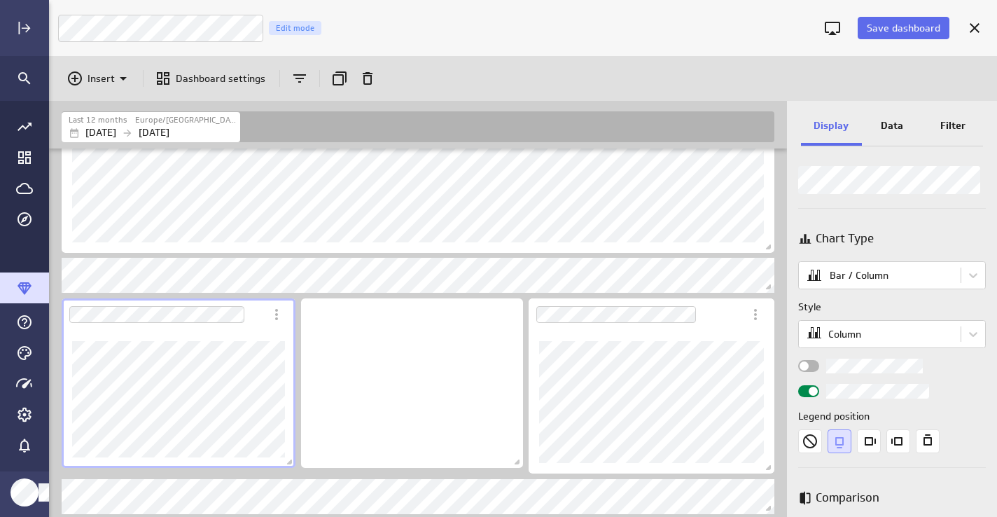
click at [809, 366] on div "Widget Properties" at bounding box center [808, 366] width 21 height 12
click at [0, 0] on input "Widget Properties" at bounding box center [0, 0] width 0 height 0
click at [900, 25] on span "Save dashboard" at bounding box center [904, 28] width 74 height 13
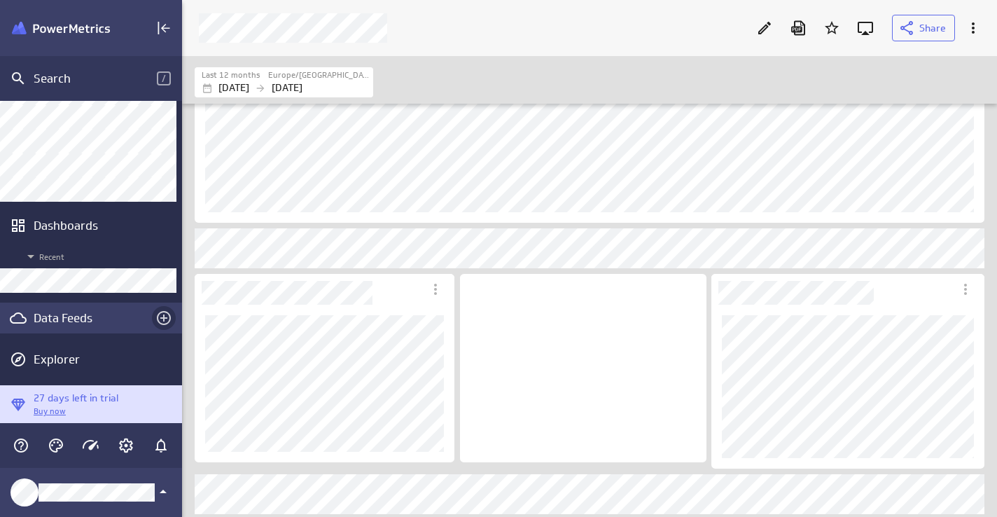
click at [160, 315] on icon "Create a data feed" at bounding box center [163, 317] width 17 height 17
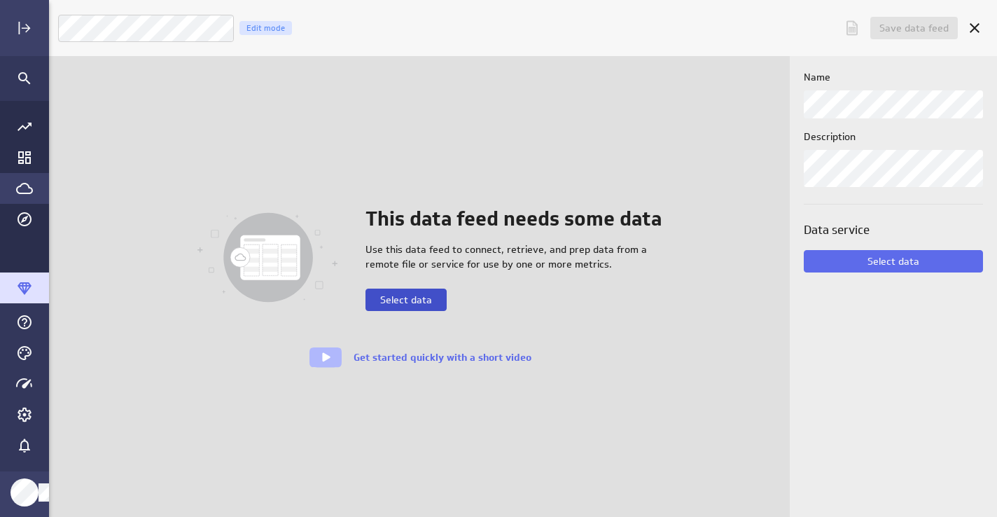
click at [401, 305] on span "Select data" at bounding box center [406, 299] width 52 height 13
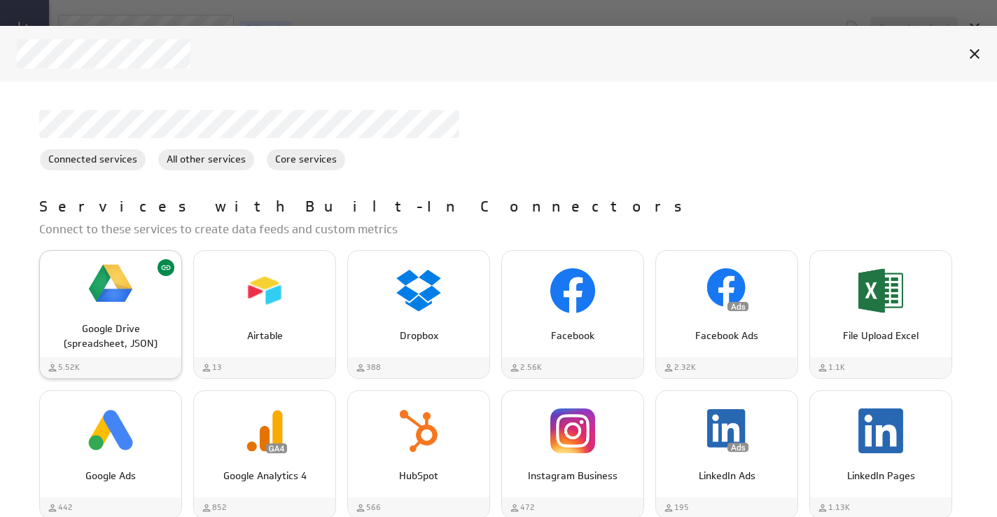
click at [110, 278] on img "Google Drive (spreadsheet, JSON)" at bounding box center [110, 283] width 45 height 45
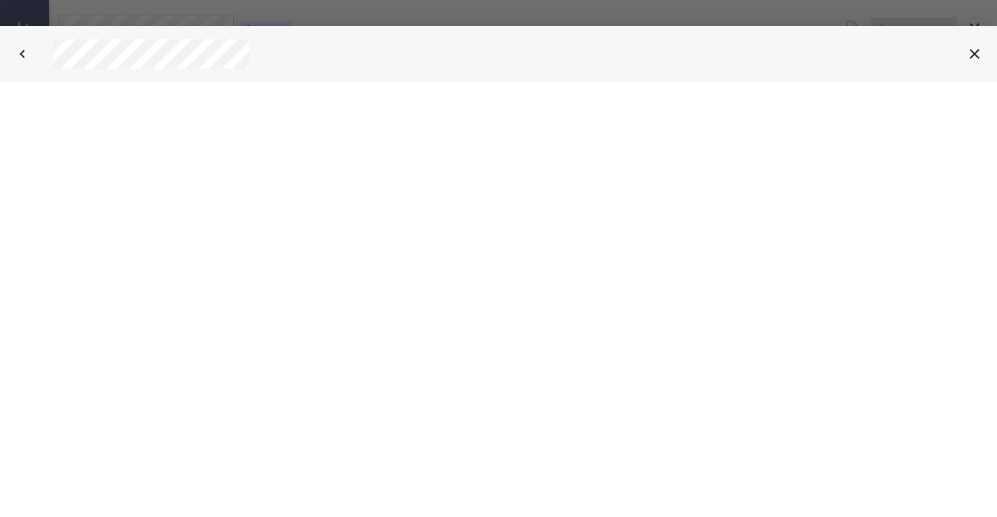
select select "5d5e1ad1477534e246626daaff6a1c7c"
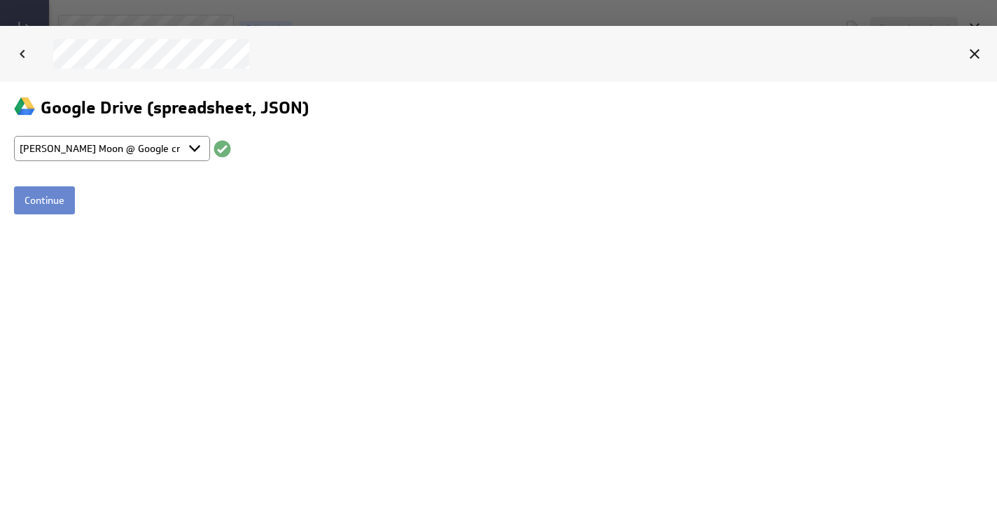
click at [53, 200] on input "Continue" at bounding box center [44, 200] width 61 height 28
click at [902, 53] on span "Use this data" at bounding box center [918, 54] width 61 height 13
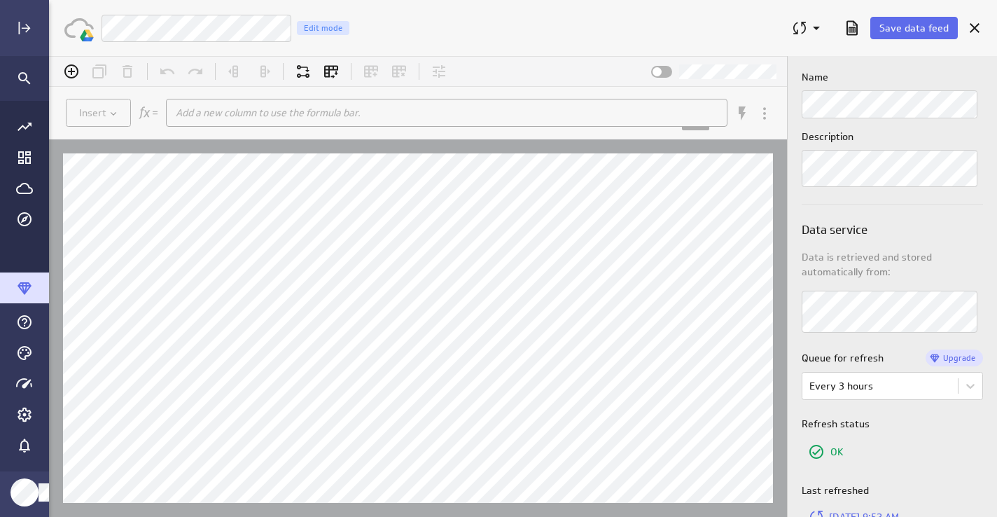
click at [431, 27] on div "LM Coaching Clients Edit mode" at bounding box center [440, 28] width 679 height 29
click at [899, 27] on span "Save data feed" at bounding box center [913, 28] width 69 height 13
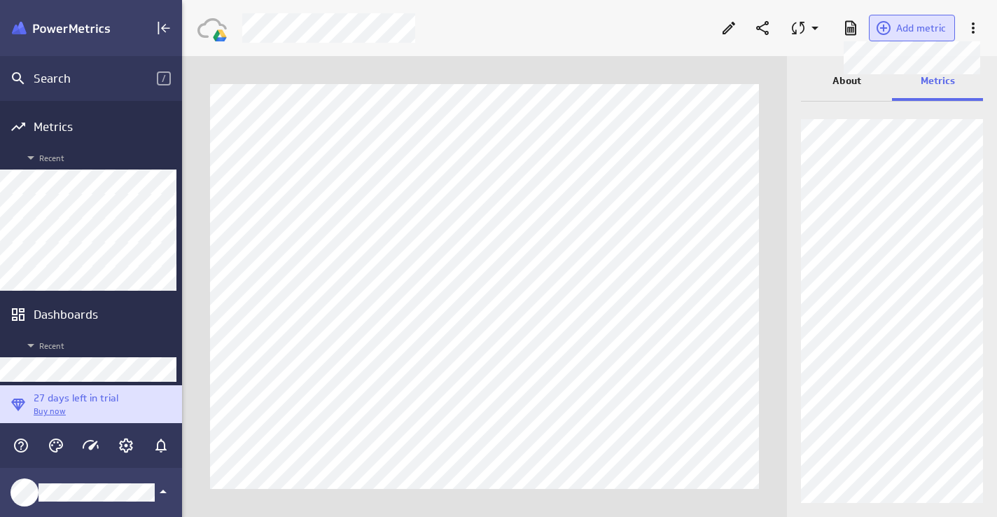
click at [905, 28] on span "Add metric" at bounding box center [921, 28] width 50 height 13
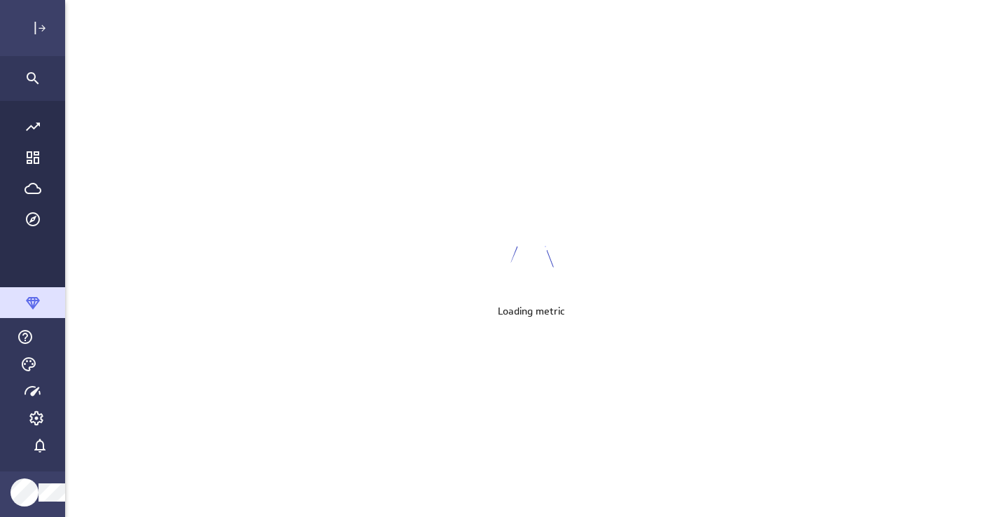
scroll to position [517, 949]
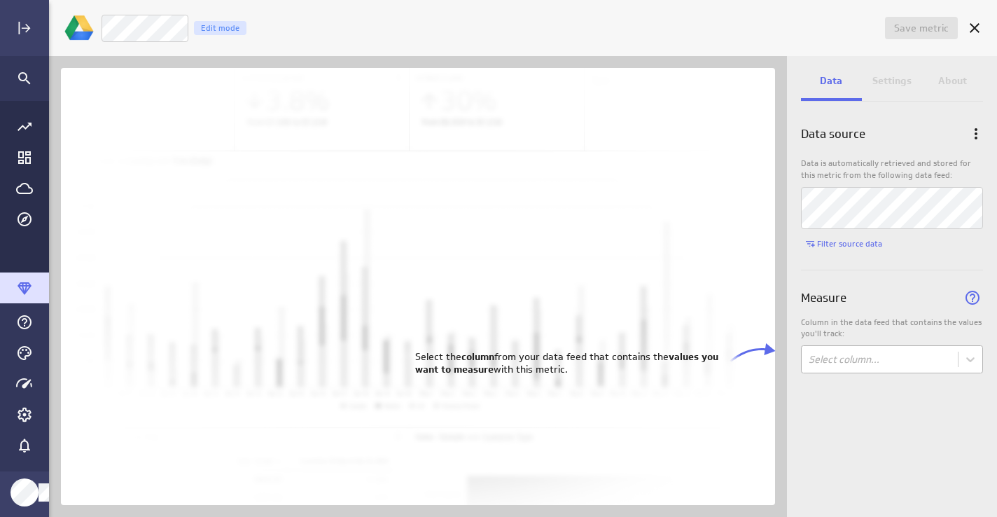
click at [831, 352] on body "Save metric Untitled Edit mode Data Settings About Data source Data is automati…" at bounding box center [498, 258] width 997 height 517
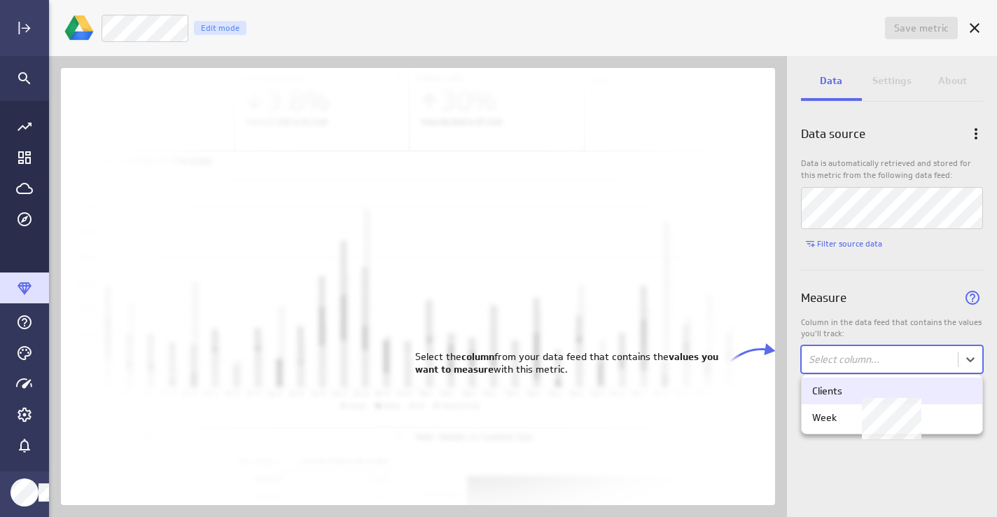
click at [849, 396] on div "Clients" at bounding box center [892, 390] width 160 height 13
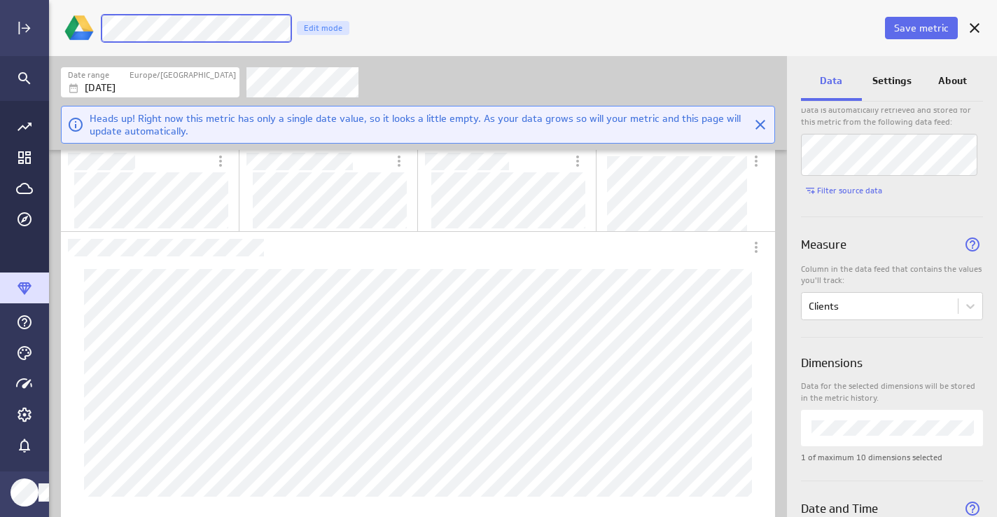
scroll to position [0, 0]
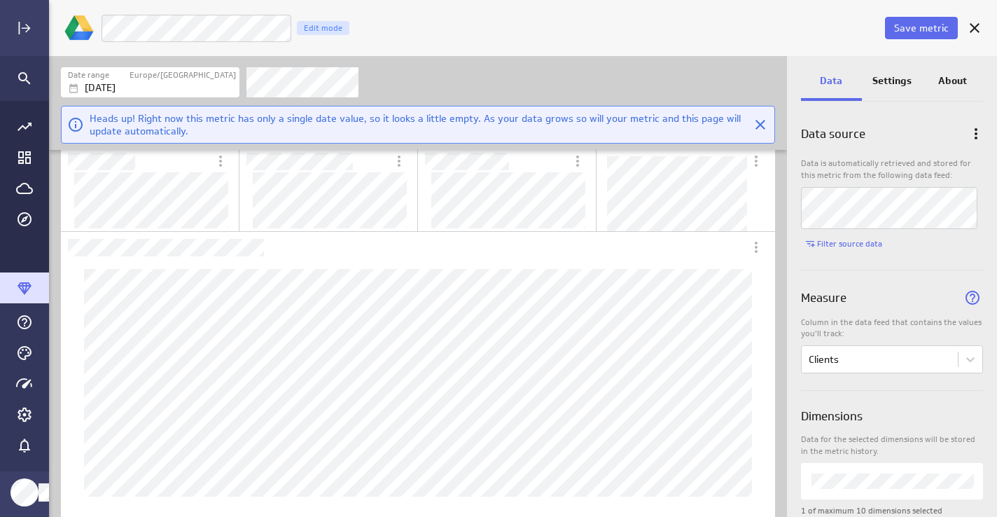
click at [893, 80] on p "Settings" at bounding box center [891, 81] width 39 height 15
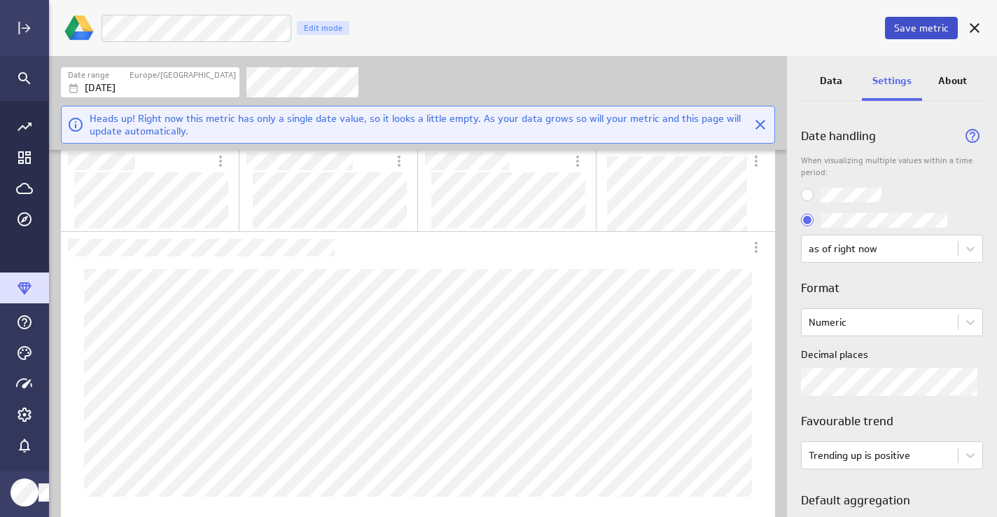
click at [909, 33] on span "Save metric" at bounding box center [921, 28] width 55 height 13
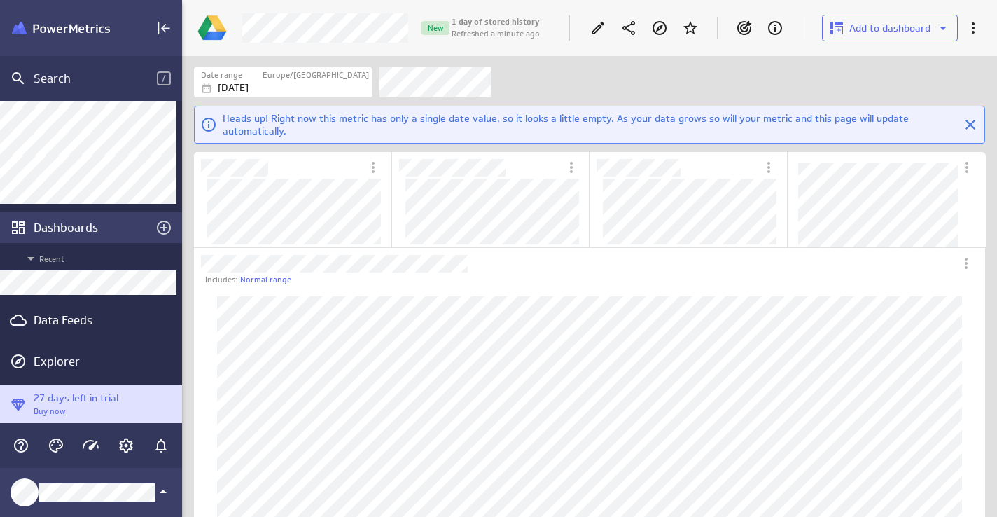
scroll to position [89, 0]
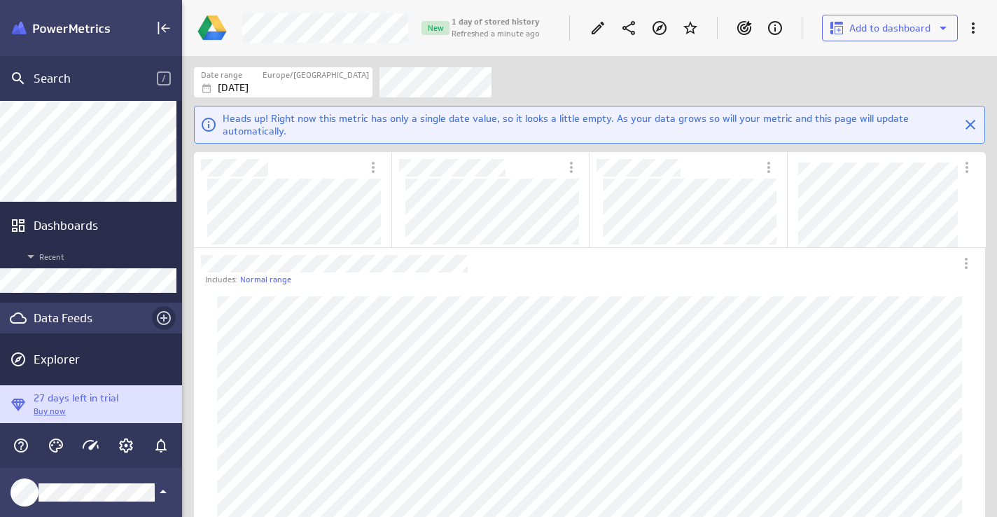
click at [158, 317] on icon "Create a data feed" at bounding box center [164, 318] width 14 height 14
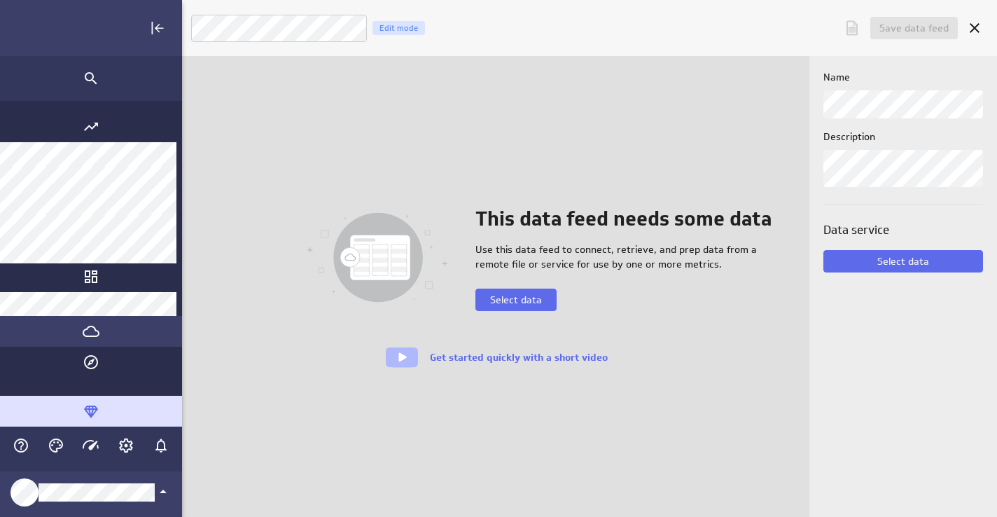
scroll to position [517, 949]
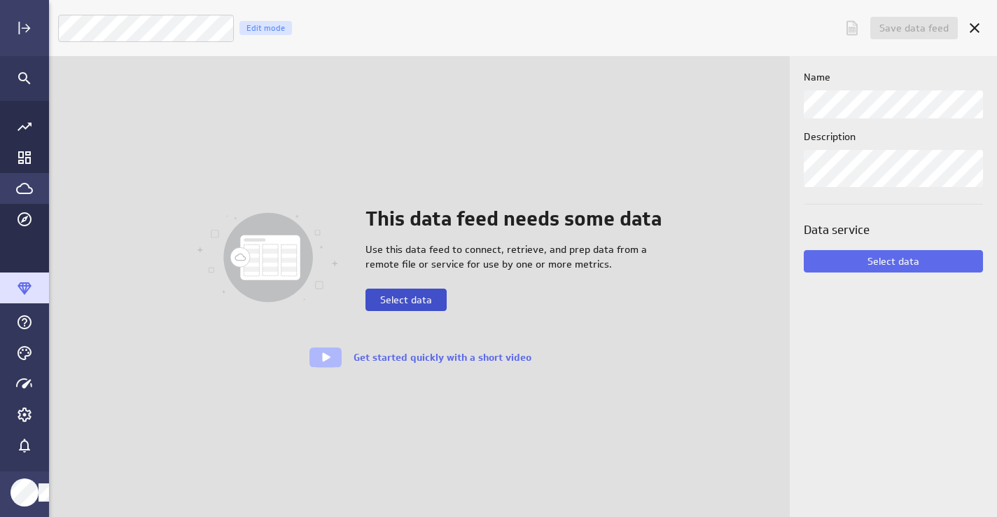
click at [419, 300] on span "Select data" at bounding box center [406, 299] width 52 height 13
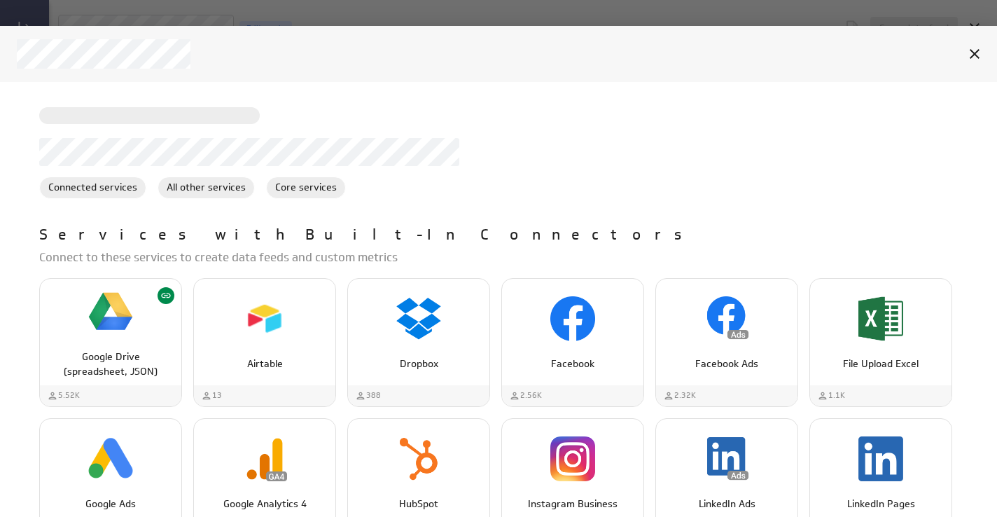
click at [117, 256] on p "Connect to these services to create data feeds and custom metrics" at bounding box center [504, 258] width 930 height 18
click at [98, 322] on img "Google Drive (spreadsheet, JSON)" at bounding box center [110, 311] width 45 height 45
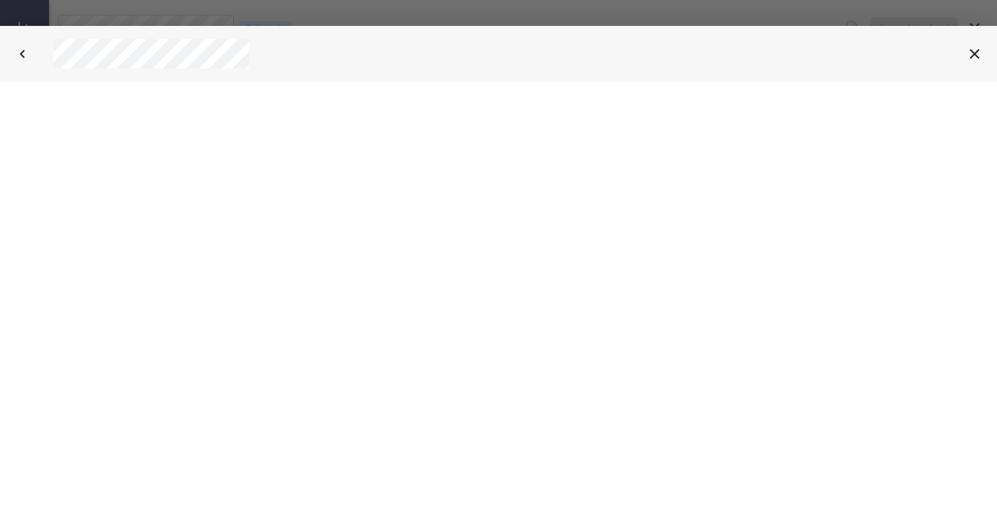
select select "5d5e1ad1477534e246626daaff6a1c7c"
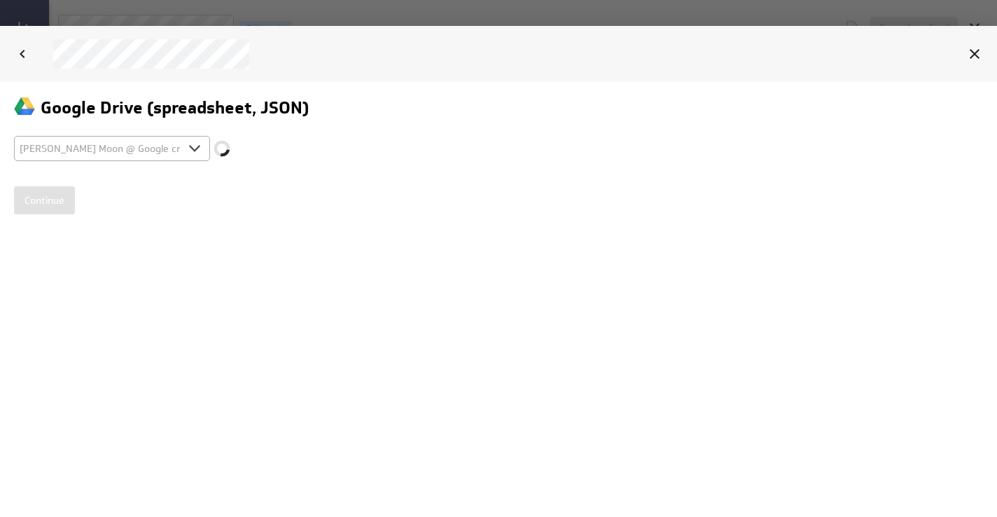
scroll to position [0, 0]
click at [53, 196] on input "Continue" at bounding box center [44, 200] width 61 height 28
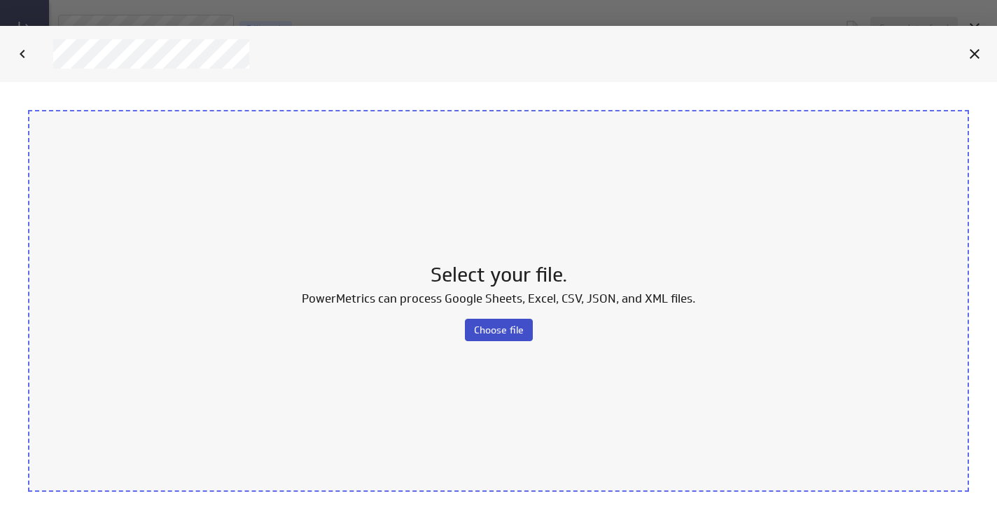
click at [480, 327] on span "Choose file" at bounding box center [499, 329] width 50 height 13
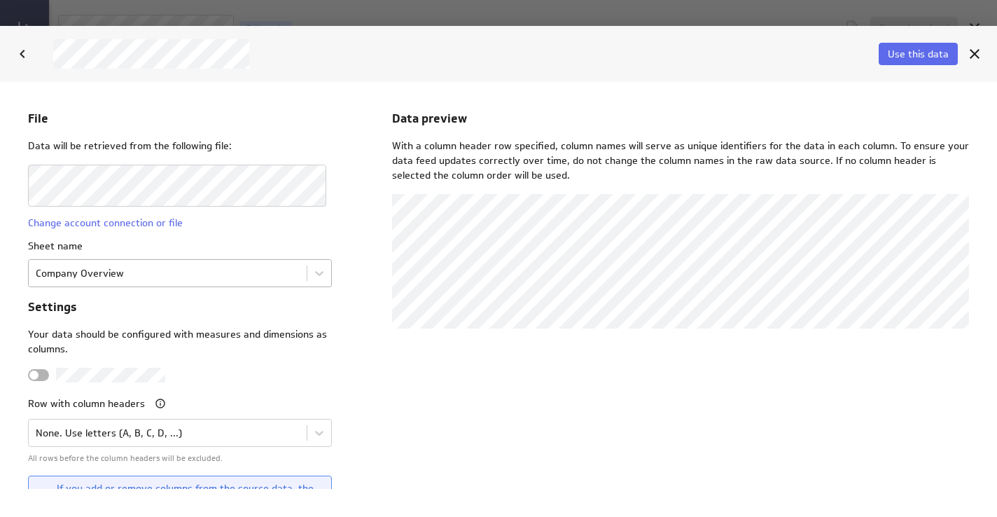
click at [76, 275] on body "File Data will be retrieved from the following file: Change account connection …" at bounding box center [498, 298] width 997 height 435
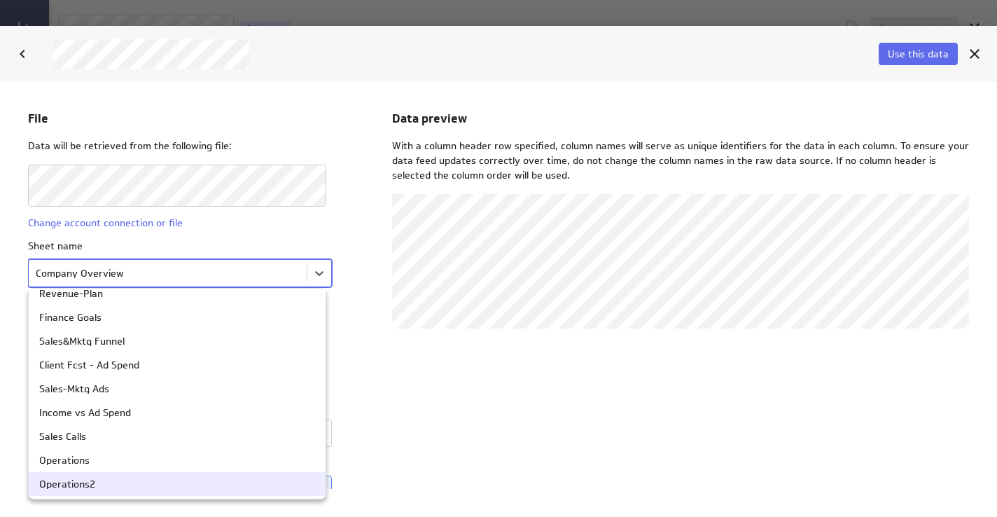
click at [74, 482] on div "Operations2" at bounding box center [67, 483] width 56 height 10
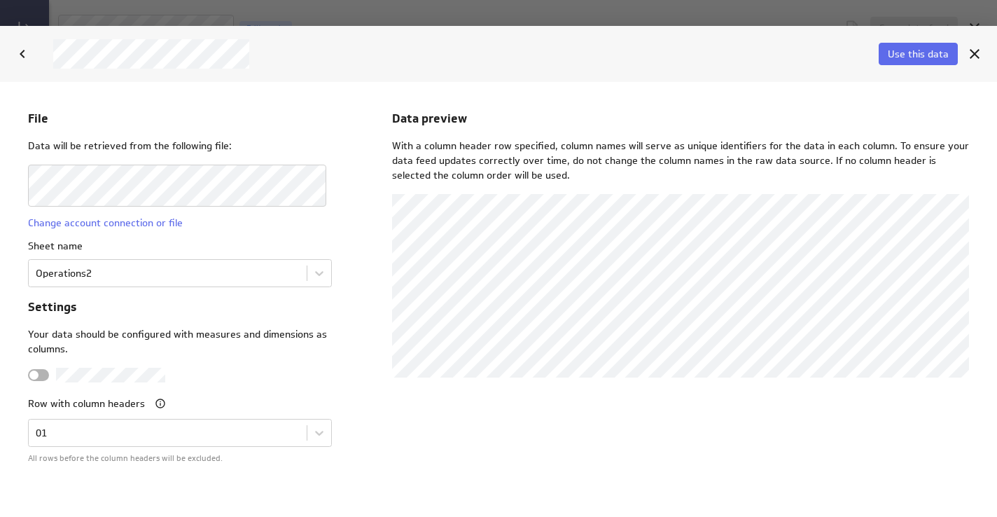
click at [512, 431] on div "Data preview With a column header row specified, column names will serve as uni…" at bounding box center [680, 298] width 577 height 379
click at [926, 53] on span "Use this data" at bounding box center [918, 54] width 61 height 13
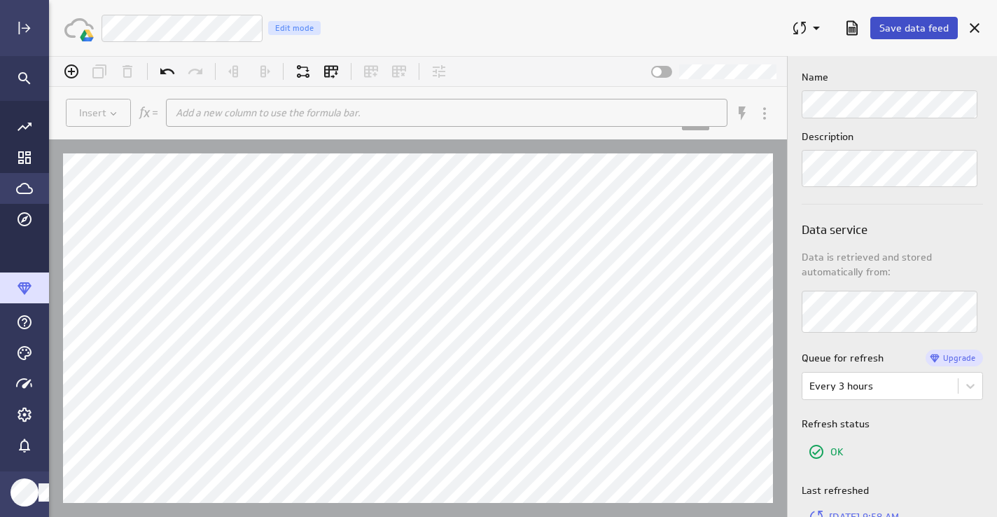
click at [905, 27] on span "Save data feed" at bounding box center [913, 28] width 69 height 13
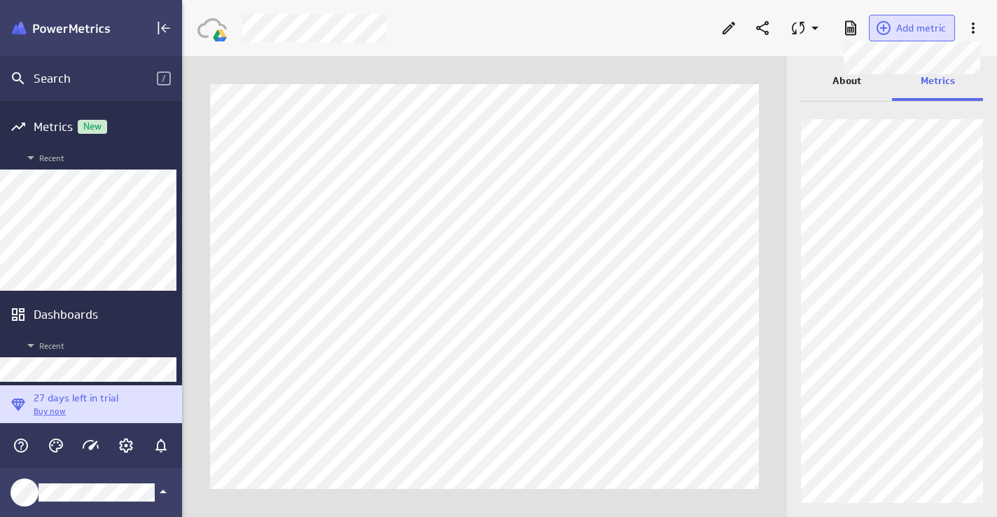
click at [939, 29] on span "Add metric" at bounding box center [921, 28] width 50 height 13
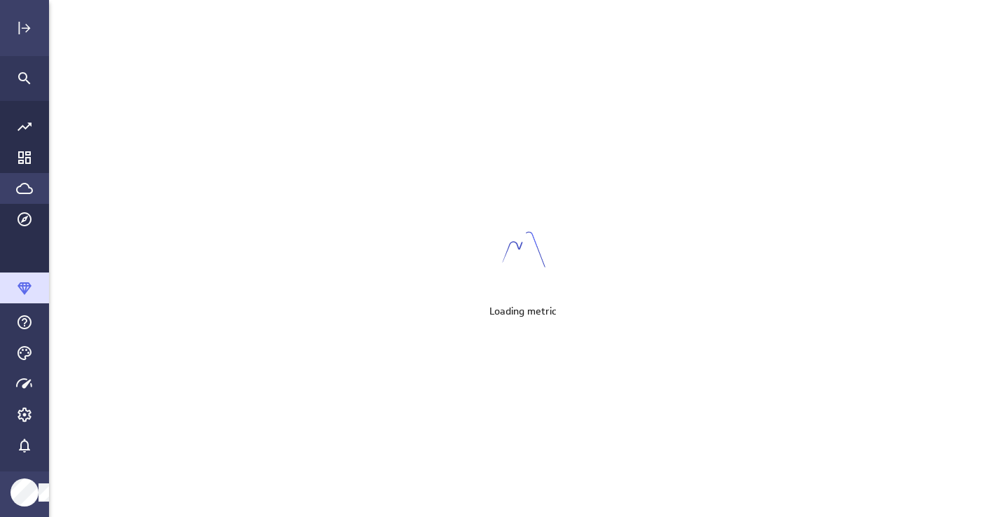
scroll to position [517, 949]
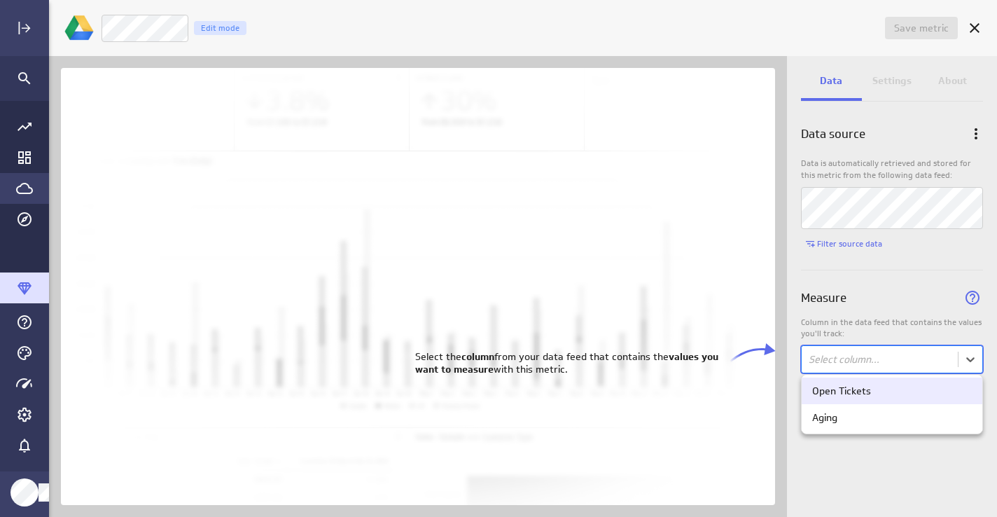
click at [846, 361] on body "Save metric Untitled Edit mode Data Settings About Data source Data is automati…" at bounding box center [498, 258] width 997 height 517
click at [847, 386] on div "Open Tickets" at bounding box center [841, 390] width 59 height 13
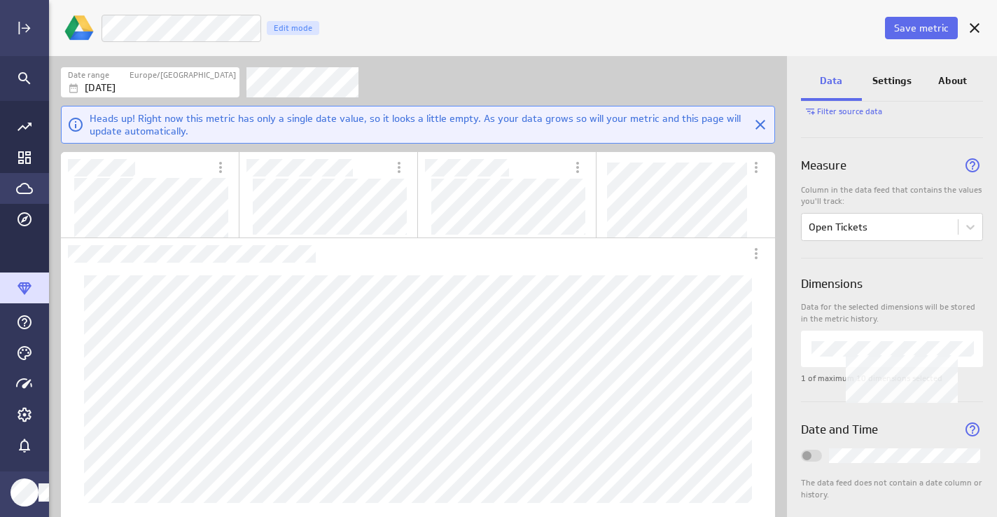
scroll to position [126, 0]
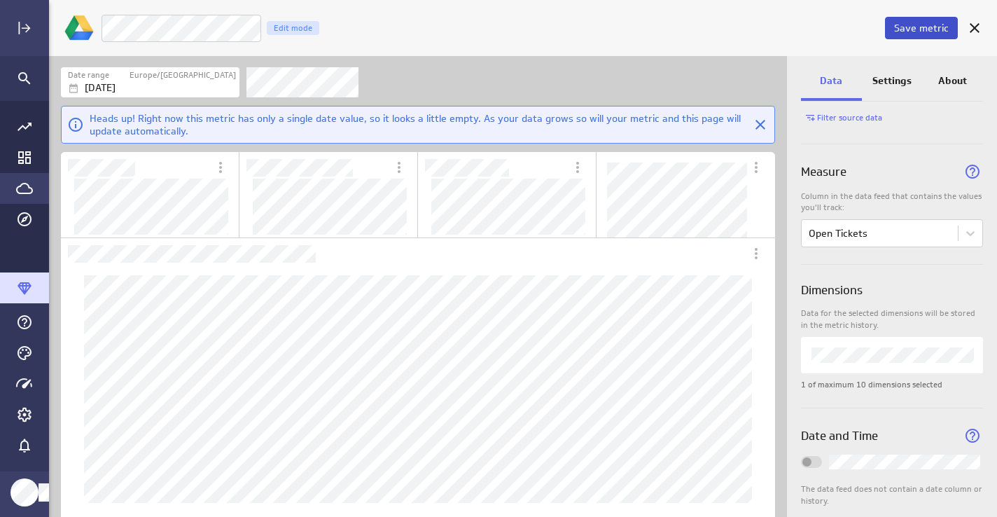
click at [908, 29] on span "Save metric" at bounding box center [921, 28] width 55 height 13
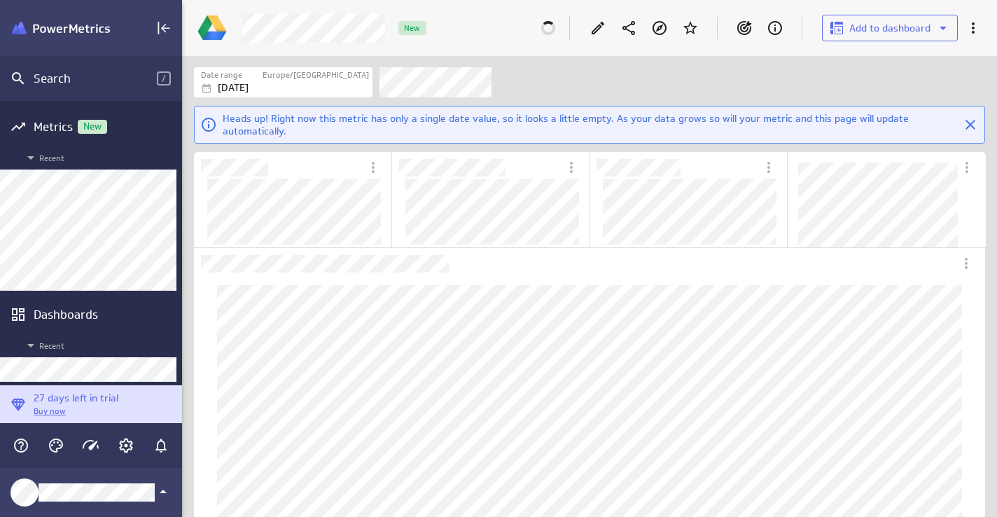
scroll to position [89, 0]
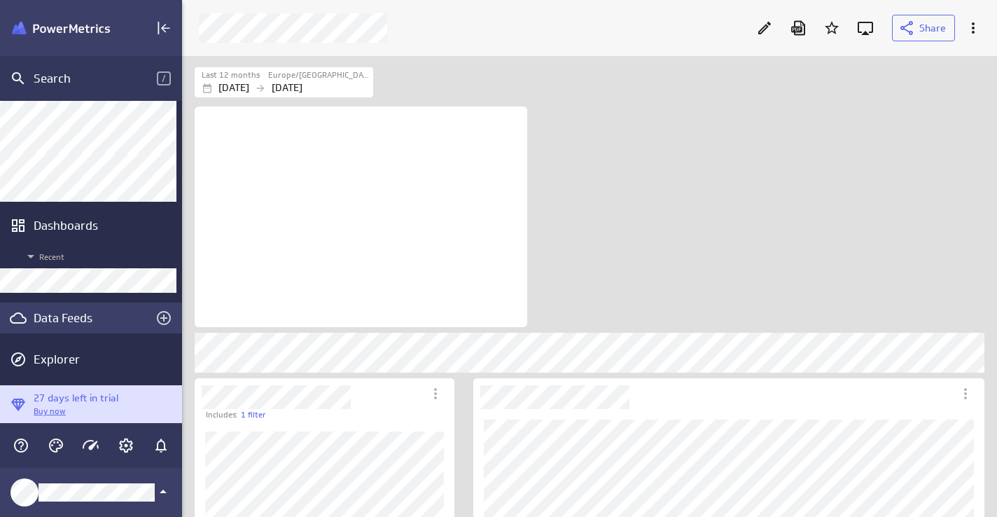
scroll to position [461, 816]
click at [761, 25] on icon "Edit" at bounding box center [764, 28] width 17 height 17
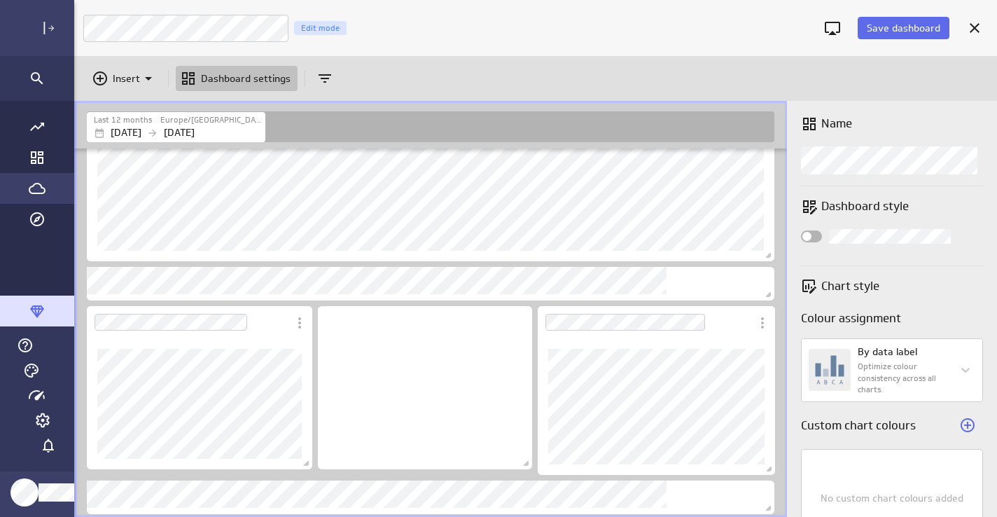
scroll to position [517, 948]
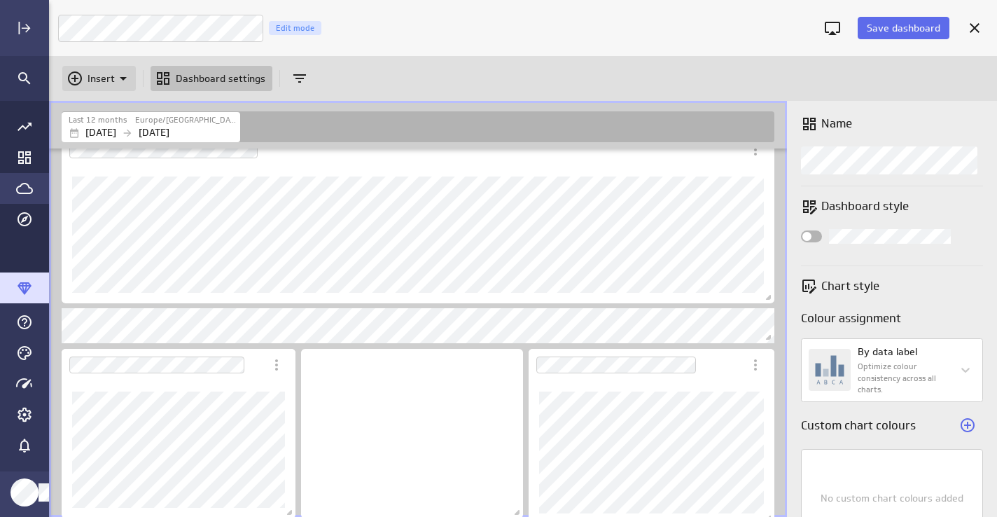
click at [120, 77] on icon "Insert" at bounding box center [123, 79] width 7 height 4
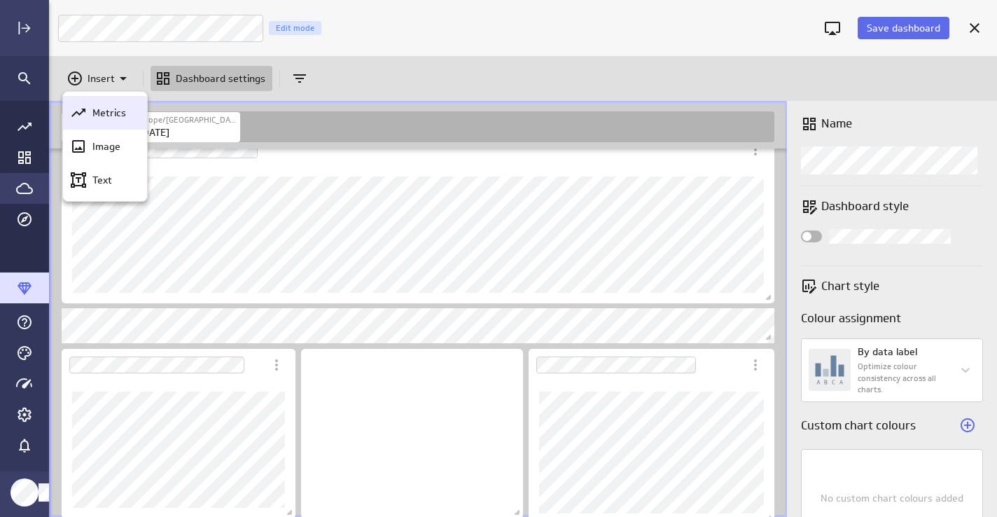
click at [113, 110] on p "Metrics" at bounding box center [109, 113] width 34 height 15
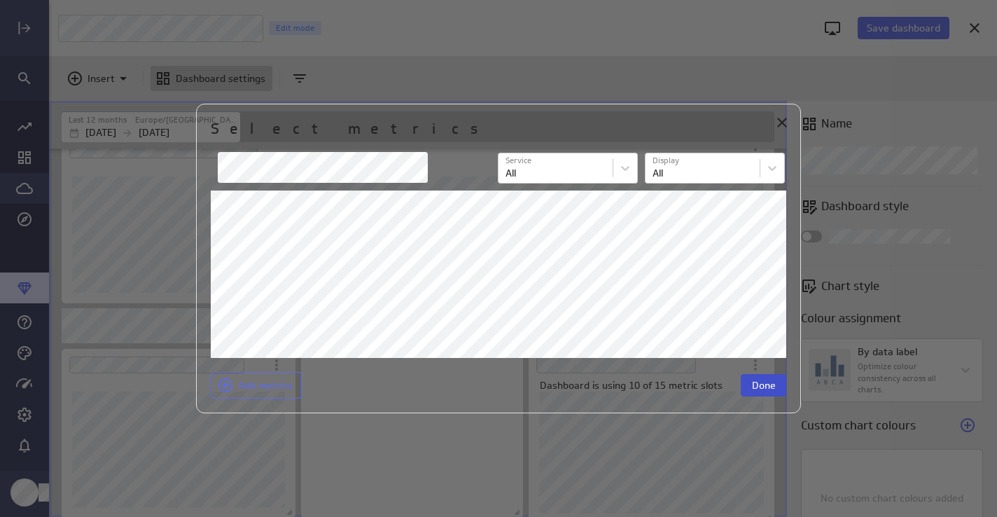
click at [770, 386] on span "Done" at bounding box center [764, 385] width 24 height 13
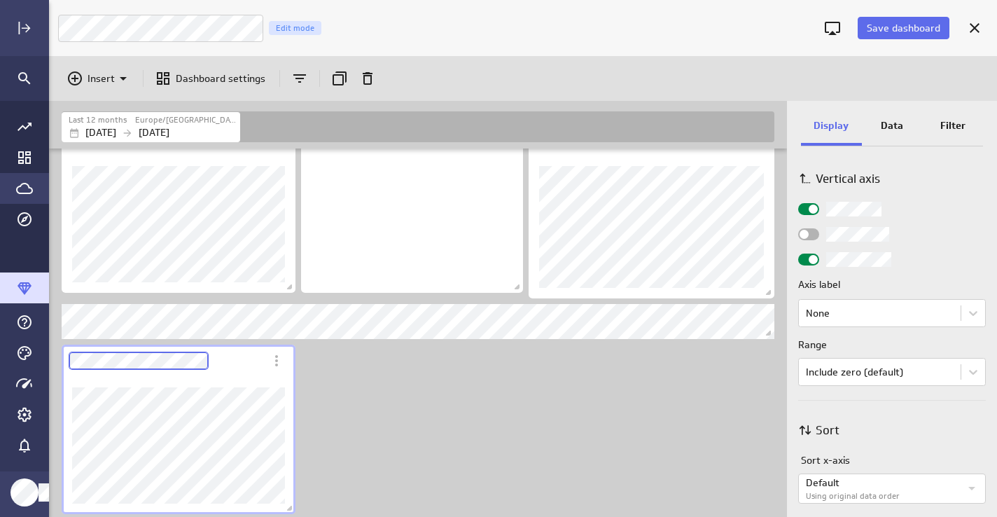
scroll to position [571, 0]
click at [806, 258] on div "Widget Properties" at bounding box center [808, 261] width 21 height 12
click at [0, 0] on input "Widget Properties" at bounding box center [0, 0] width 0 height 0
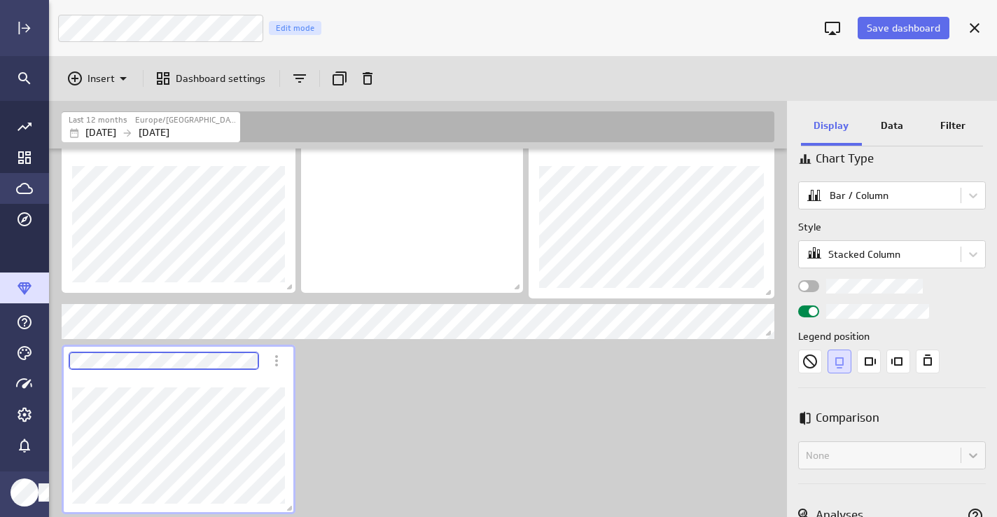
scroll to position [85, 0]
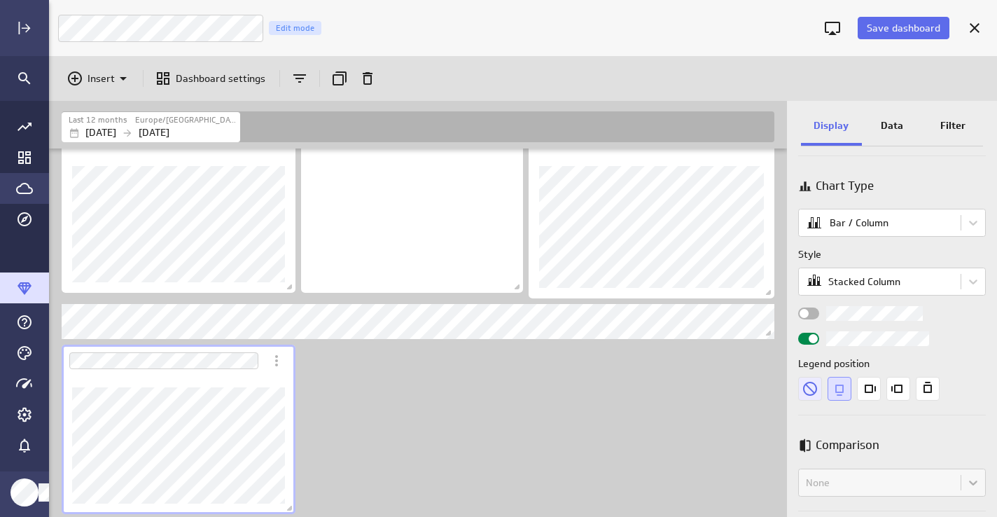
click at [809, 390] on icon "None" at bounding box center [810, 389] width 24 height 24
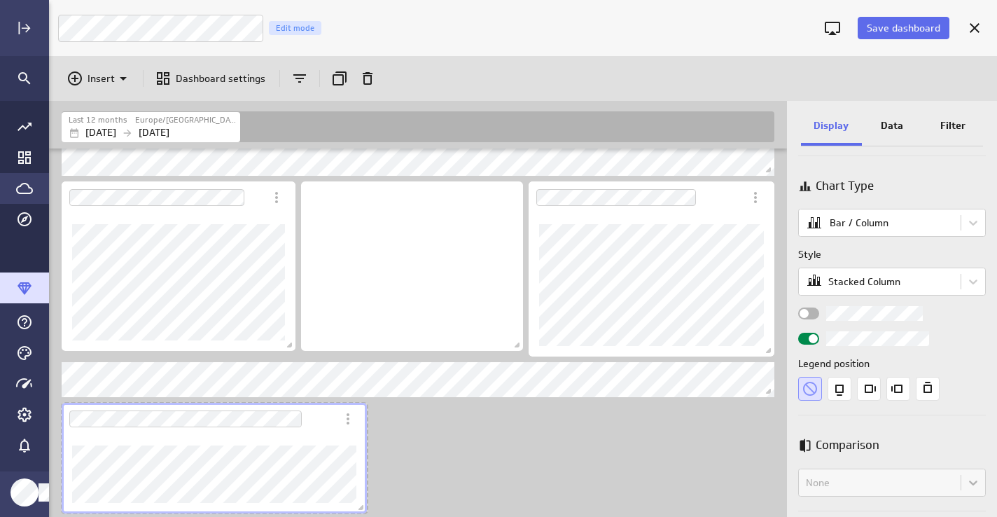
scroll to position [1538, 719]
drag, startPoint x: 291, startPoint y: 509, endPoint x: 447, endPoint y: 402, distance: 189.4
click at [356, 438] on div "Dashboard content with 18 widgets" at bounding box center [211, 459] width 305 height 116
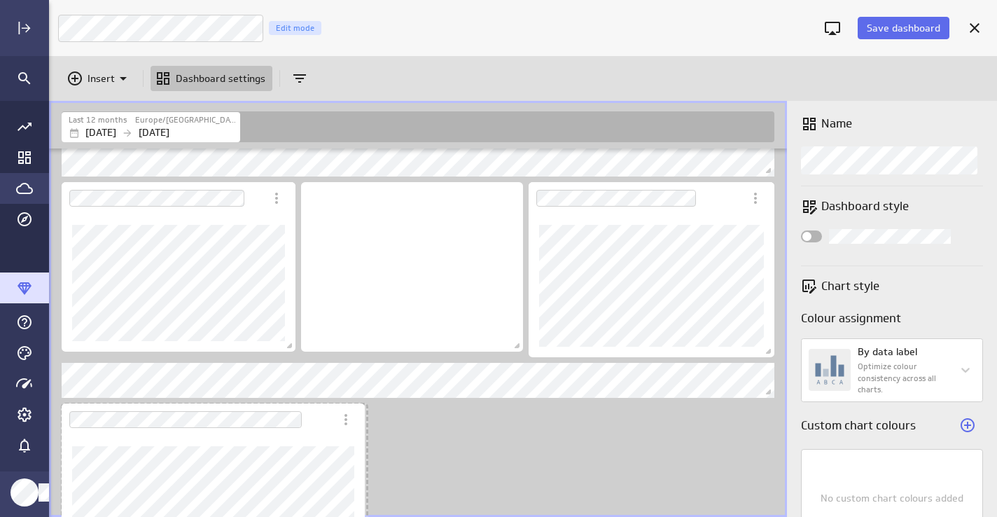
drag, startPoint x: 354, startPoint y: 508, endPoint x: 357, endPoint y: 524, distance: 17.2
click at [357, 516] on html "Save dashboard Luna Moon Marketing Edit mode Insert Dashboard settings Last 12 …" at bounding box center [498, 258] width 997 height 517
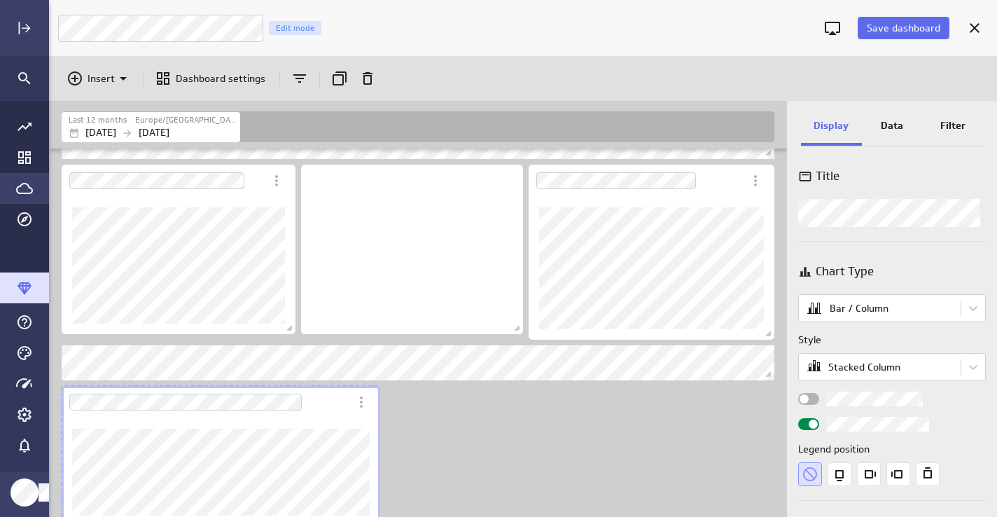
drag, startPoint x: 363, startPoint y: 513, endPoint x: 375, endPoint y: 524, distance: 17.3
click at [375, 516] on html "Save dashboard [PERSON_NAME] Moon Marketing Edit mode Insert Dashboard settings…" at bounding box center [498, 258] width 997 height 517
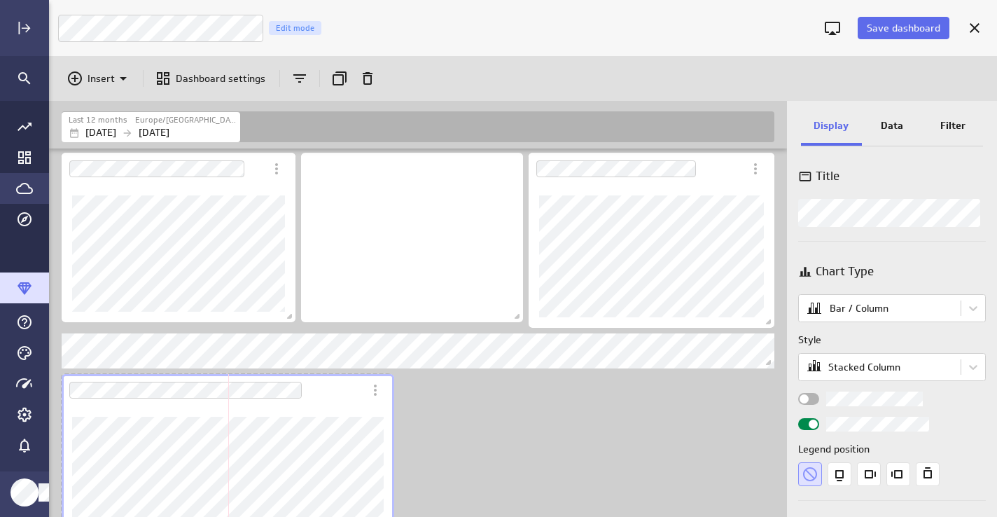
drag, startPoint x: 372, startPoint y: 507, endPoint x: 387, endPoint y: 524, distance: 22.9
click at [387, 516] on html "Save dashboard [PERSON_NAME] Moon Marketing Edit mode Insert Dashboard settings…" at bounding box center [498, 258] width 997 height 517
click at [357, 410] on div "Dashboard Widget" at bounding box center [227, 468] width 330 height 125
click at [337, 74] on icon "Duplicate" at bounding box center [339, 78] width 17 height 17
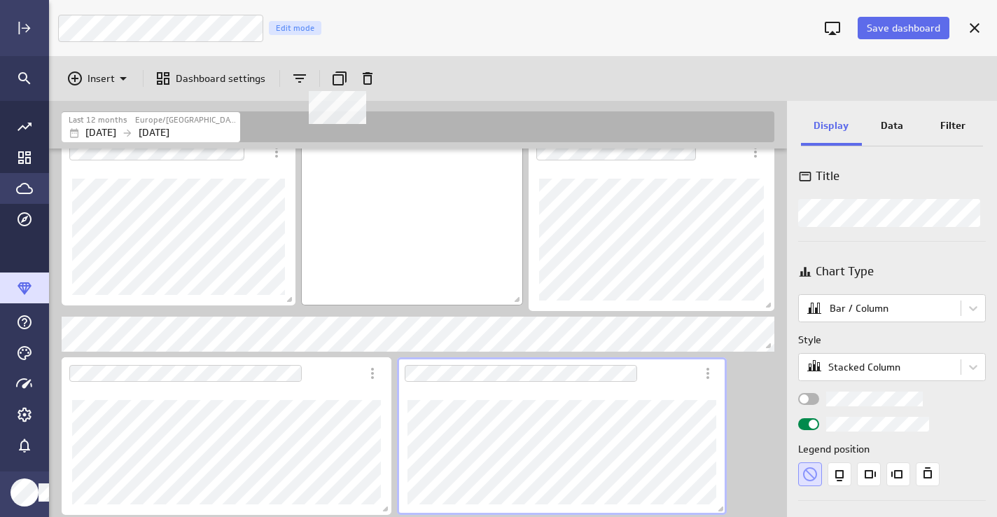
scroll to position [1216, 0]
click at [700, 391] on div "Dashboard Widget" at bounding box center [562, 451] width 330 height 125
click at [833, 365] on body "Save dashboard Luna Moon Marketing Edit mode Insert Dashboard settings Last 12 …" at bounding box center [498, 258] width 997 height 517
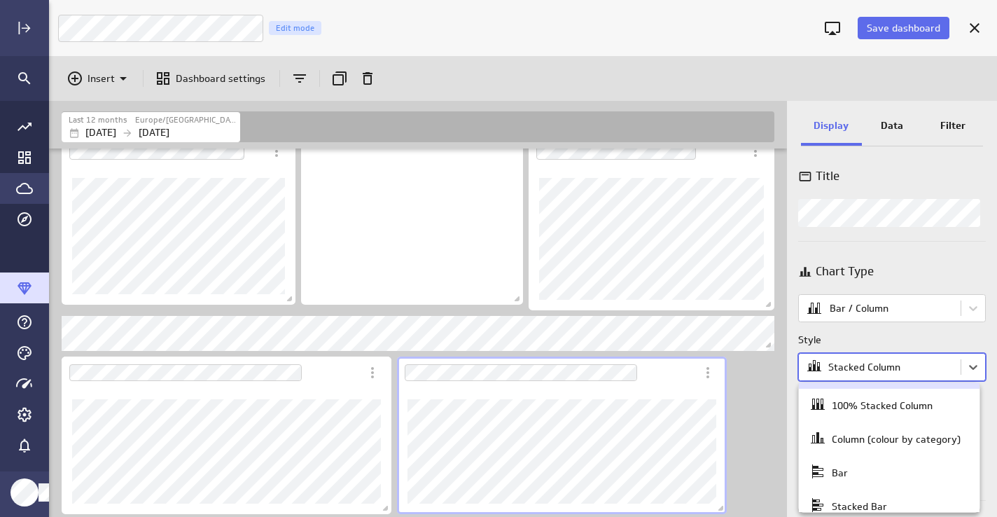
scroll to position [0, 0]
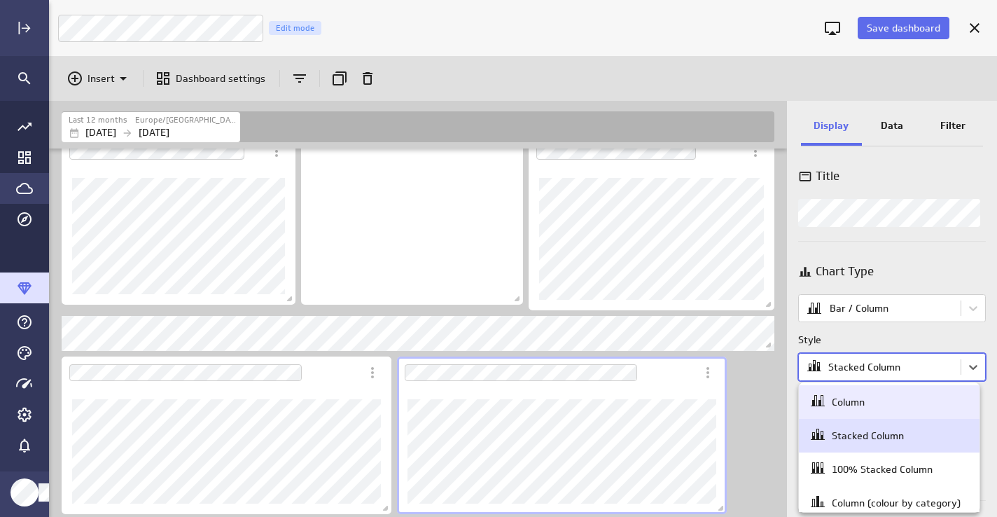
click at [849, 304] on div at bounding box center [498, 258] width 997 height 517
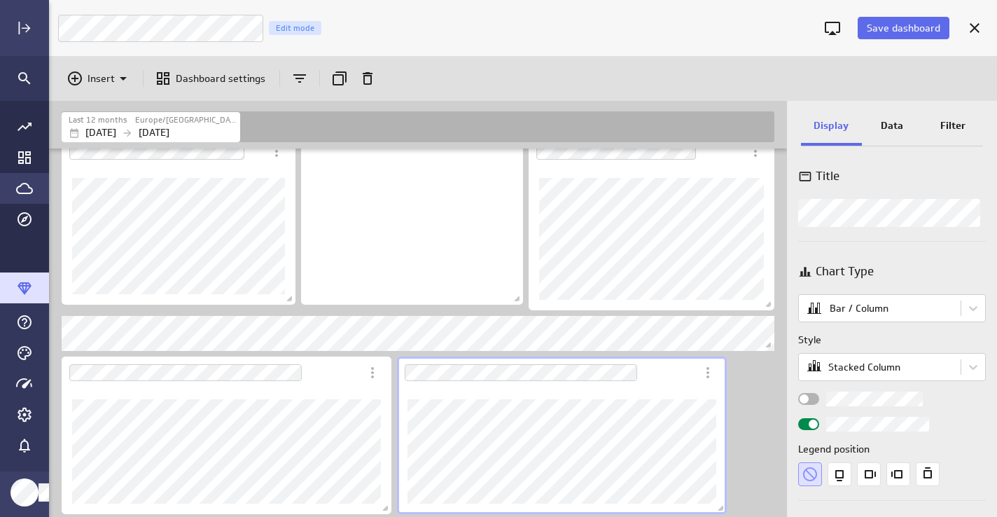
click at [849, 304] on body "Save dashboard Luna Moon Marketing Edit mode Insert Dashboard settings Last 12 …" at bounding box center [498, 258] width 997 height 517
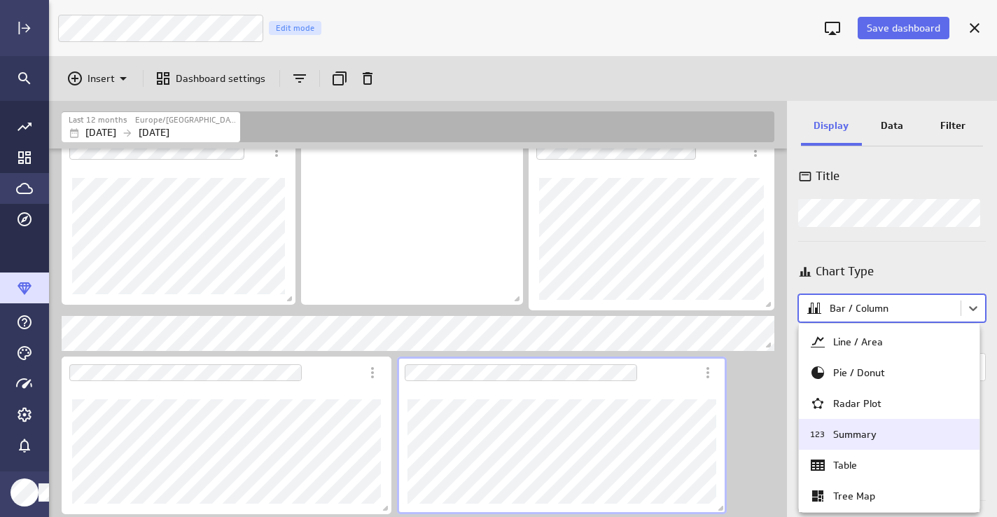
scroll to position [69, 0]
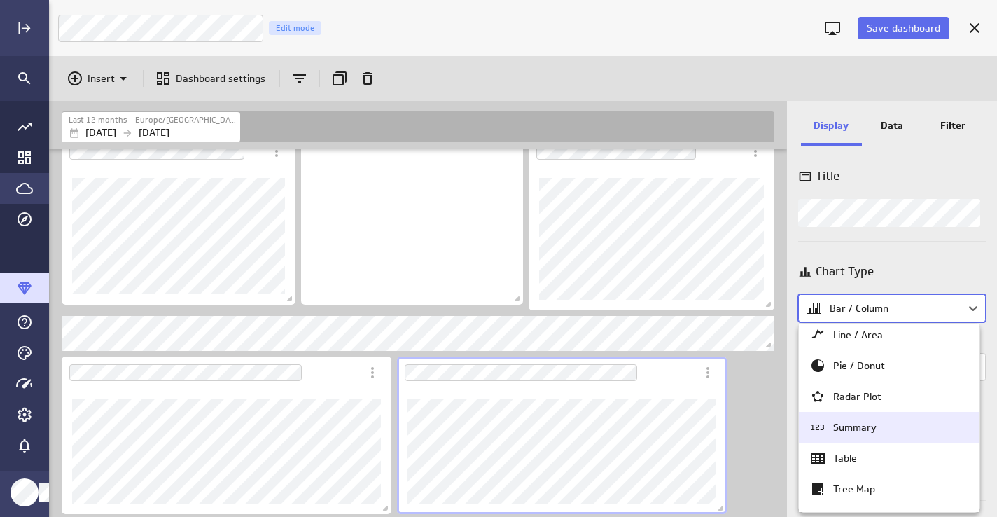
click at [864, 432] on div "Summary" at bounding box center [854, 427] width 43 height 13
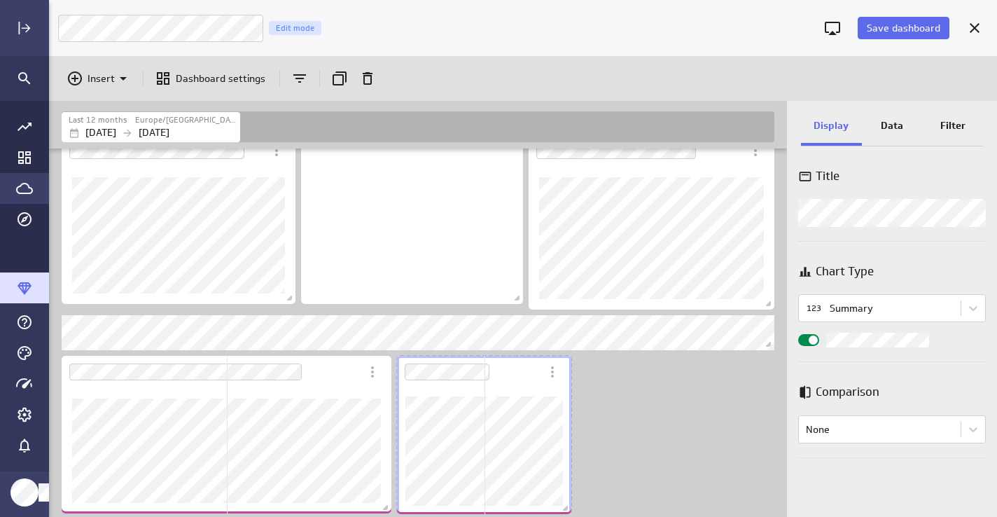
scroll to position [1585, 719]
drag, startPoint x: 722, startPoint y: 508, endPoint x: 560, endPoint y: 506, distance: 161.8
click at [560, 506] on span "Dashboard content with 19 widgets" at bounding box center [561, 511] width 14 height 14
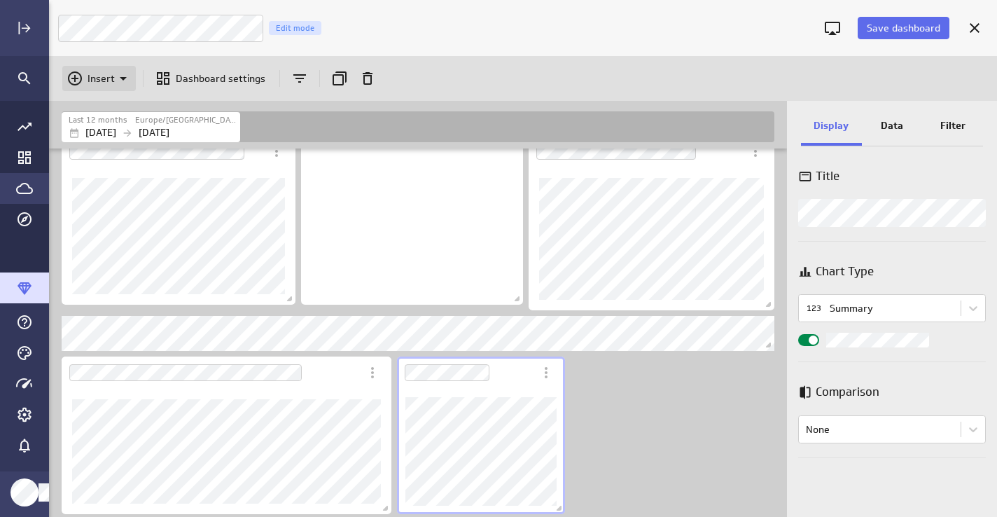
click at [125, 75] on icon "Insert" at bounding box center [123, 78] width 17 height 17
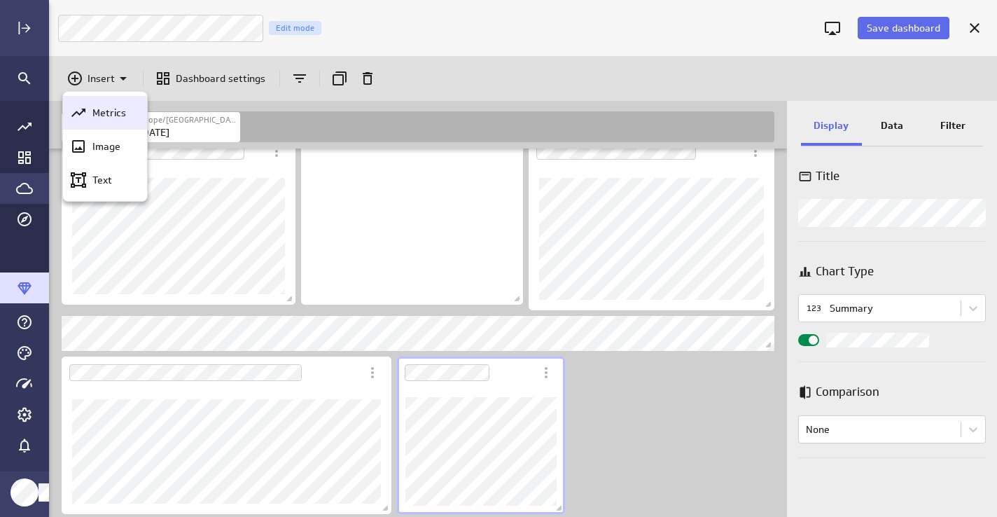
click at [121, 116] on p "Metrics" at bounding box center [109, 113] width 34 height 15
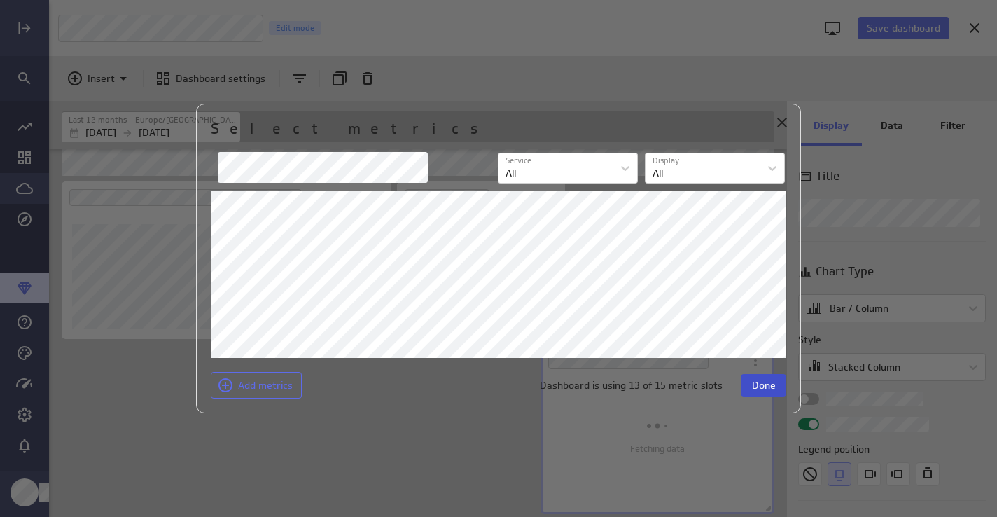
scroll to position [1746, 719]
click at [756, 390] on span "Done" at bounding box center [764, 385] width 24 height 13
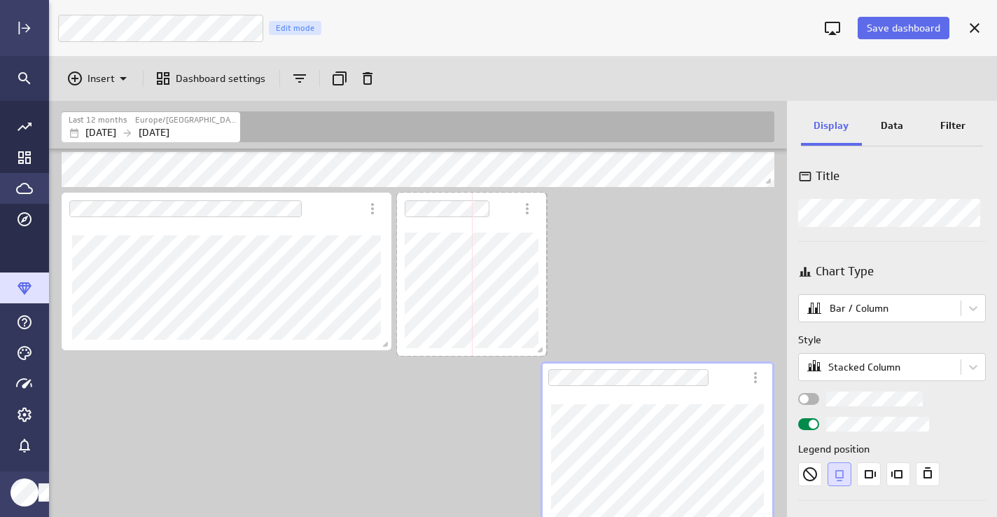
scroll to position [7, 7]
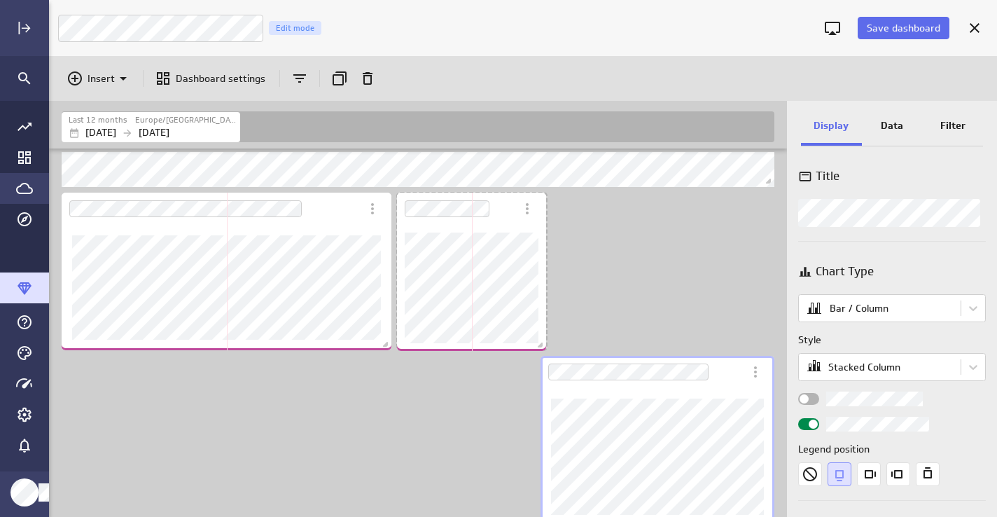
drag, startPoint x: 559, startPoint y: 335, endPoint x: 541, endPoint y: 345, distance: 21.3
click at [541, 345] on span "Dashboard content with 20 widgets" at bounding box center [542, 347] width 14 height 14
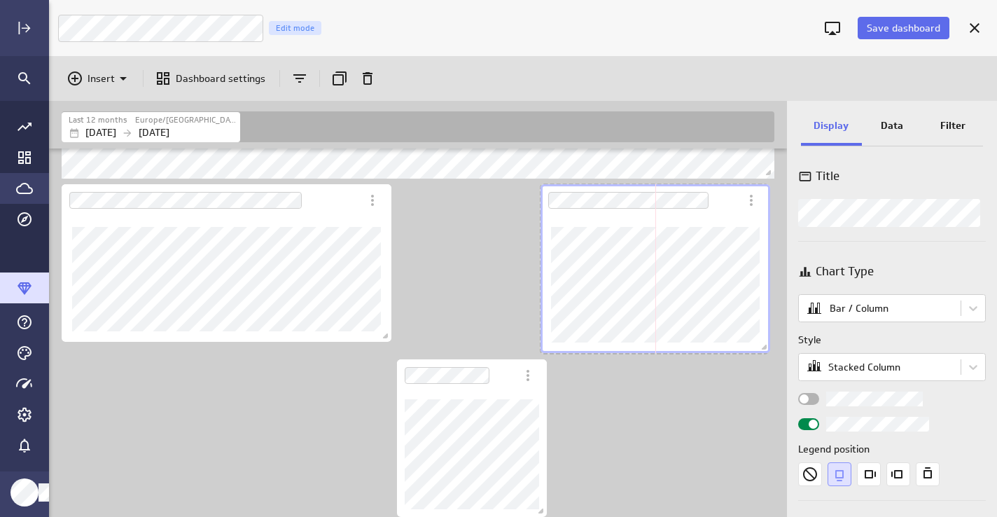
click at [763, 348] on span "Dashboard content with 20 widgets" at bounding box center [766, 349] width 14 height 14
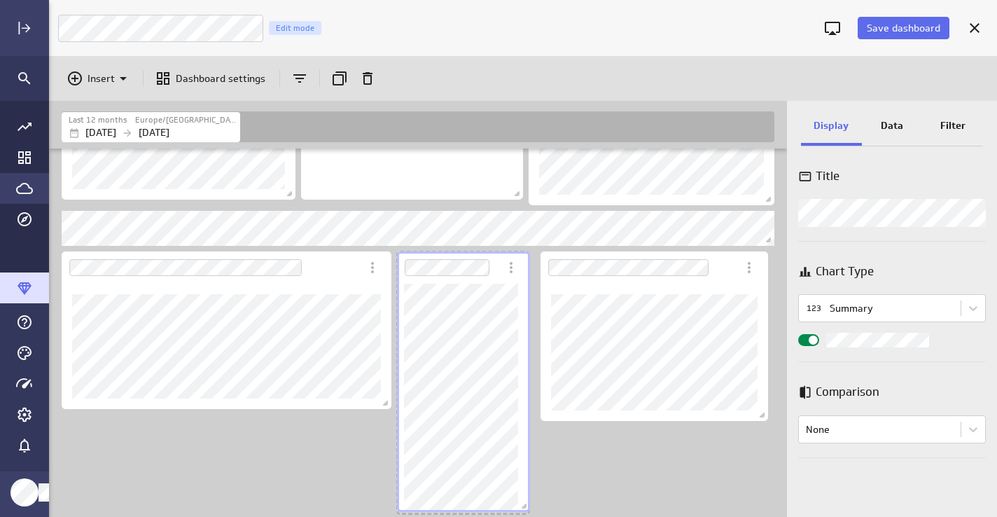
scroll to position [1349, 0]
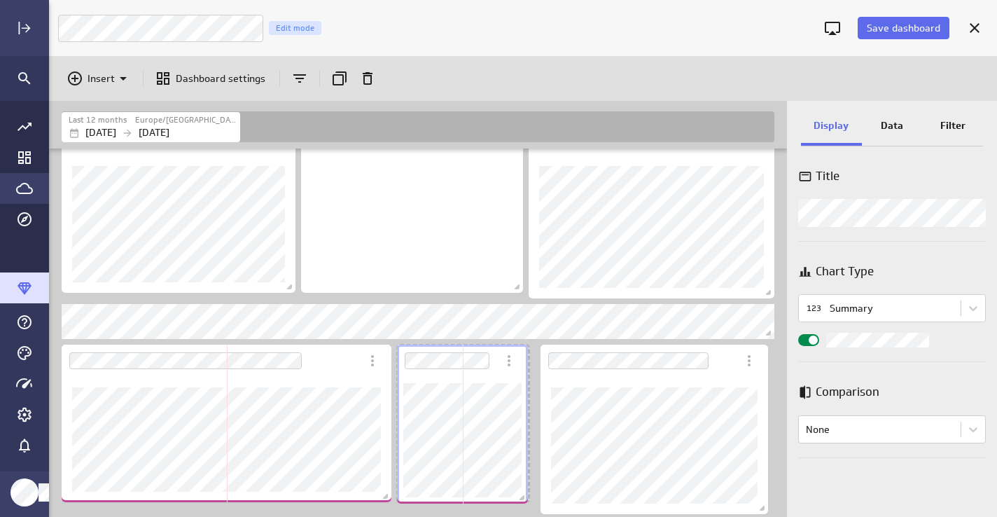
drag, startPoint x: 545, startPoint y: 513, endPoint x: 526, endPoint y: 496, distance: 25.3
click at [526, 496] on span "Dashboard content with 20 widgets" at bounding box center [524, 499] width 14 height 14
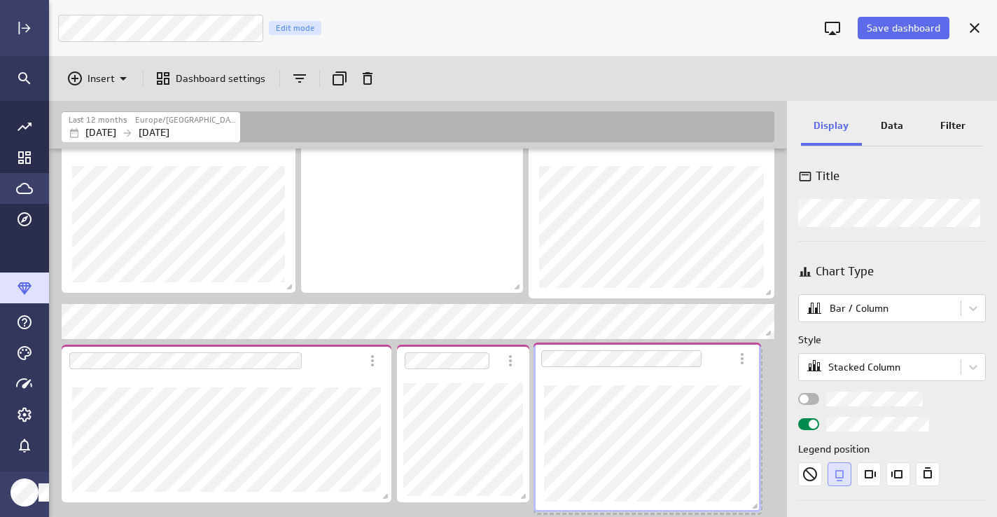
drag, startPoint x: 649, startPoint y: 375, endPoint x: 642, endPoint y: 373, distance: 7.3
click at [642, 373] on div "Dashboard Widget" at bounding box center [632, 358] width 197 height 32
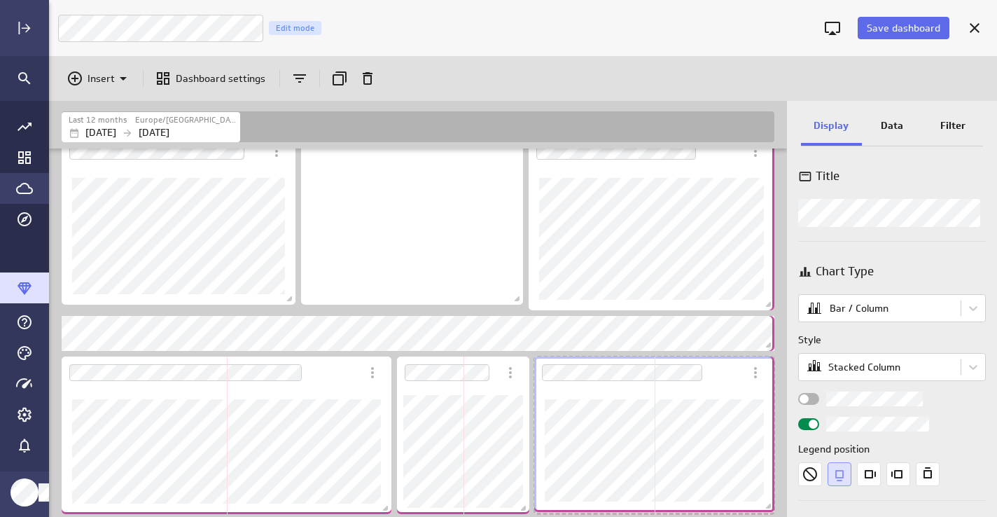
drag, startPoint x: 756, startPoint y: 508, endPoint x: 769, endPoint y: 506, distance: 13.6
click at [769, 506] on span "Dashboard content with 20 widgets" at bounding box center [770, 508] width 14 height 14
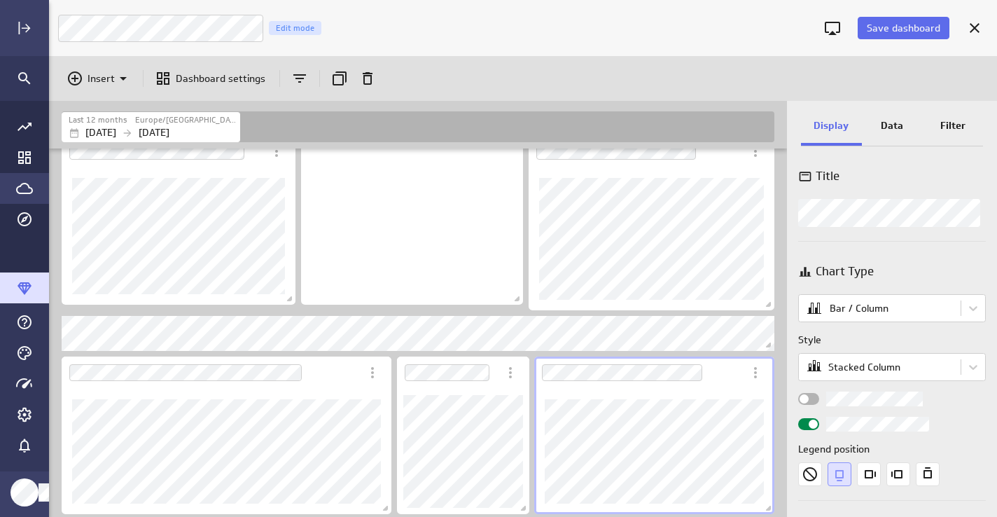
click at [730, 389] on div "Dashboard Widget" at bounding box center [654, 451] width 240 height 125
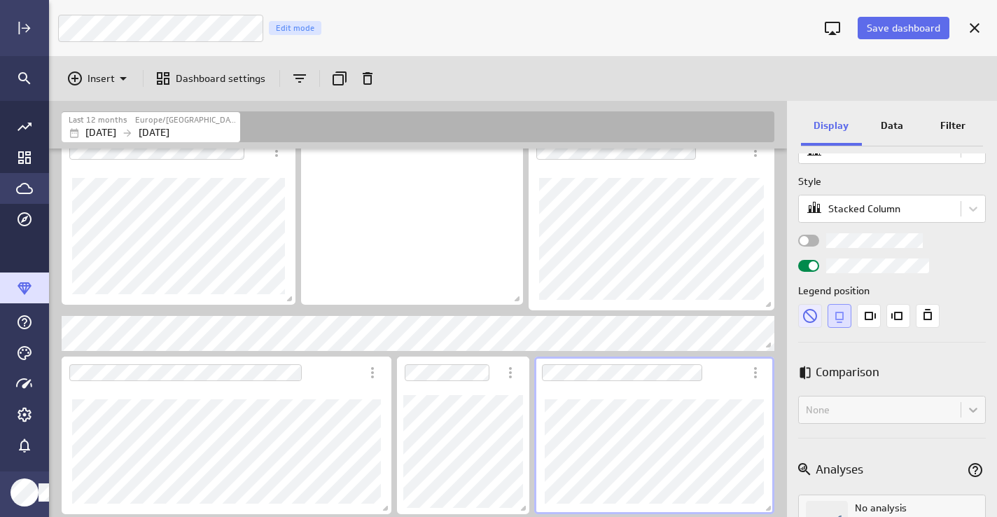
click at [807, 313] on icon "None" at bounding box center [810, 316] width 14 height 14
click at [807, 234] on label "Widget Properties" at bounding box center [892, 240] width 188 height 15
click at [0, 0] on input "Widget Properties" at bounding box center [0, 0] width 0 height 0
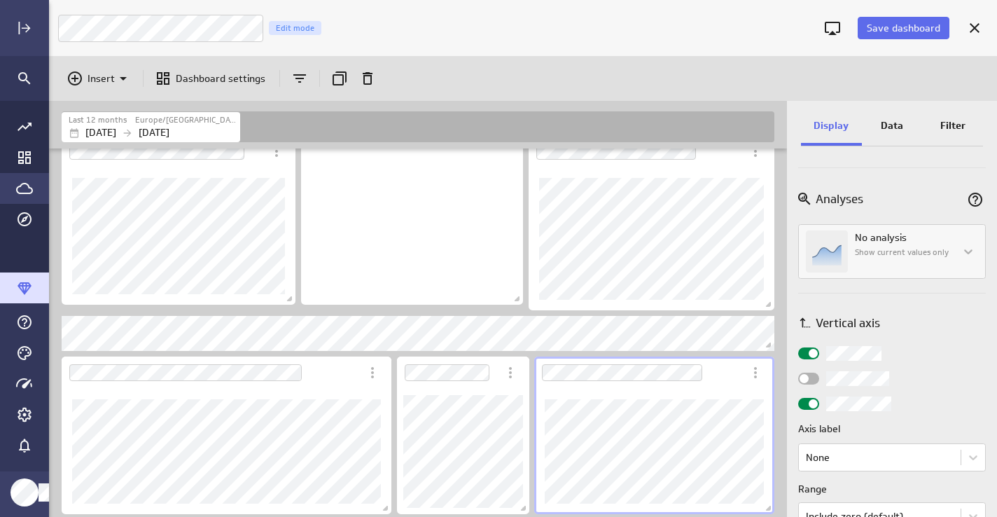
click at [805, 401] on div "Widget Properties" at bounding box center [808, 404] width 21 height 12
click at [0, 0] on input "Widget Properties" at bounding box center [0, 0] width 0 height 0
click at [739, 394] on div "Dashboard Widget" at bounding box center [654, 451] width 240 height 125
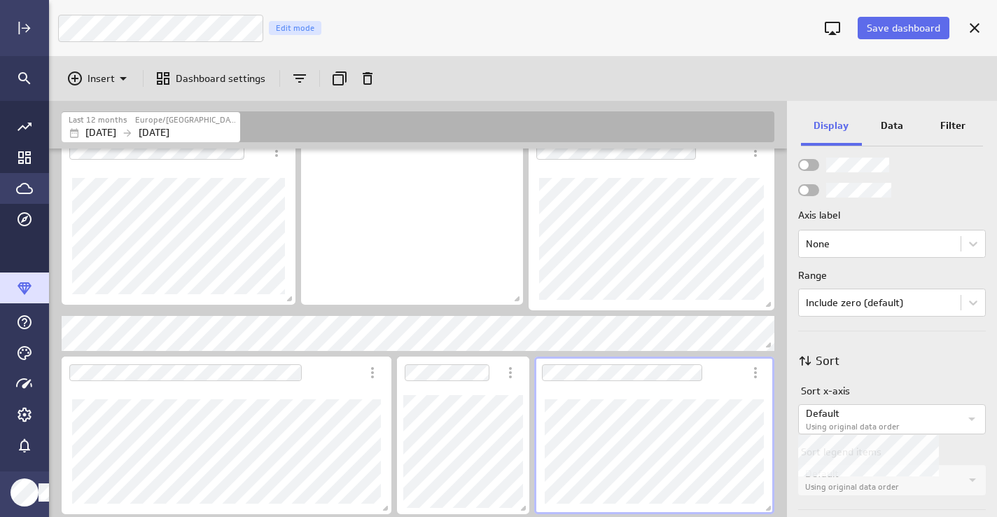
scroll to position [637, 0]
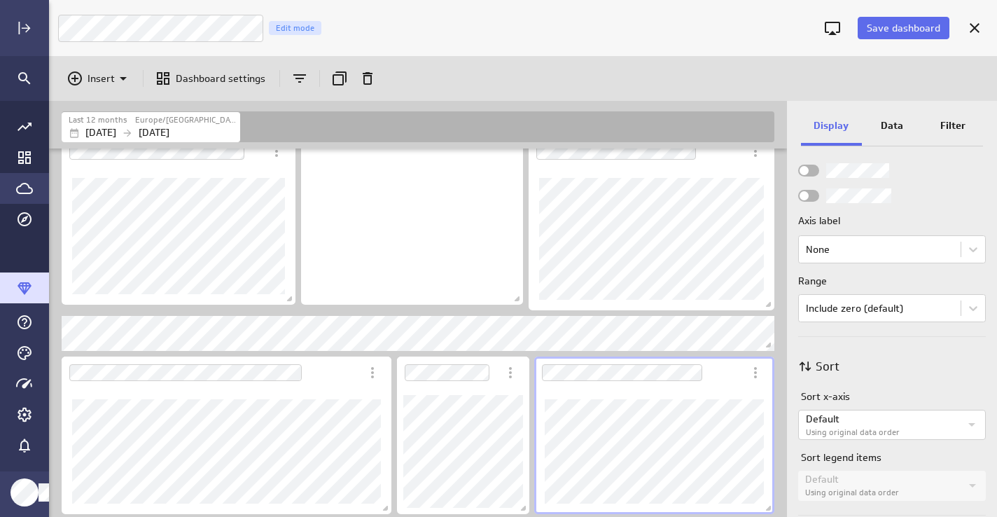
click at [890, 122] on p "Data" at bounding box center [892, 125] width 22 height 15
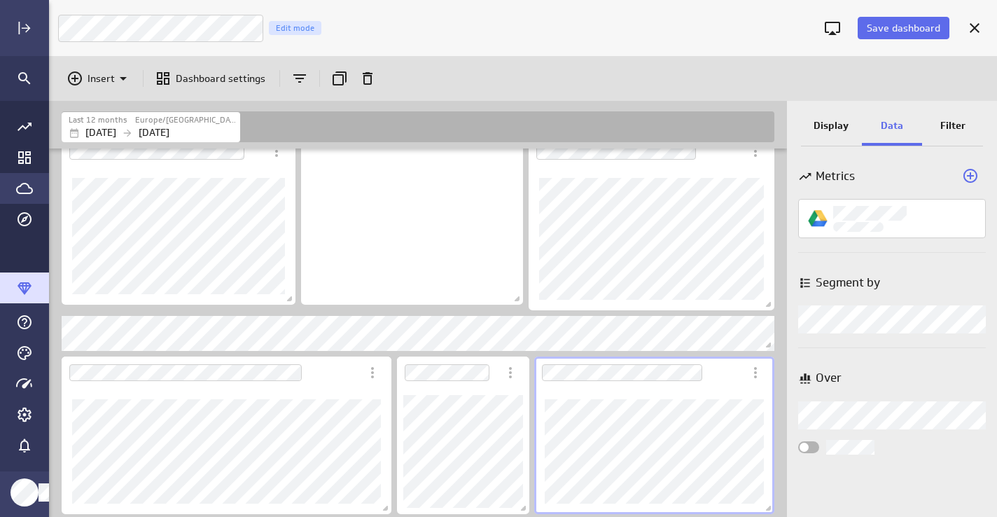
scroll to position [0, 0]
click at [810, 440] on label "Widget Properties" at bounding box center [892, 447] width 188 height 15
click at [0, 0] on input "Widget Properties" at bounding box center [0, 0] width 0 height 0
click at [735, 372] on div "Dashboard Widget" at bounding box center [638, 372] width 209 height 32
click at [337, 71] on icon "Duplicate" at bounding box center [340, 78] width 14 height 14
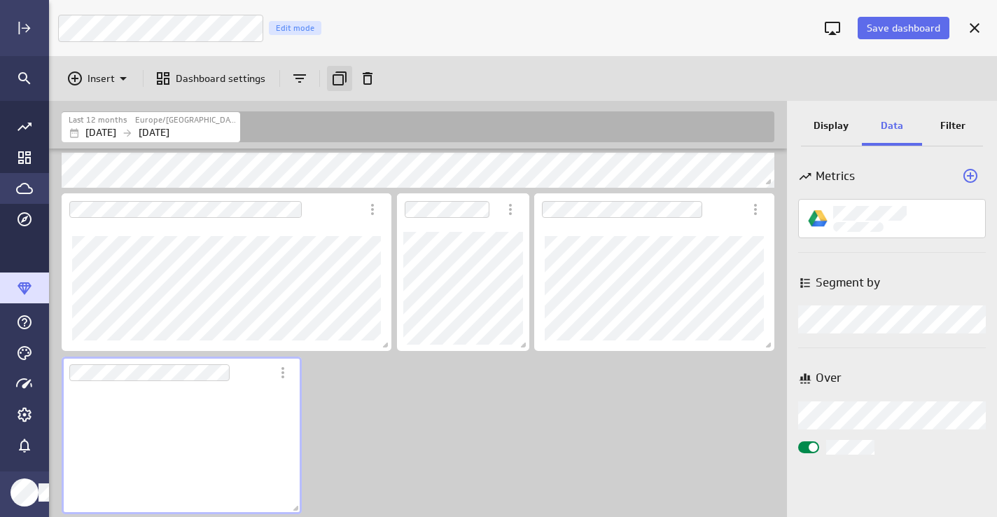
scroll to position [105, 220]
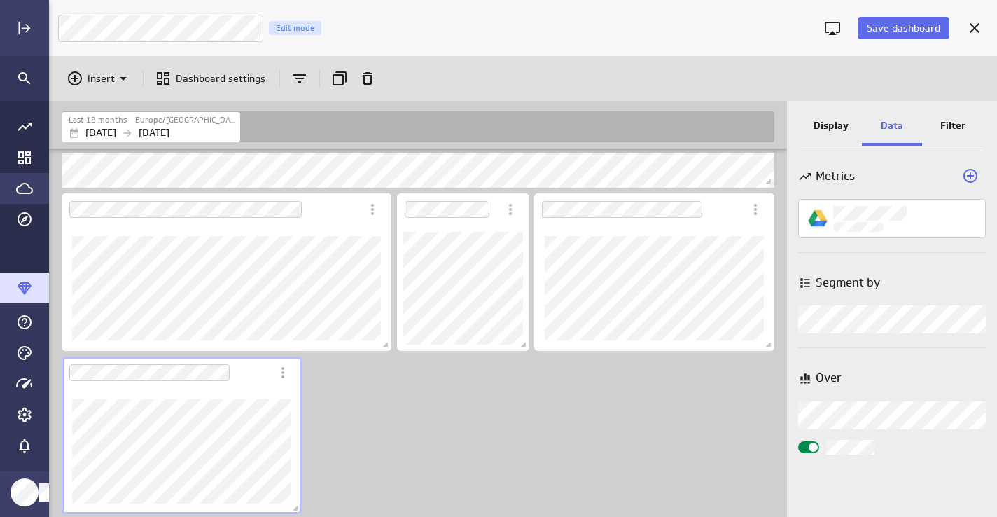
click at [265, 377] on div "Dashboard Widget" at bounding box center [166, 372] width 209 height 32
click at [871, 412] on body "Save dashboard Luna Moon Marketing Edit mode Insert Dashboard settings Last 12 …" at bounding box center [498, 258] width 997 height 517
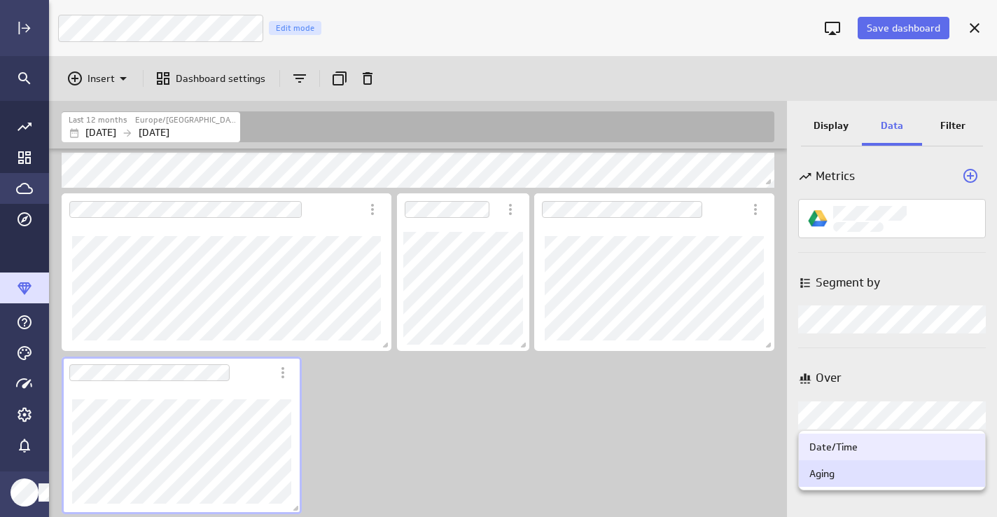
click at [871, 412] on div at bounding box center [498, 258] width 997 height 517
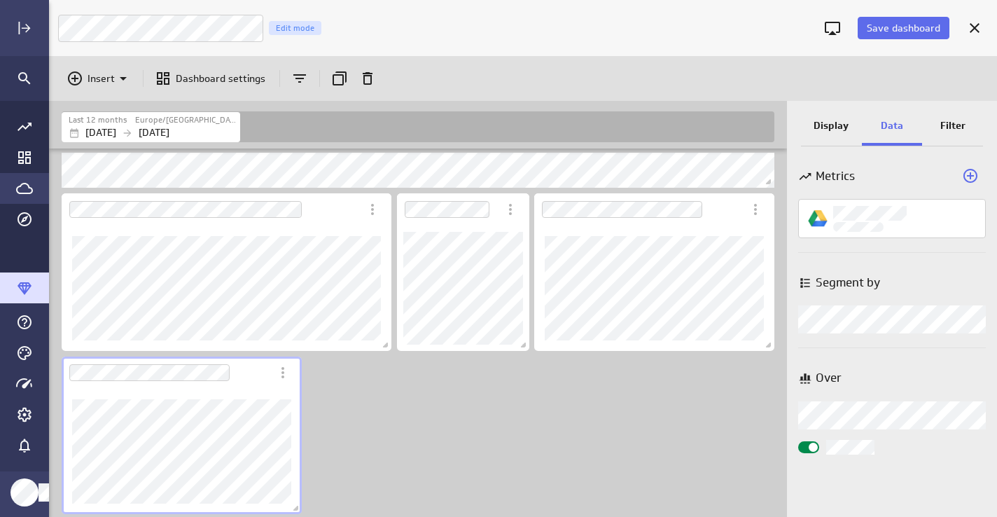
click at [828, 129] on p "Display" at bounding box center [831, 125] width 35 height 15
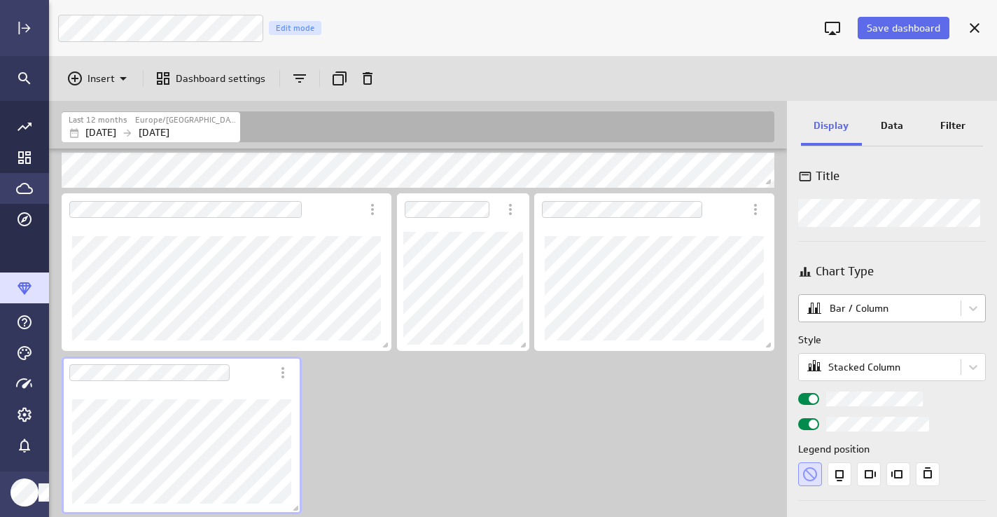
click at [863, 315] on body "Save dashboard Luna Moon Marketing Edit mode Insert Dashboard settings Last 12 …" at bounding box center [498, 258] width 997 height 517
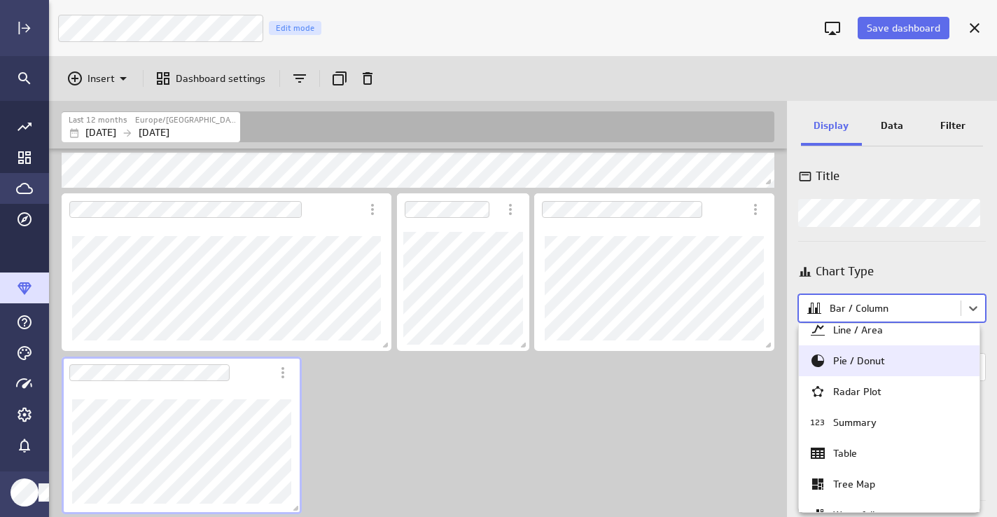
scroll to position [76, 0]
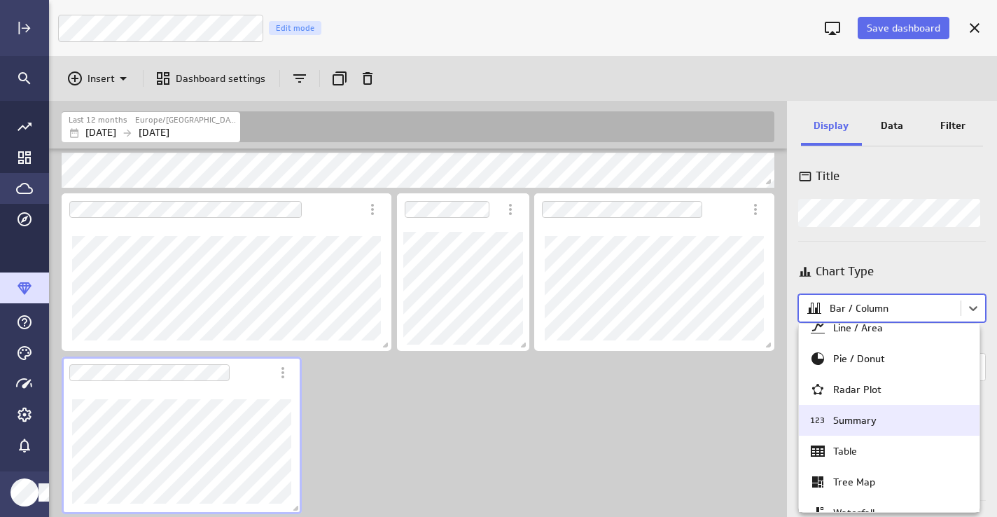
click at [853, 422] on div "Summary" at bounding box center [854, 420] width 43 height 13
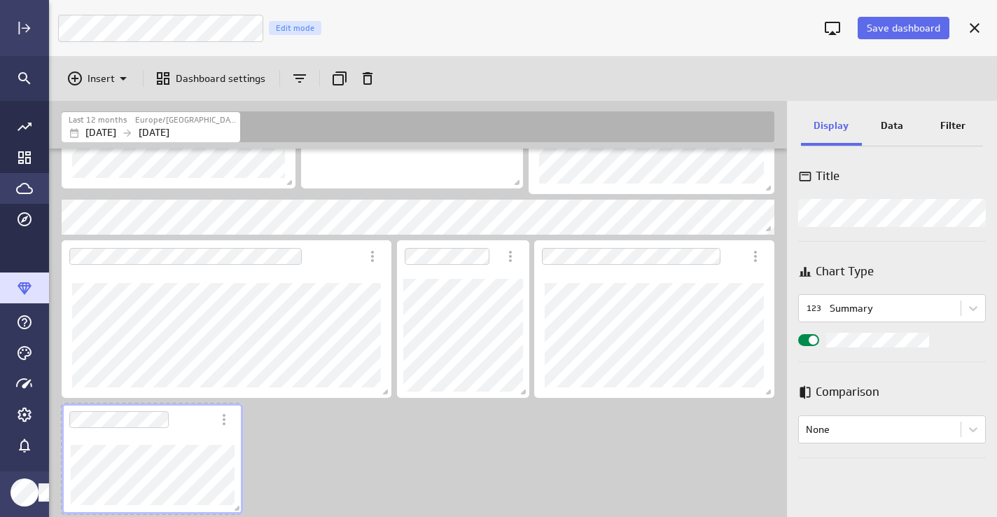
scroll to position [6, 7]
drag, startPoint x: 296, startPoint y: 508, endPoint x: 236, endPoint y: 503, distance: 60.4
click at [236, 503] on span "Dashboard content with 21 widgets" at bounding box center [237, 510] width 14 height 14
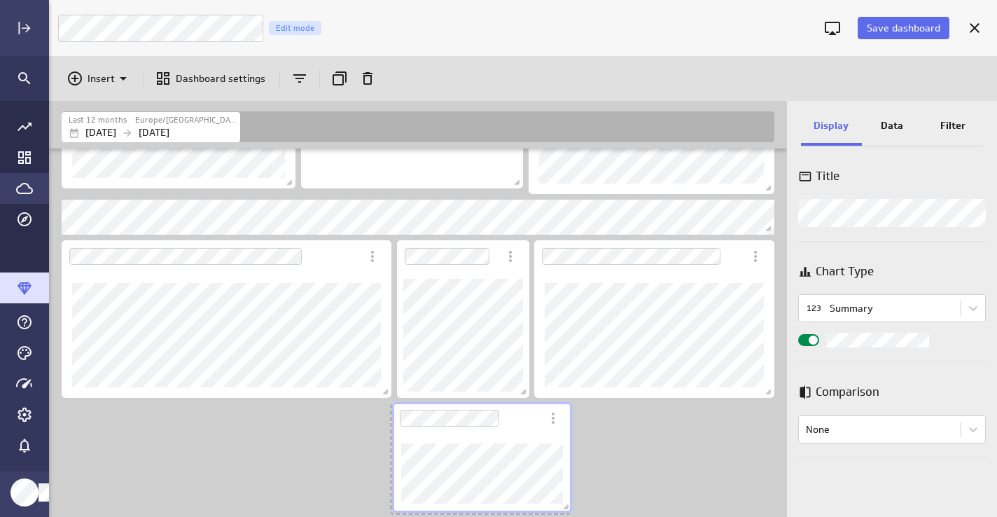
drag, startPoint x: 179, startPoint y: 429, endPoint x: 510, endPoint y: 427, distance: 330.5
click at [510, 427] on div "Dashboard Widget" at bounding box center [466, 418] width 149 height 32
drag, startPoint x: 565, startPoint y: 510, endPoint x: 527, endPoint y: 508, distance: 37.9
click at [527, 508] on span "Dashboard content with 21 widgets" at bounding box center [529, 510] width 14 height 14
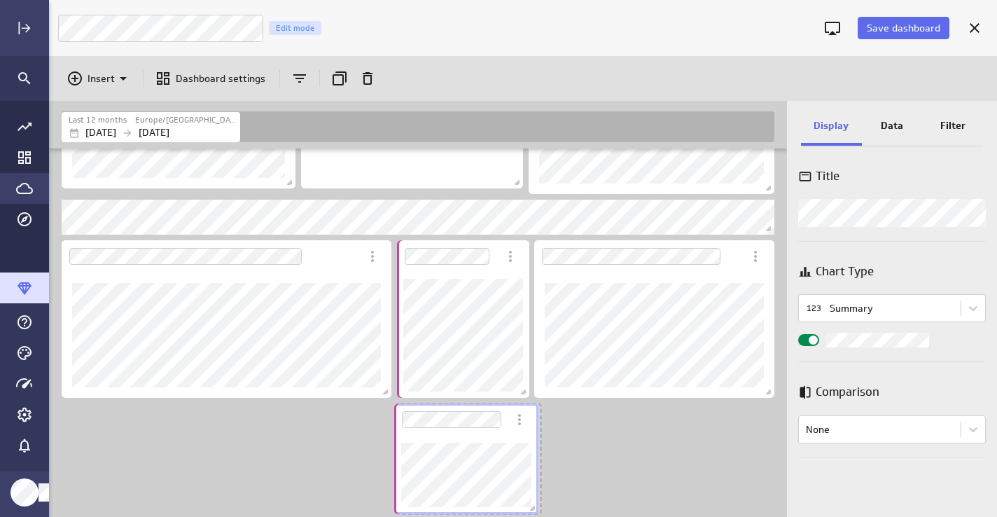
click at [416, 440] on div "Dashboard Widget" at bounding box center [466, 475] width 144 height 78
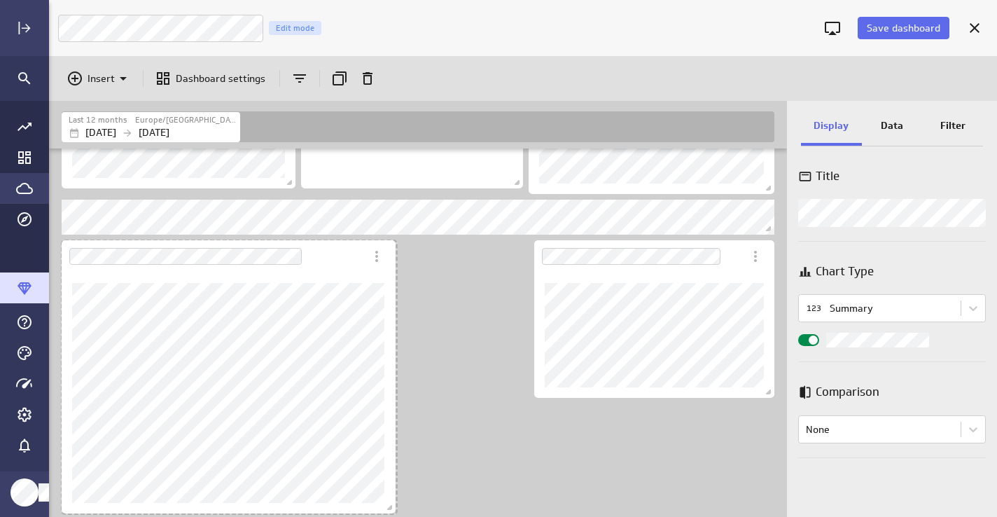
scroll to position [1981, 719]
drag, startPoint x: 384, startPoint y: 389, endPoint x: 389, endPoint y: 504, distance: 114.9
click at [389, 504] on span "Dashboard content with 21 widgets" at bounding box center [392, 508] width 14 height 14
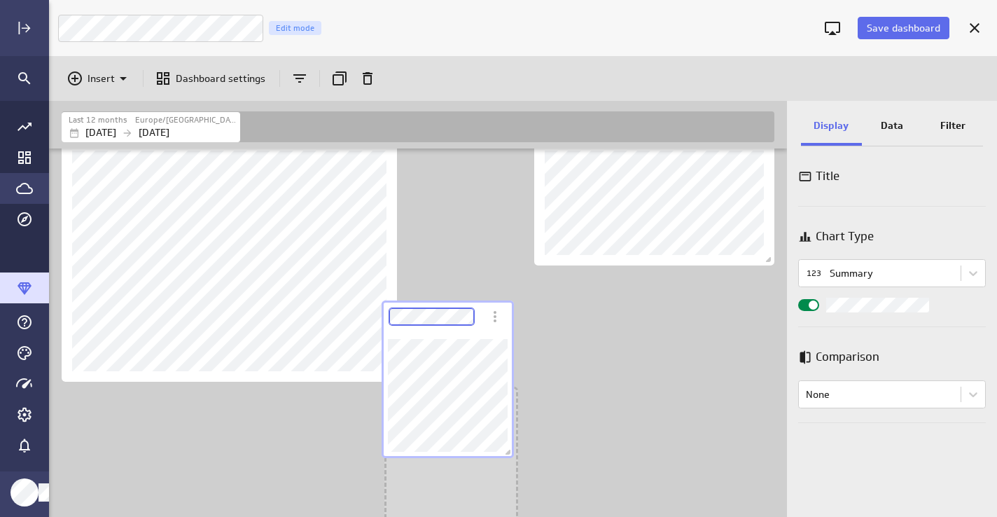
scroll to position [1492, 0]
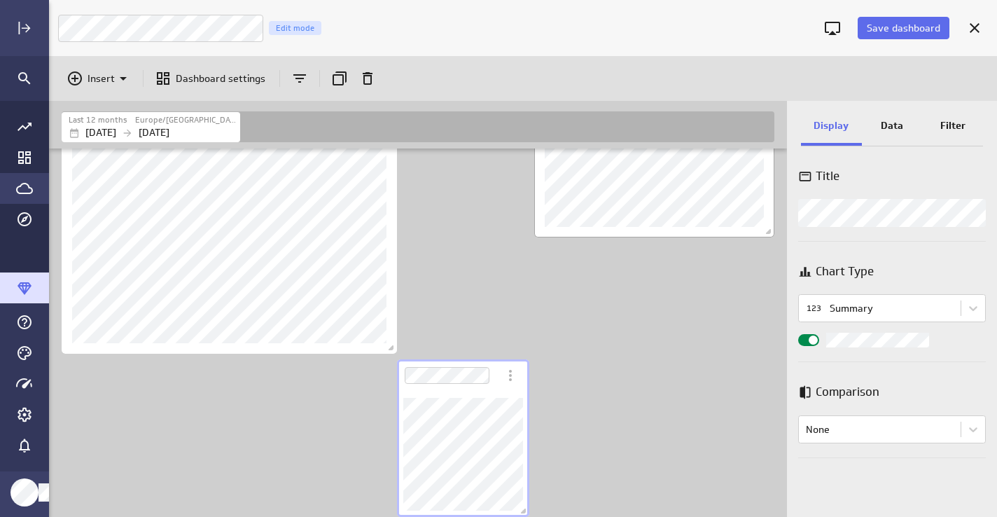
click at [548, 232] on div "Dashboard Widget" at bounding box center [654, 174] width 240 height 125
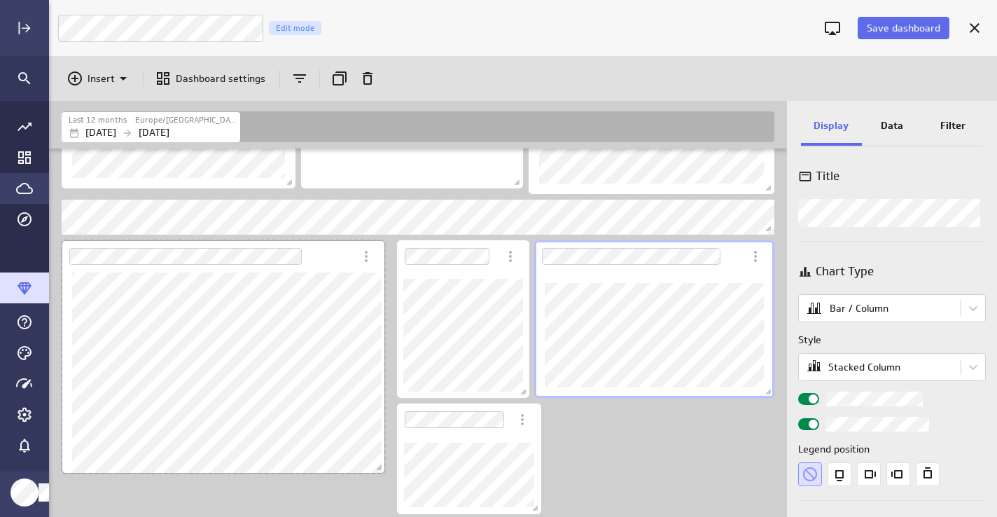
scroll to position [6, 7]
click at [379, 410] on div "Dashboard content with 21 widgets" at bounding box center [223, 356] width 329 height 239
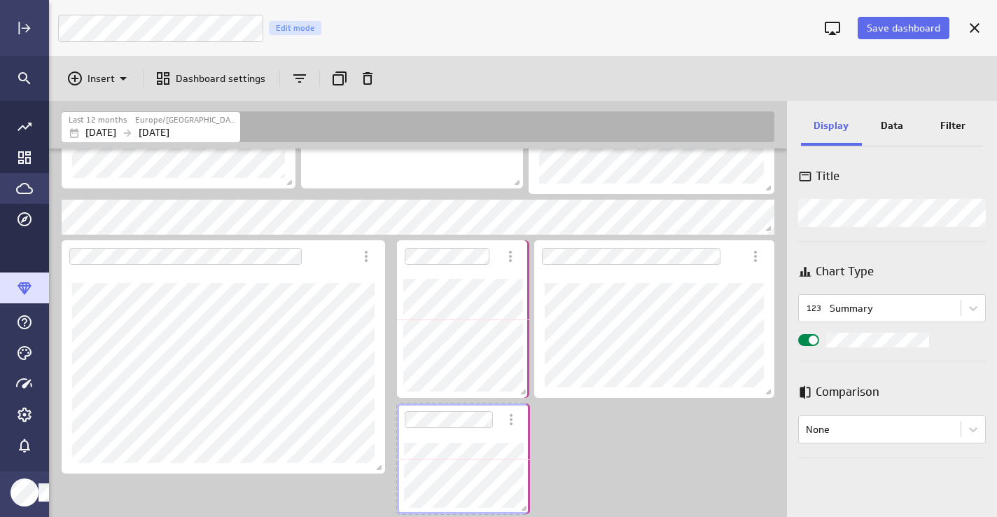
drag, startPoint x: 535, startPoint y: 509, endPoint x: 524, endPoint y: 506, distance: 11.5
click at [524, 506] on span "Dashboard content with 21 widgets" at bounding box center [526, 510] width 14 height 14
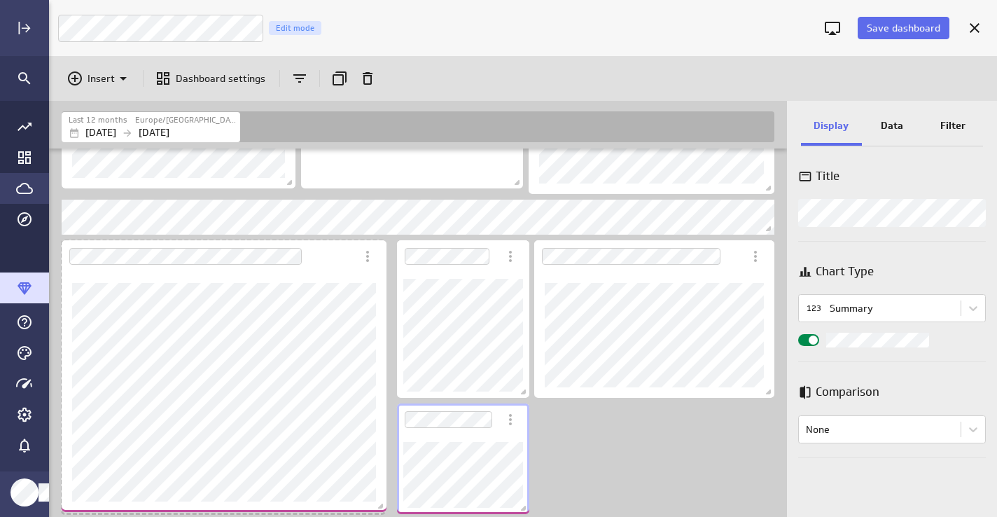
drag, startPoint x: 377, startPoint y: 466, endPoint x: 379, endPoint y: 505, distance: 38.5
click at [379, 505] on span "Dashboard content with 21 widgets" at bounding box center [382, 508] width 14 height 14
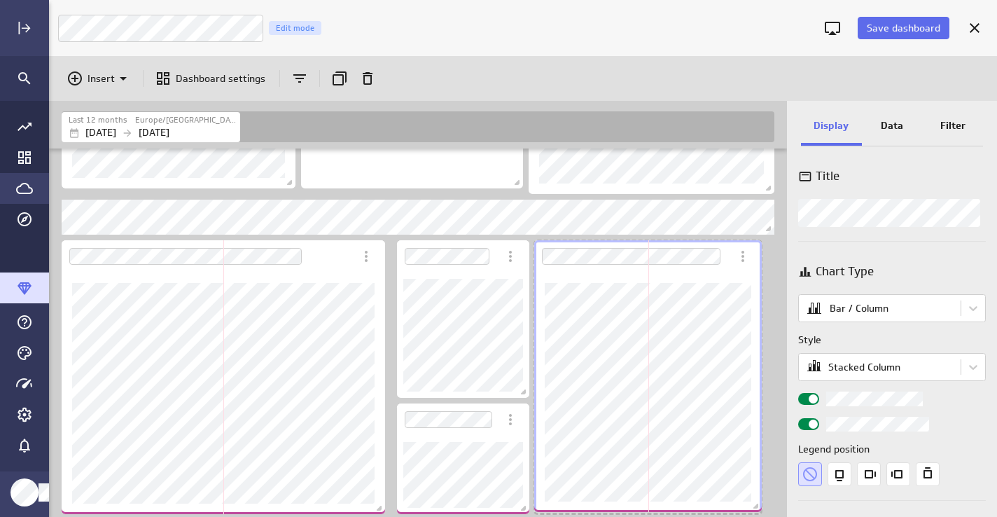
drag, startPoint x: 770, startPoint y: 394, endPoint x: 757, endPoint y: 508, distance: 114.8
click at [757, 508] on span "Dashboard content with 21 widgets" at bounding box center [758, 508] width 14 height 14
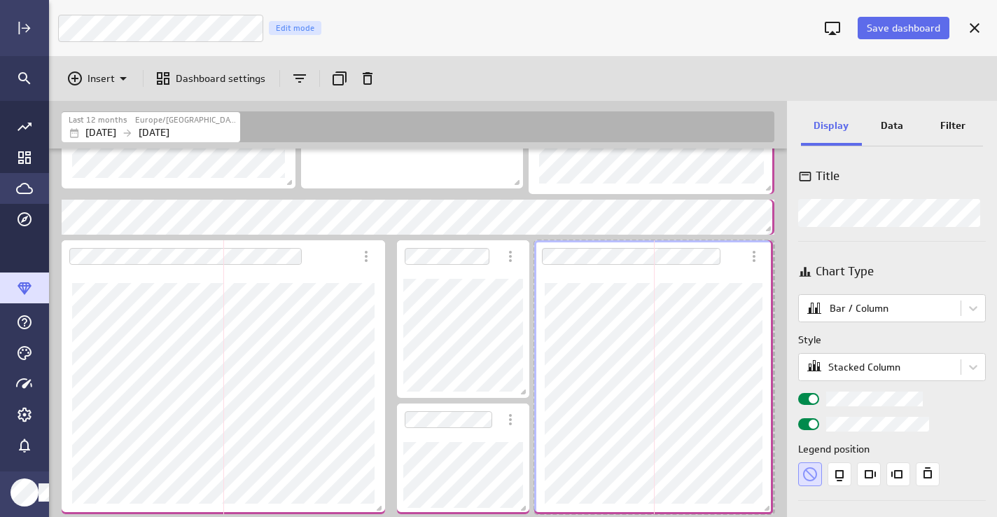
drag, startPoint x: 757, startPoint y: 510, endPoint x: 768, endPoint y: 510, distance: 11.2
click at [768, 510] on span "Dashboard content with 21 widgets" at bounding box center [769, 510] width 14 height 14
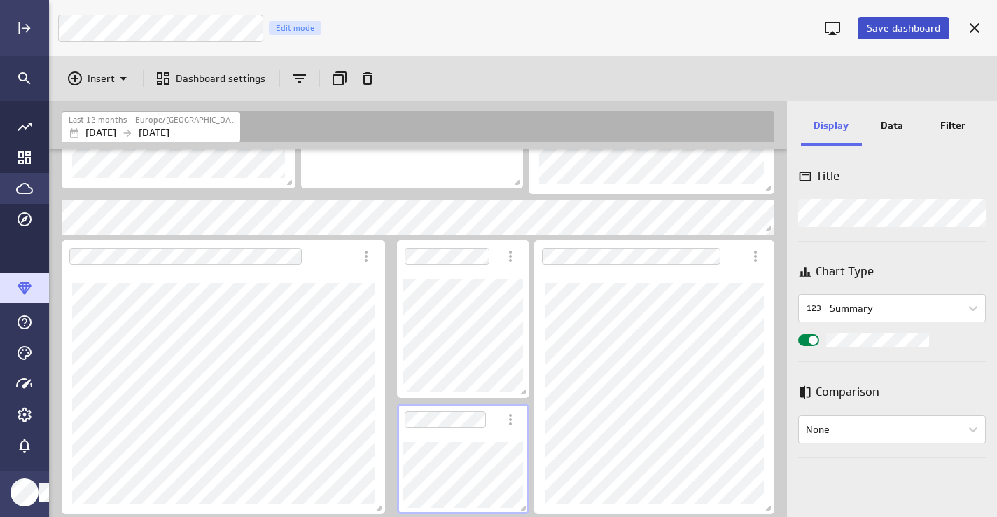
click at [891, 29] on span "Save dashboard" at bounding box center [904, 28] width 74 height 13
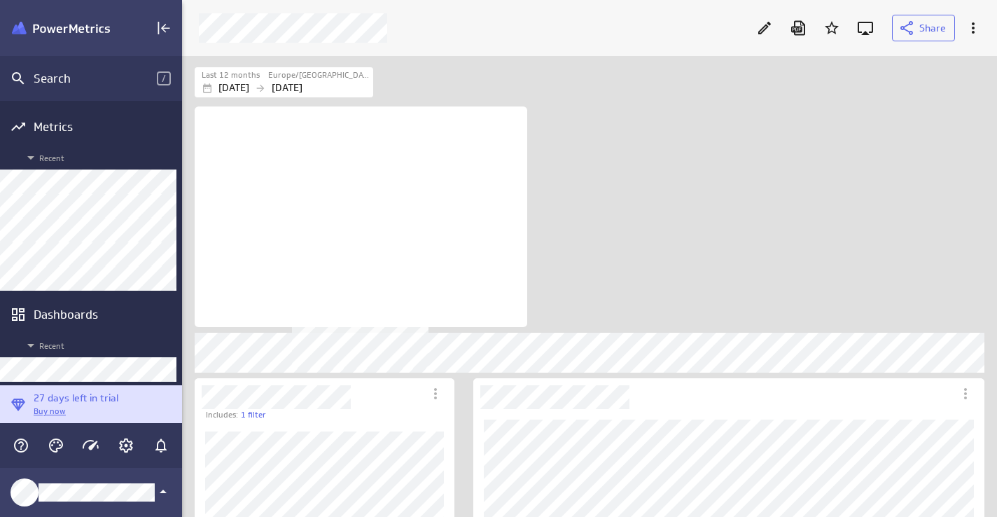
click at [474, 253] on div "No description available" at bounding box center [361, 216] width 333 height 221
click at [759, 32] on icon at bounding box center [764, 28] width 13 height 13
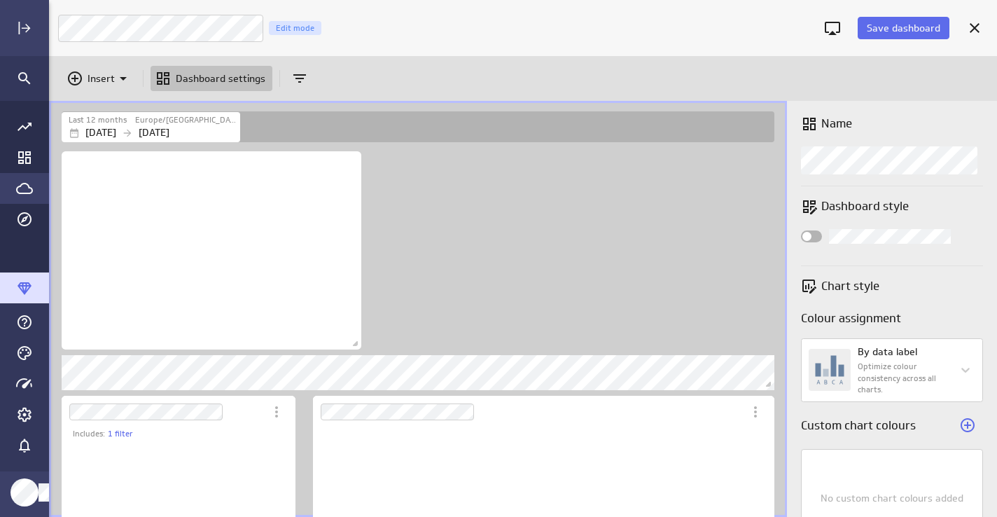
scroll to position [105, 214]
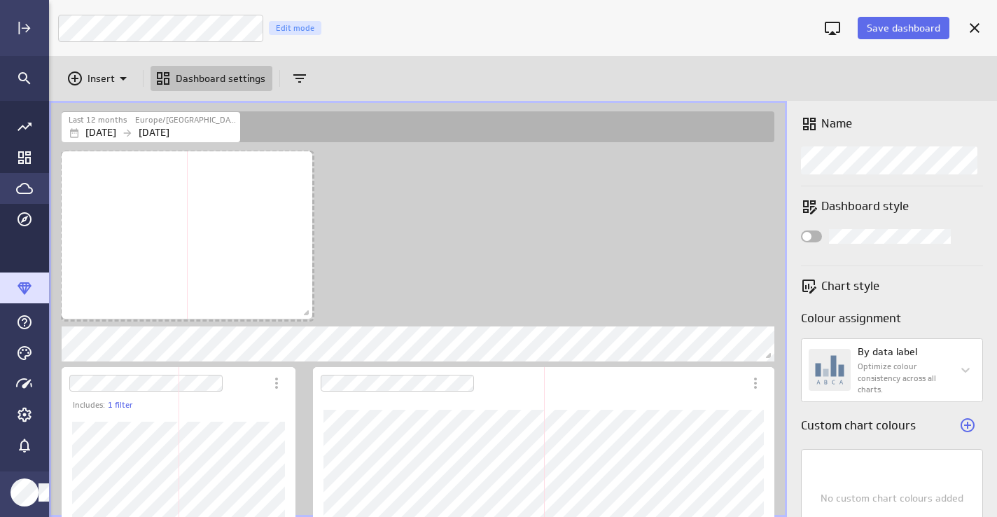
drag, startPoint x: 354, startPoint y: 345, endPoint x: 305, endPoint y: 314, distance: 57.9
click at [305, 314] on span "Dashboard content with 21 widgets" at bounding box center [308, 314] width 14 height 14
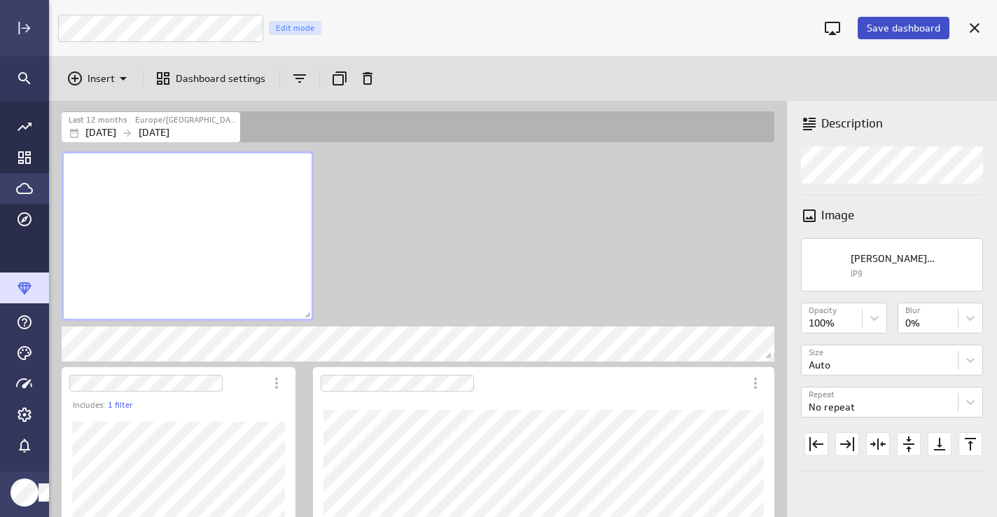
click at [905, 26] on span "Save dashboard" at bounding box center [904, 28] width 74 height 13
